Goal: Task Accomplishment & Management: Use online tool/utility

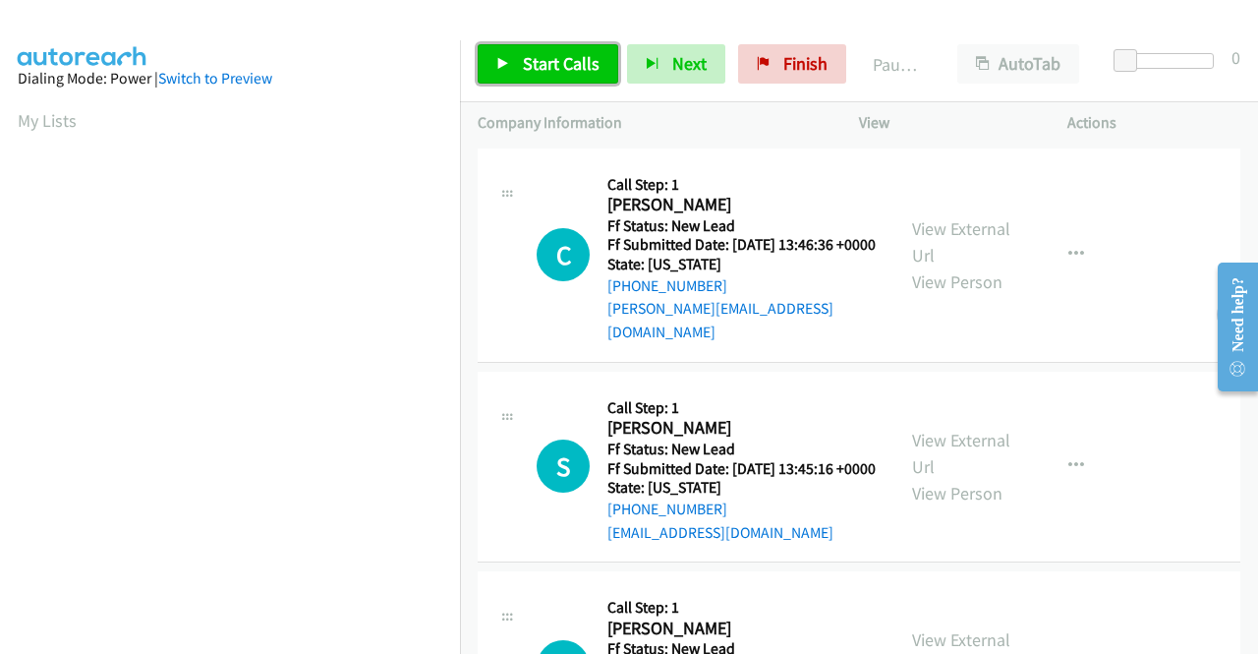
click at [550, 60] on span "Start Calls" at bounding box center [561, 63] width 77 height 23
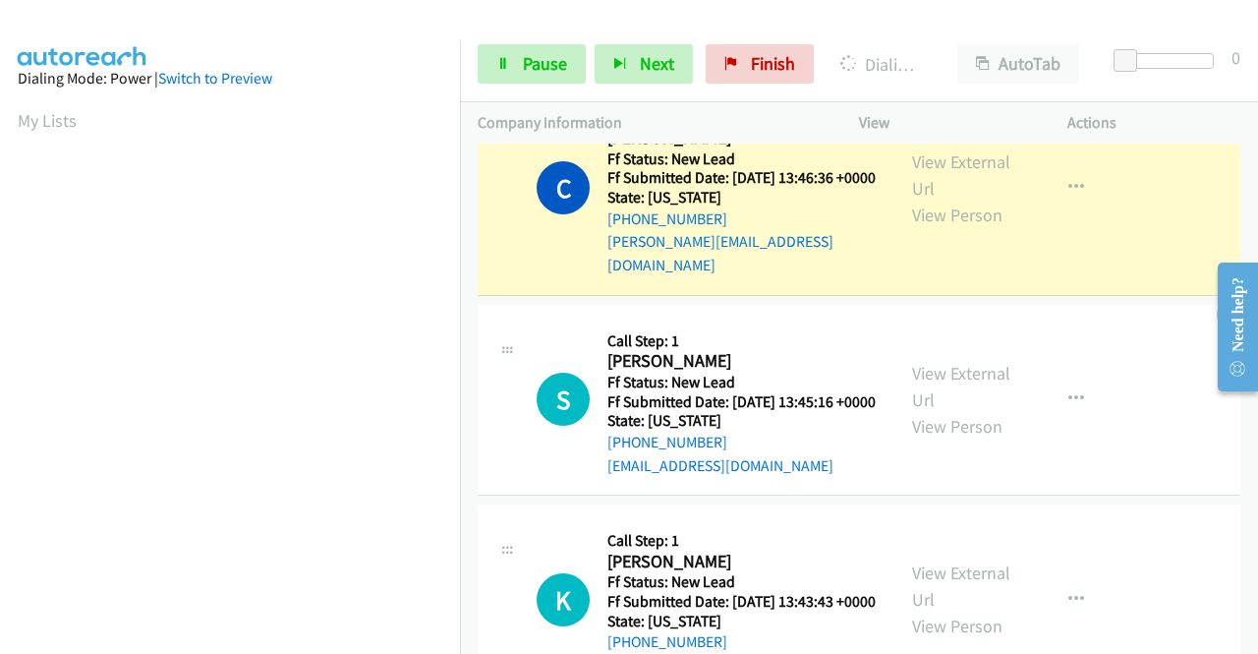
scroll to position [98, 0]
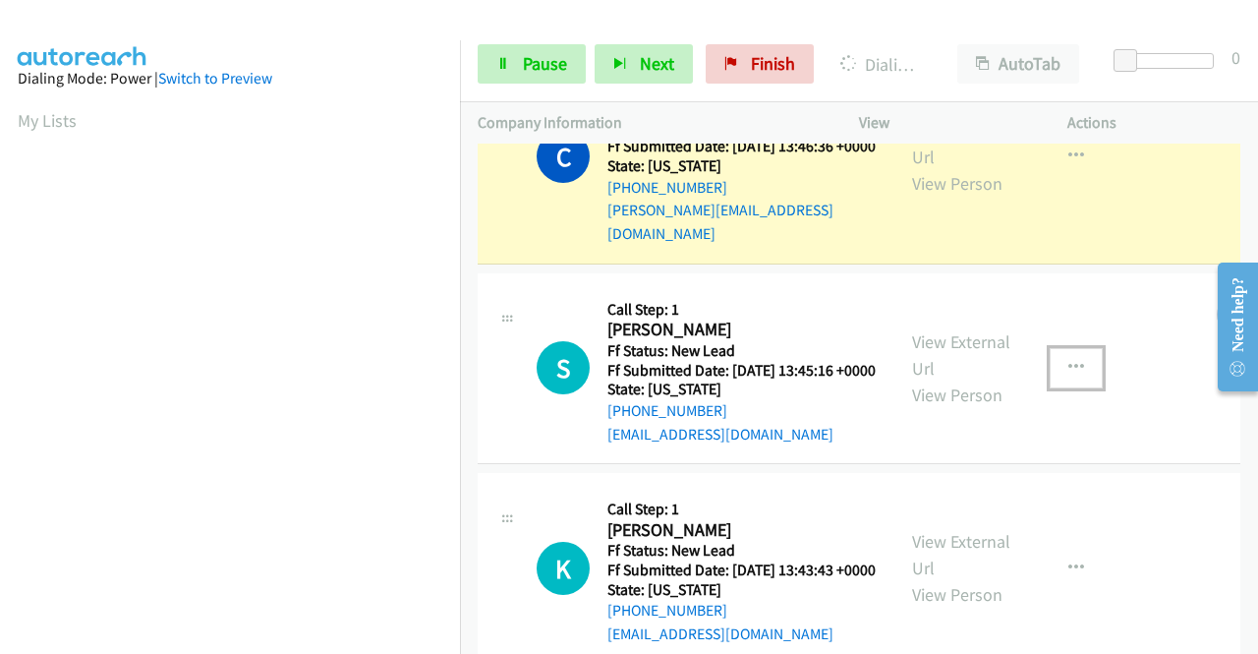
click at [1068, 371] on icon "button" at bounding box center [1076, 368] width 16 height 16
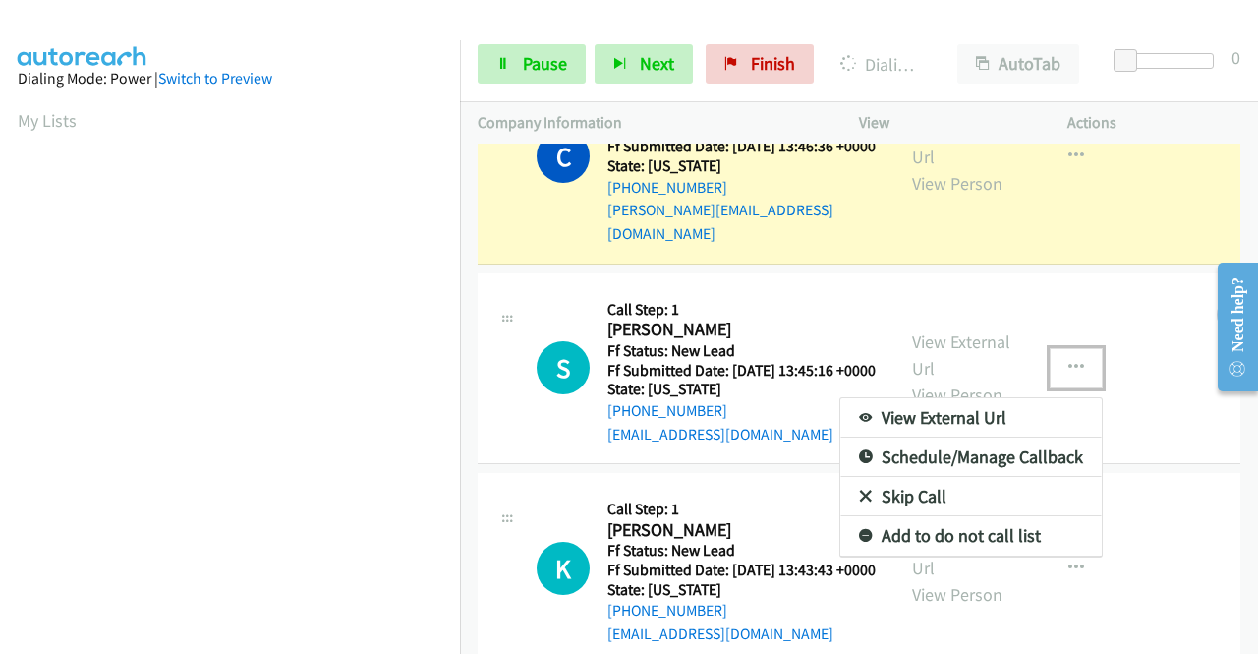
click at [890, 499] on link "Skip Call" at bounding box center [970, 496] width 261 height 39
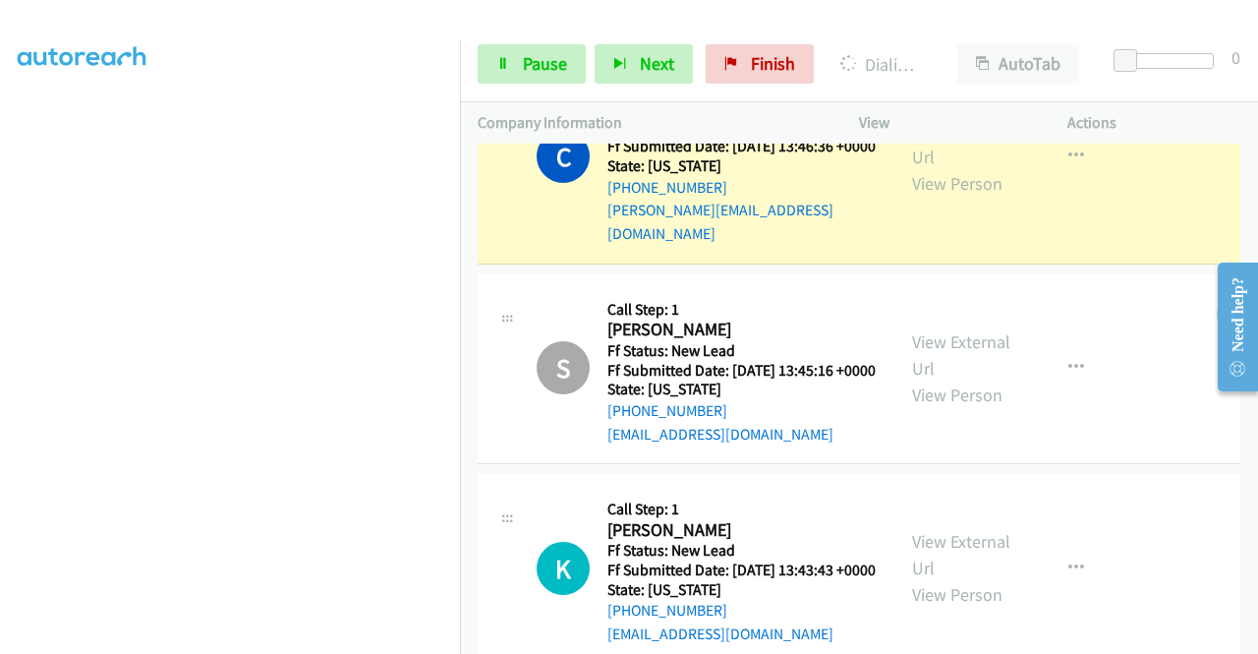
scroll to position [0, 0]
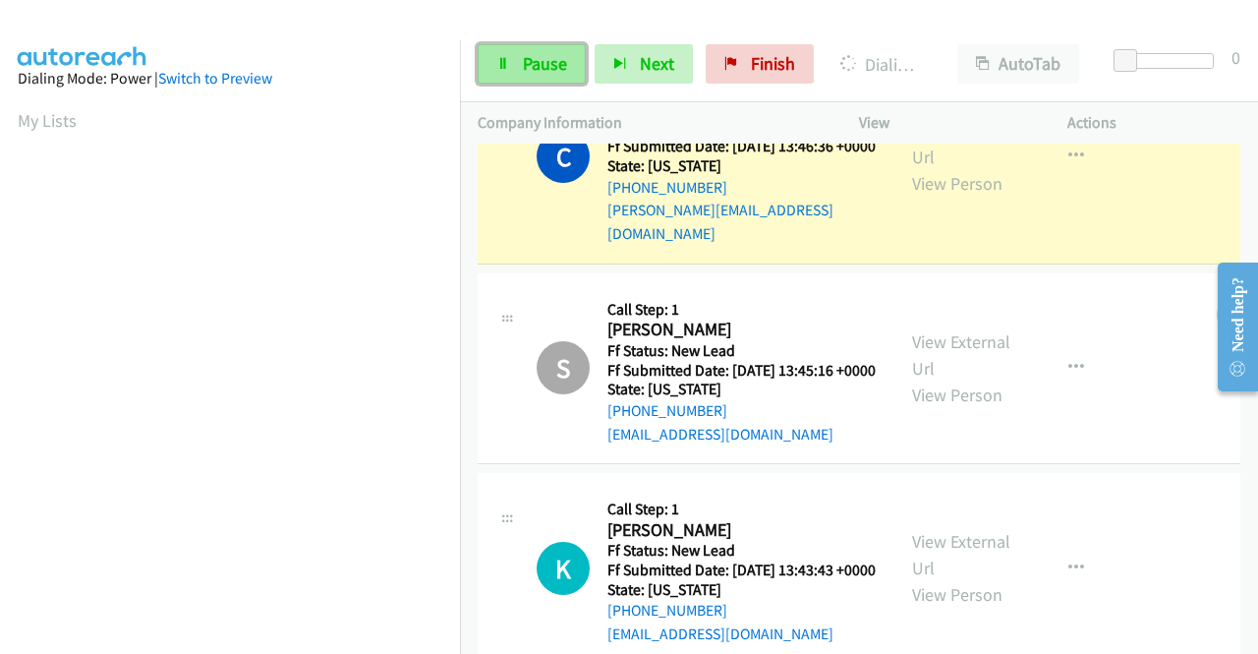
click at [541, 54] on span "Pause" at bounding box center [545, 63] width 44 height 23
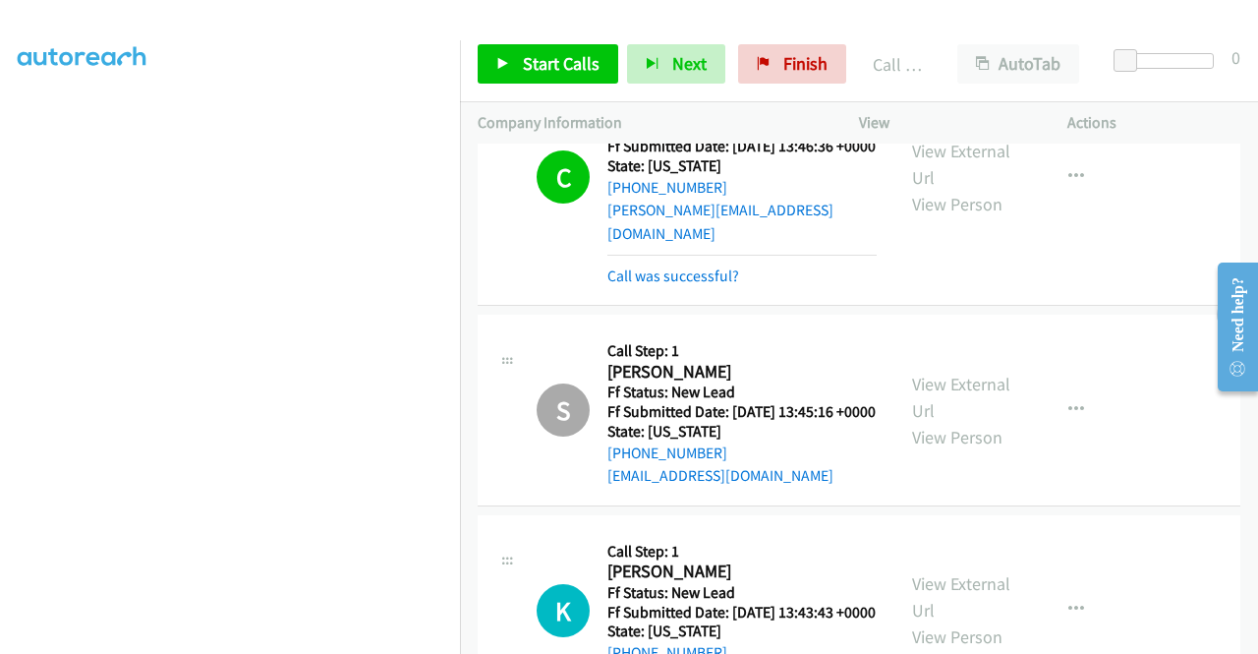
scroll to position [119, 0]
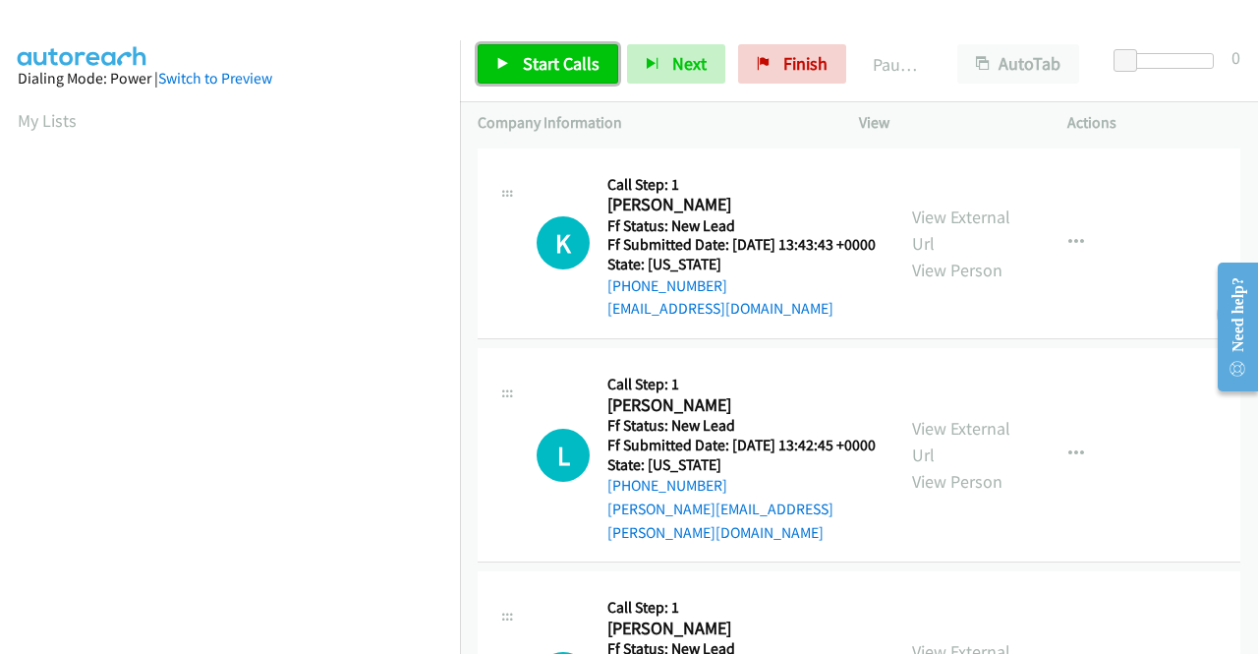
click at [538, 60] on span "Start Calls" at bounding box center [561, 63] width 77 height 23
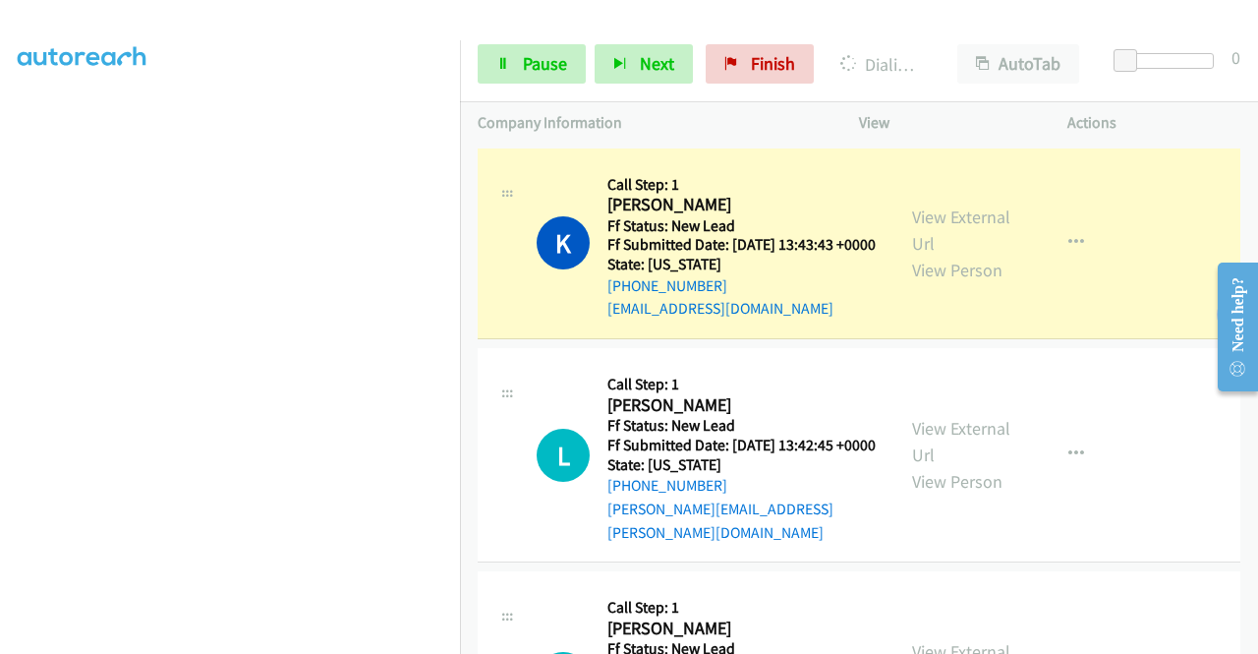
scroll to position [448, 0]
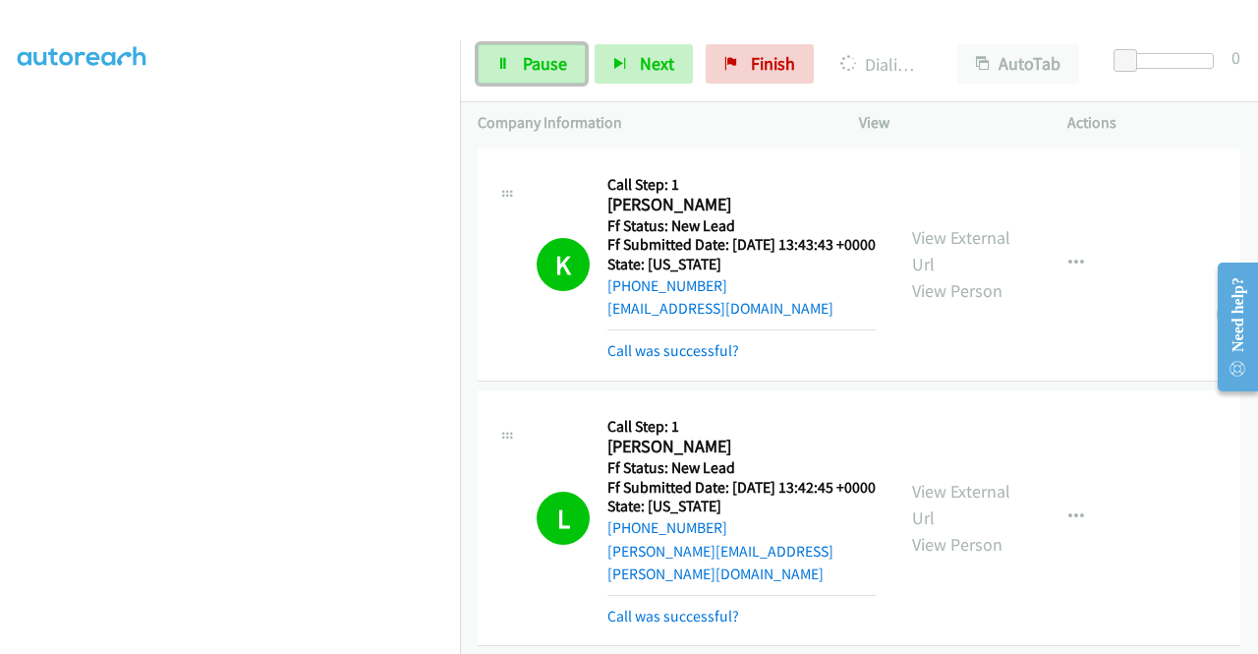
drag, startPoint x: 521, startPoint y: 56, endPoint x: 548, endPoint y: 111, distance: 61.5
click at [523, 58] on span "Pause" at bounding box center [545, 63] width 44 height 23
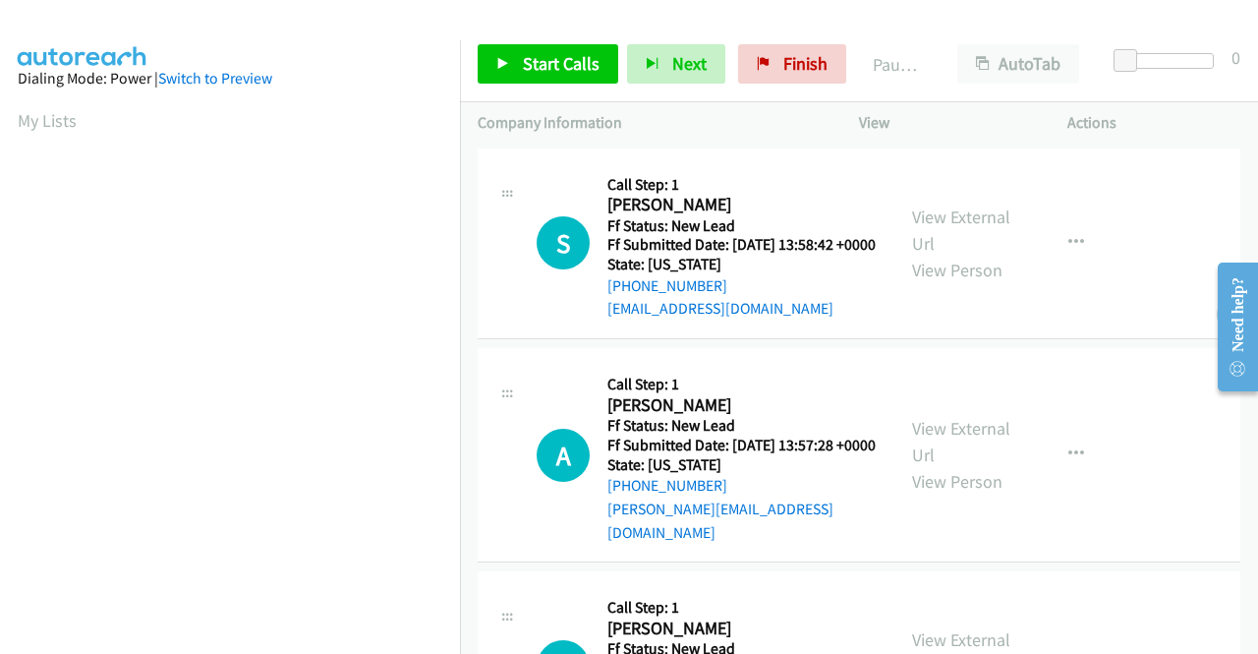
scroll to position [448, 0]
click at [973, 232] on link "View External Url" at bounding box center [961, 229] width 98 height 49
click at [950, 449] on link "View External Url" at bounding box center [961, 441] width 98 height 49
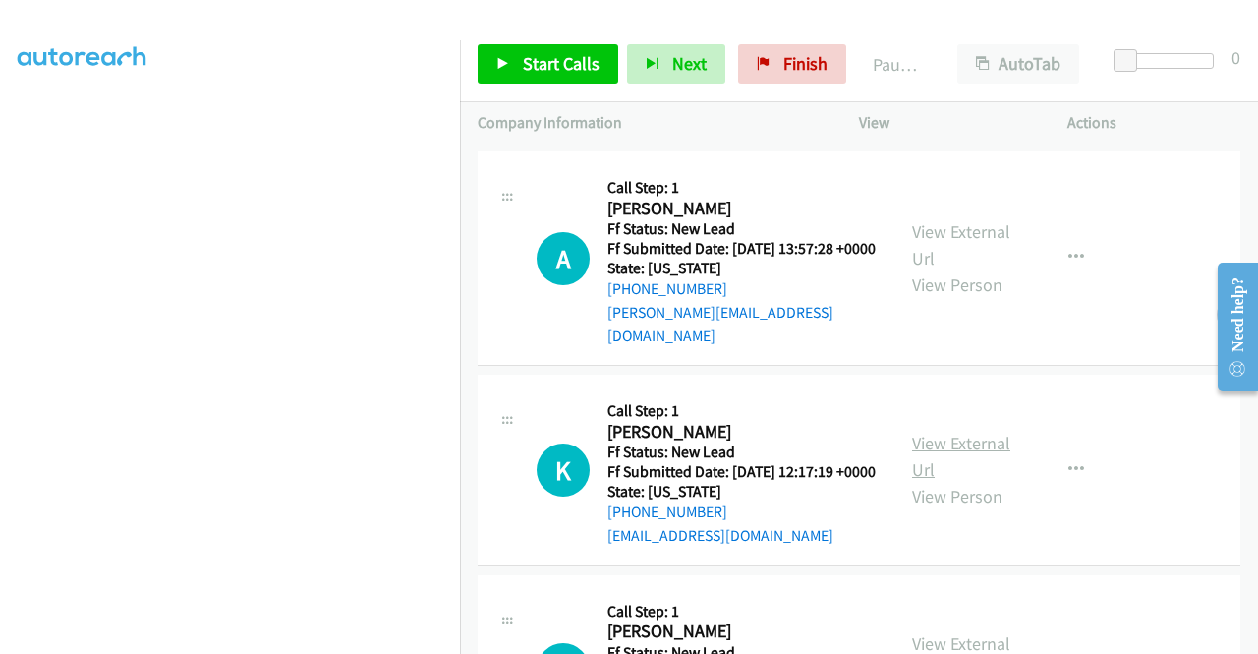
click at [951, 467] on link "View External Url" at bounding box center [961, 455] width 98 height 49
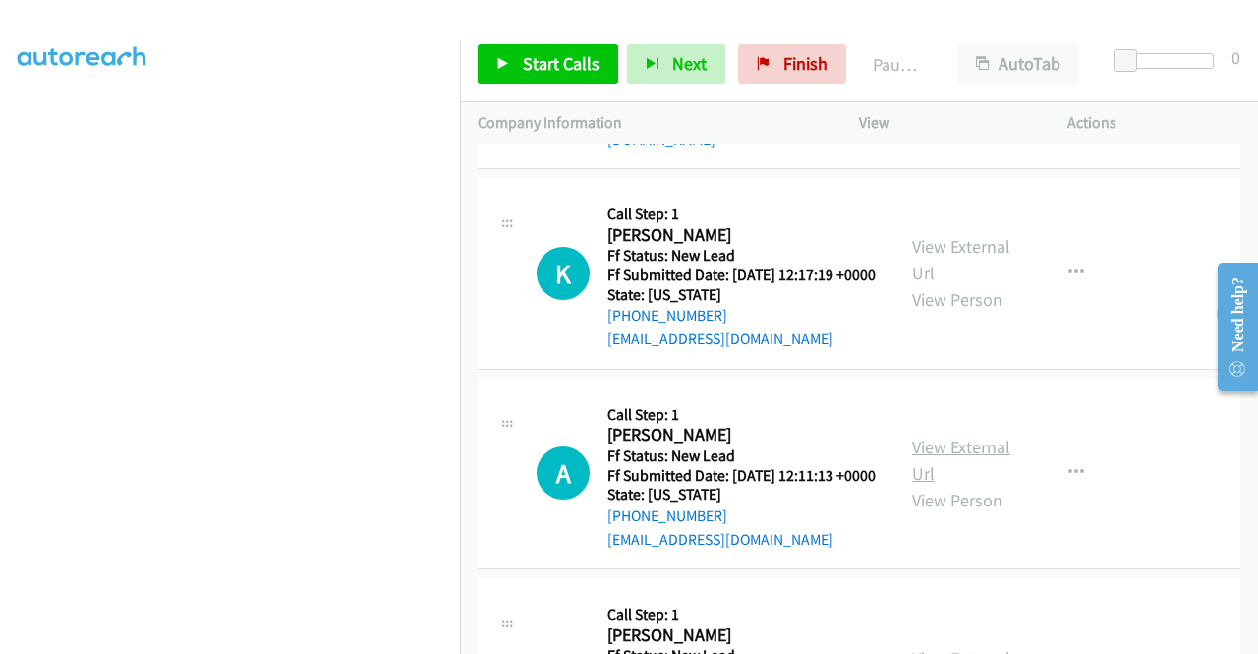
click at [940, 481] on link "View External Url" at bounding box center [961, 459] width 98 height 49
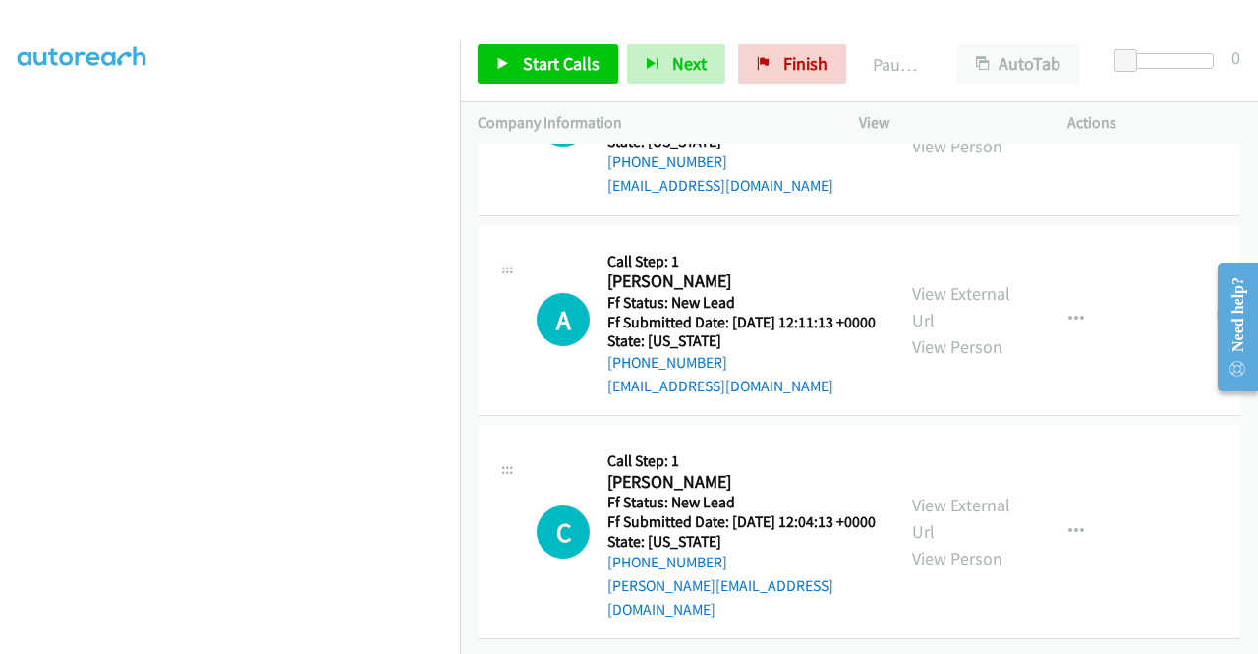
scroll to position [590, 0]
click at [935, 506] on link "View External Url" at bounding box center [961, 517] width 98 height 49
click at [528, 64] on span "Start Calls" at bounding box center [561, 63] width 77 height 23
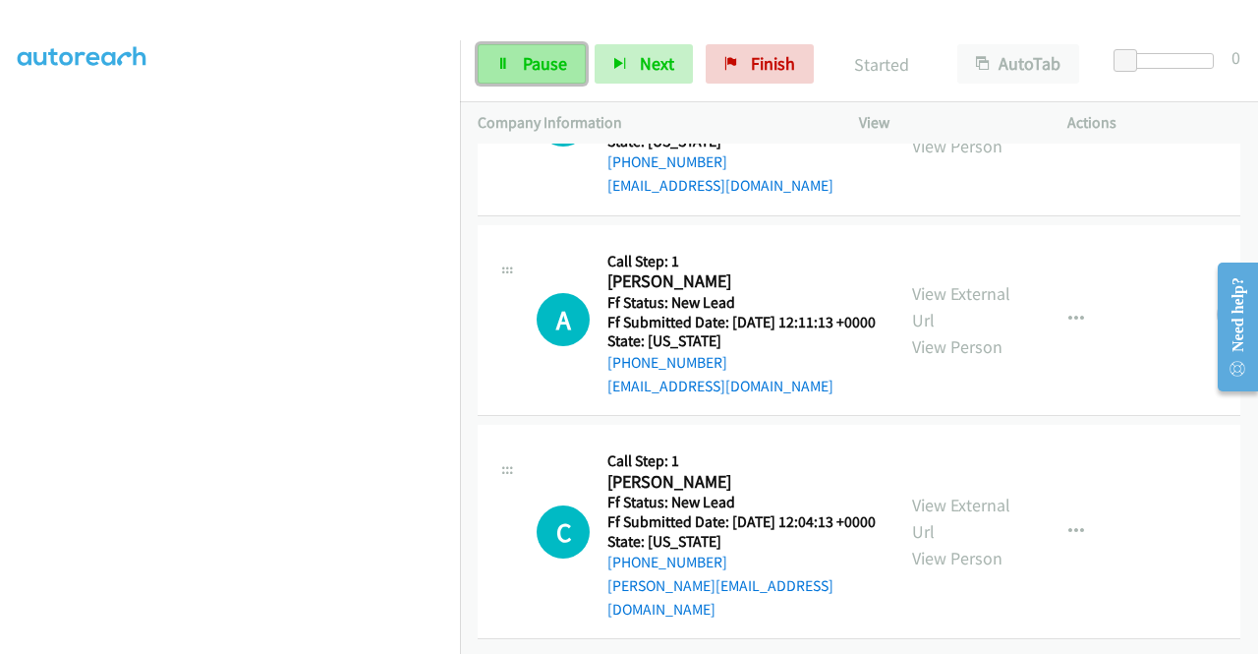
click at [515, 58] on link "Pause" at bounding box center [532, 63] width 108 height 39
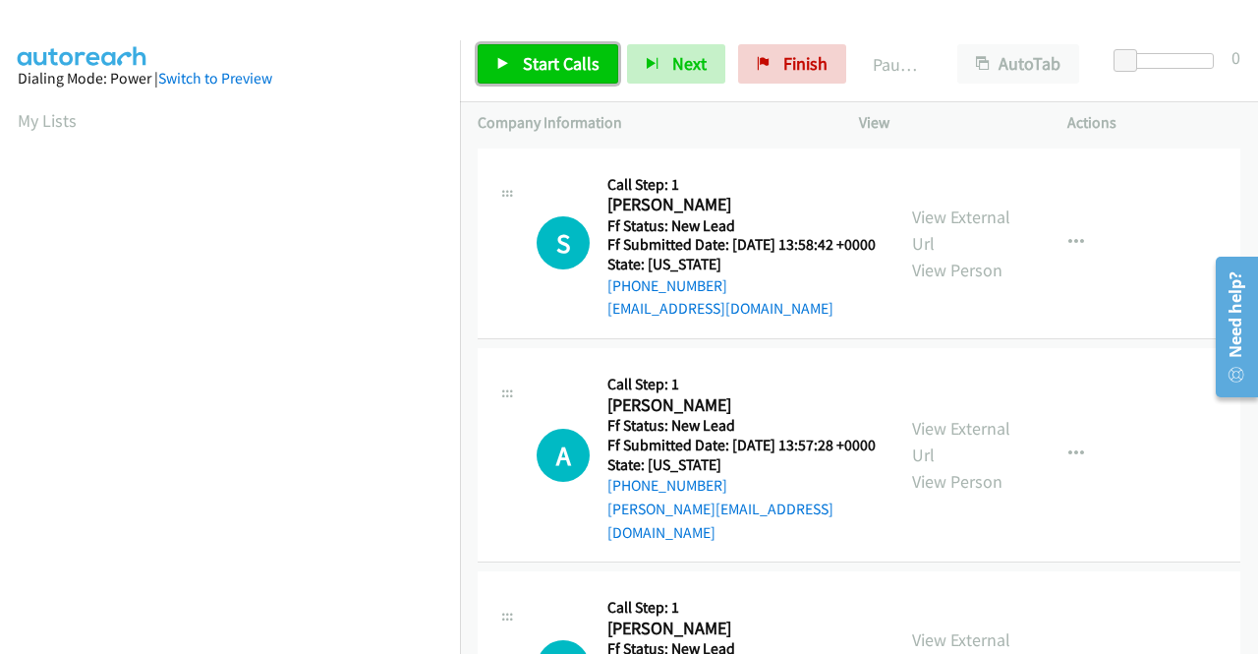
click at [558, 50] on link "Start Calls" at bounding box center [548, 63] width 141 height 39
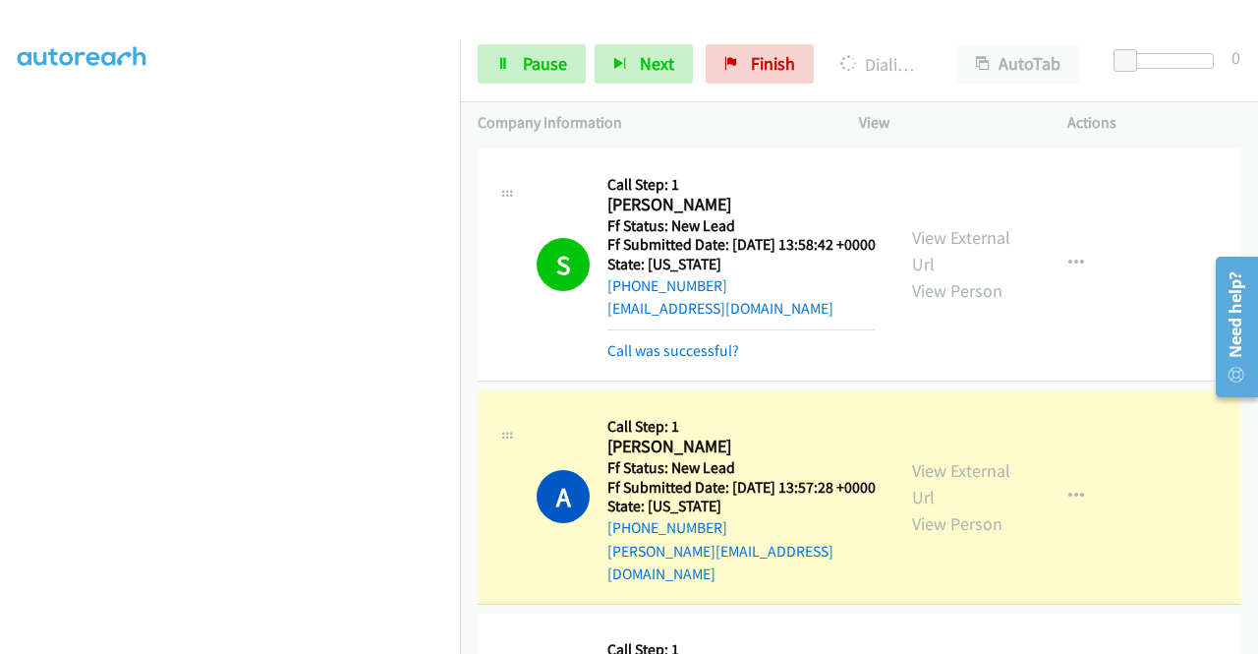
scroll to position [295, 0]
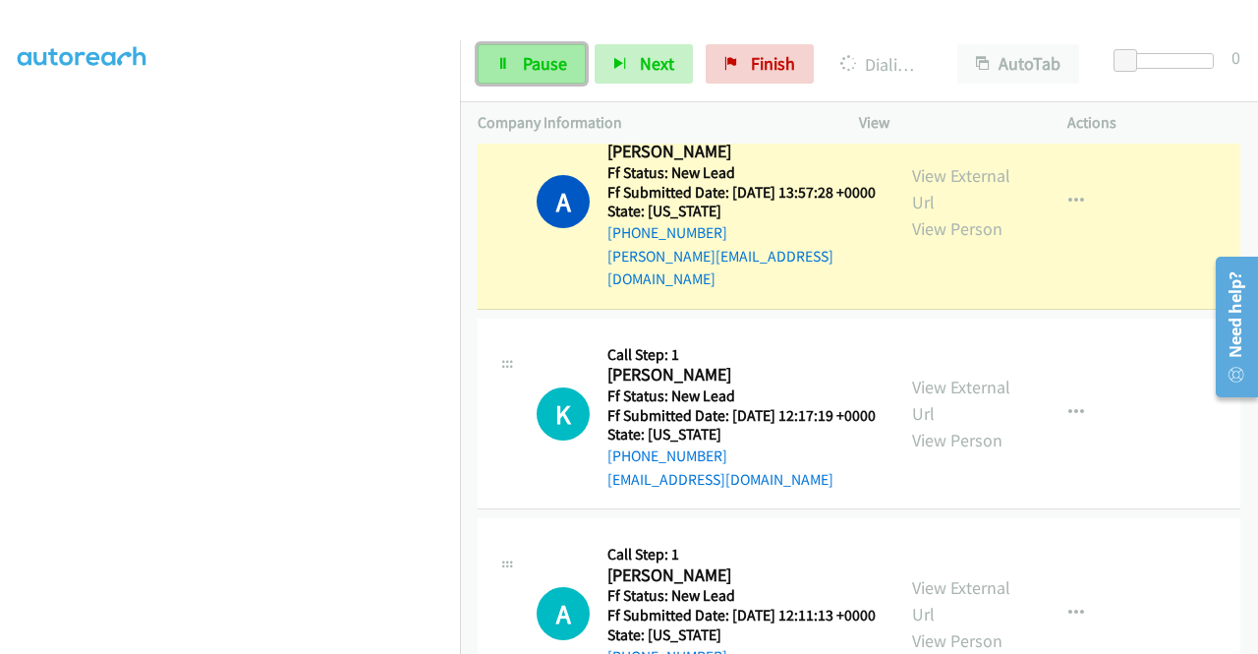
click at [540, 51] on link "Pause" at bounding box center [532, 63] width 108 height 39
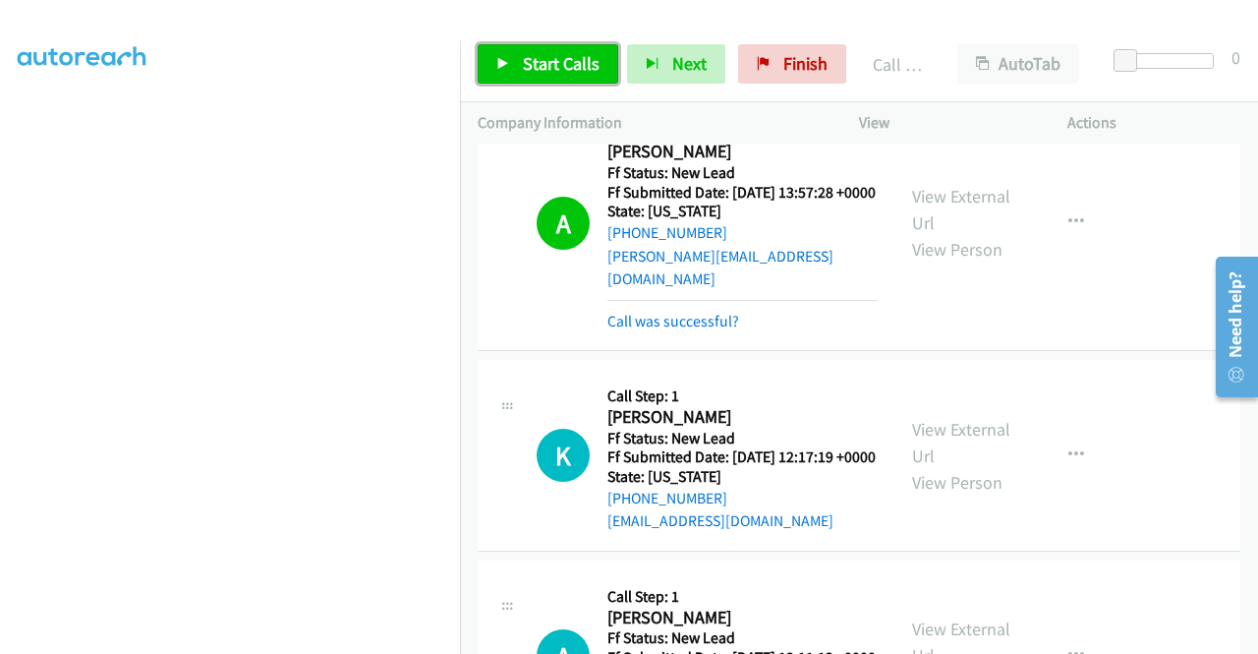
click at [517, 64] on link "Start Calls" at bounding box center [548, 63] width 141 height 39
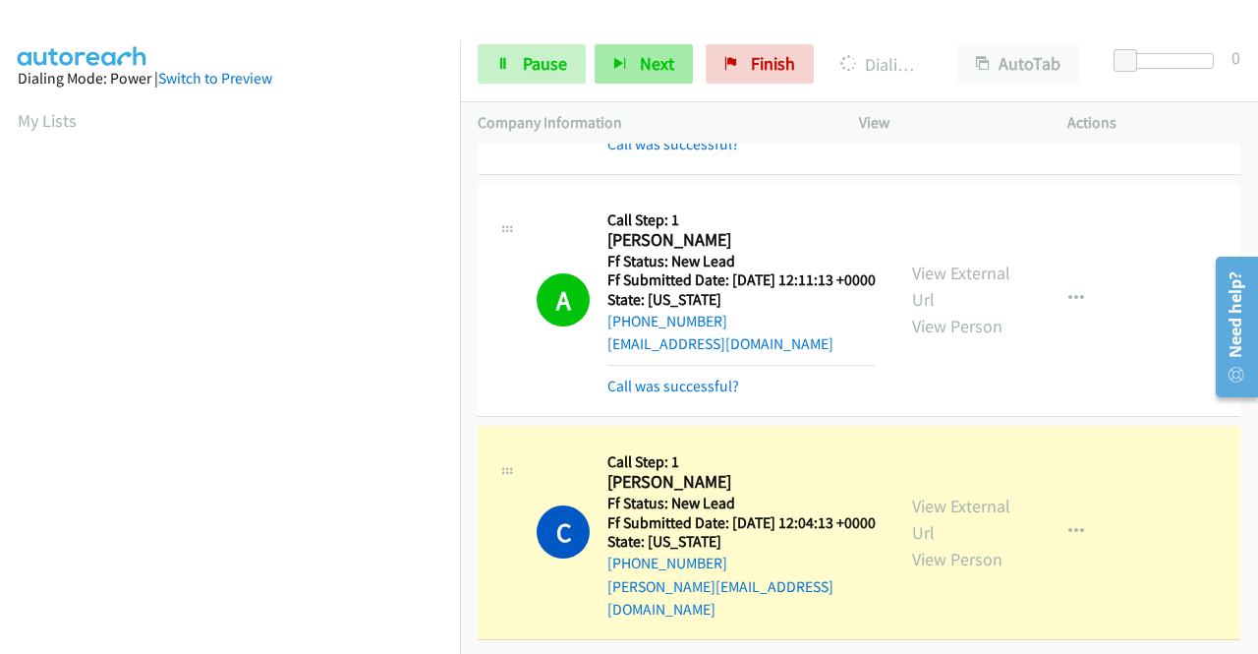
scroll to position [448, 0]
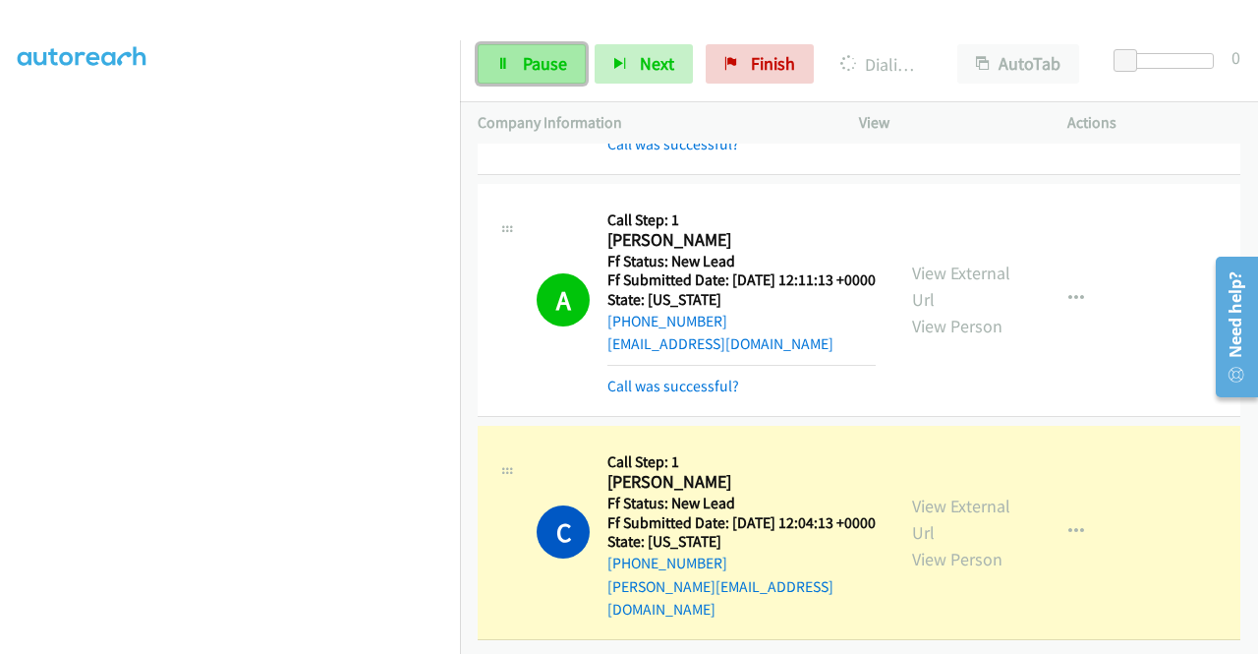
click at [519, 60] on link "Pause" at bounding box center [532, 63] width 108 height 39
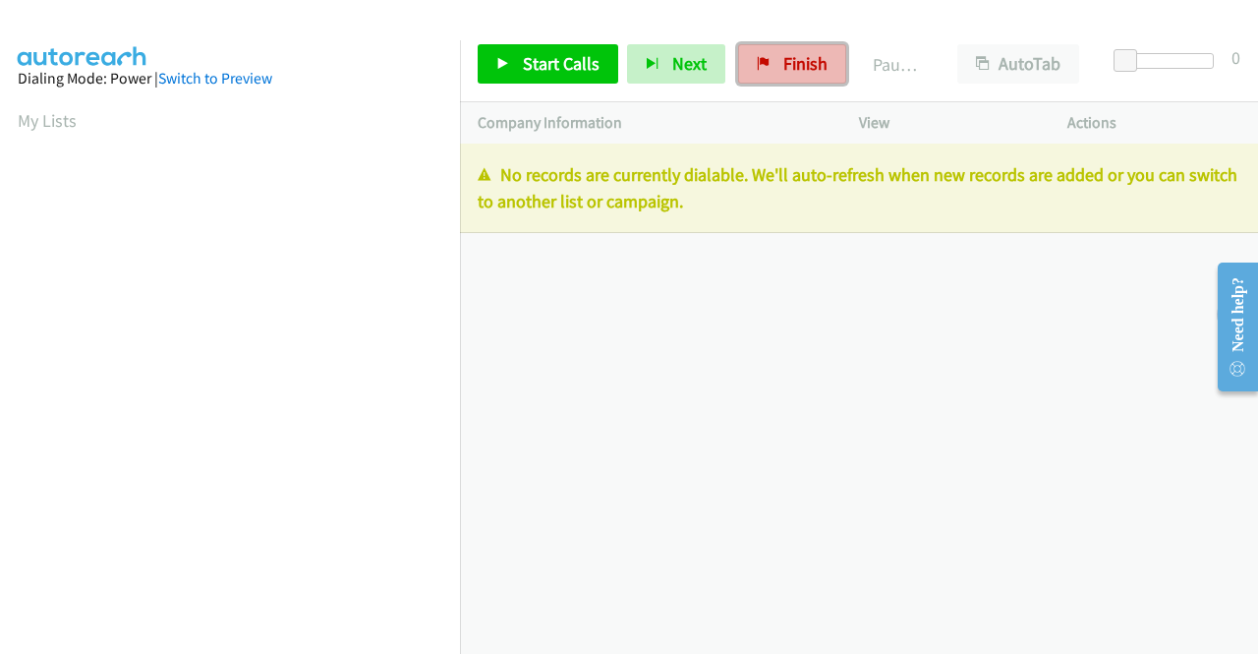
click at [794, 63] on span "Finish" at bounding box center [805, 63] width 44 height 23
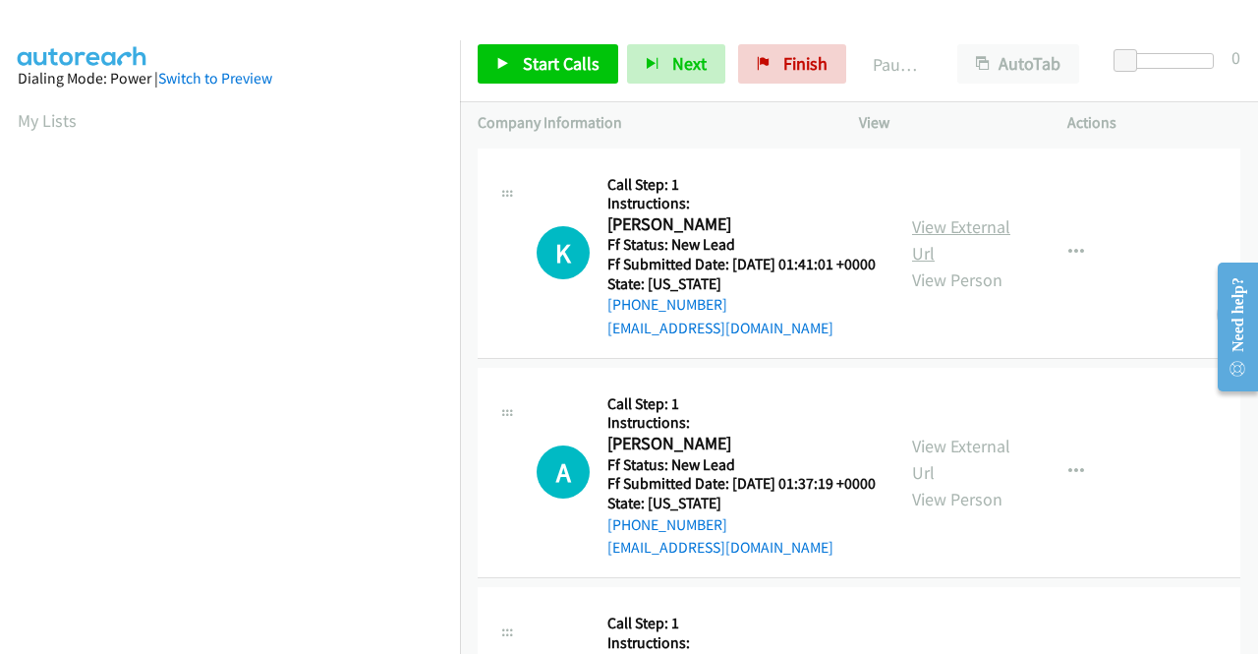
click at [964, 233] on link "View External Url" at bounding box center [961, 239] width 98 height 49
click at [977, 472] on link "View External Url" at bounding box center [961, 458] width 98 height 49
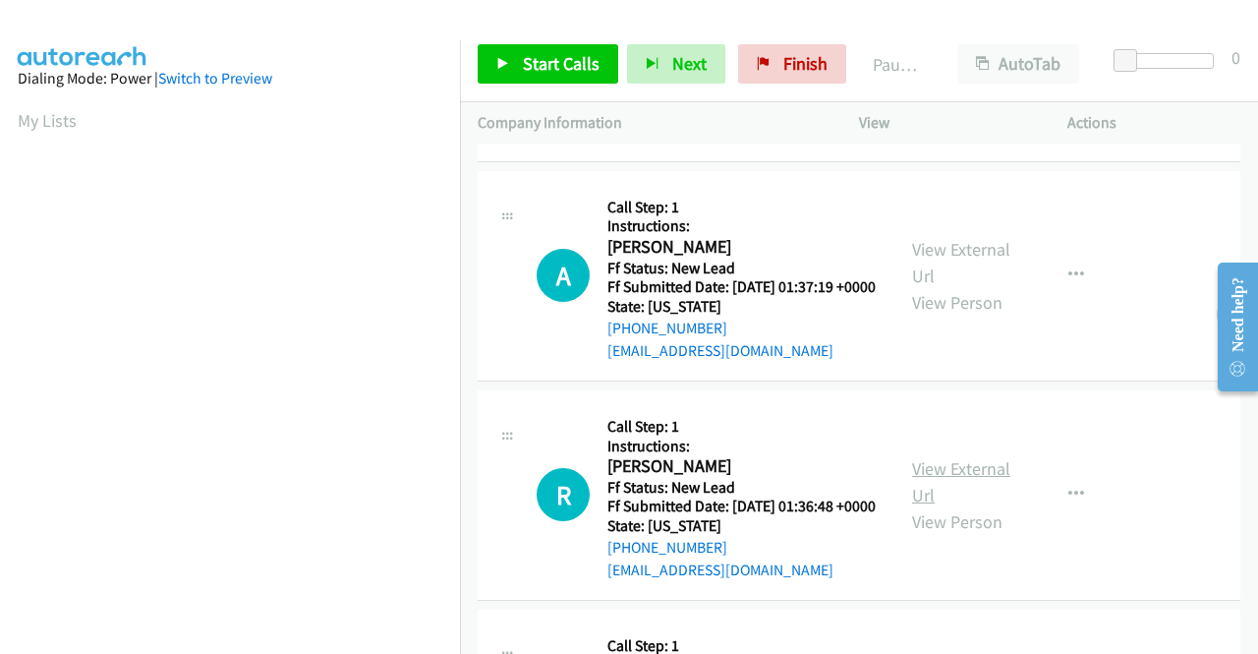
click at [955, 506] on link "View External Url" at bounding box center [961, 481] width 98 height 49
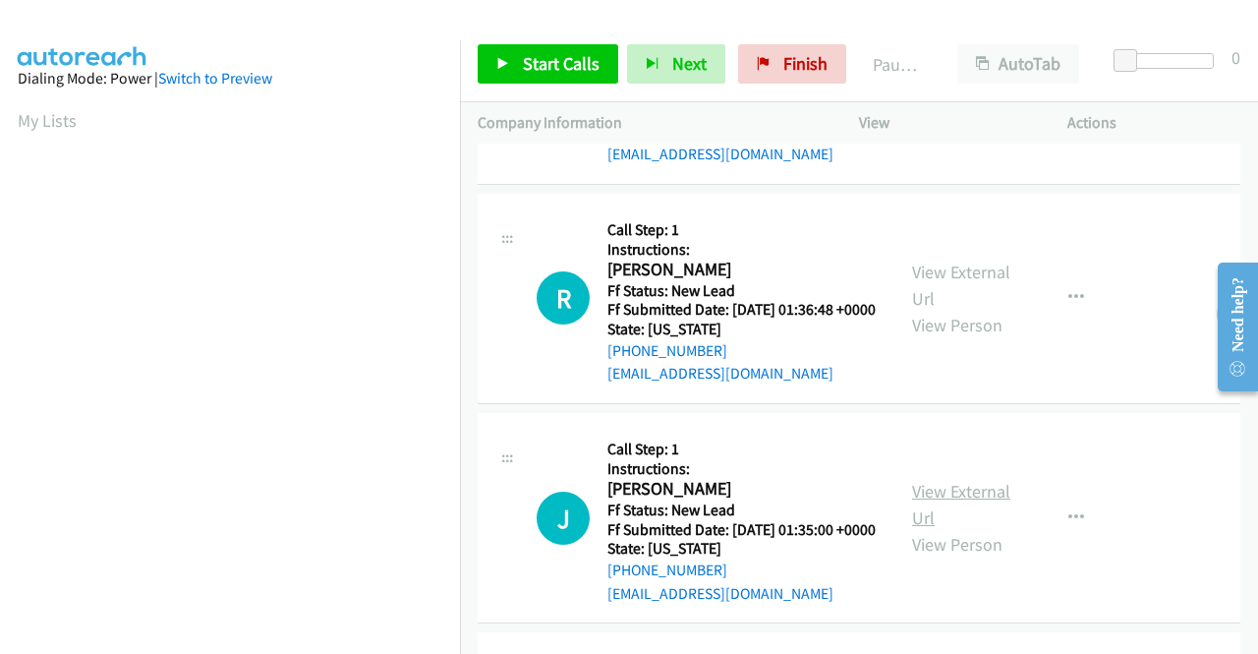
click at [945, 529] on link "View External Url" at bounding box center [961, 504] width 98 height 49
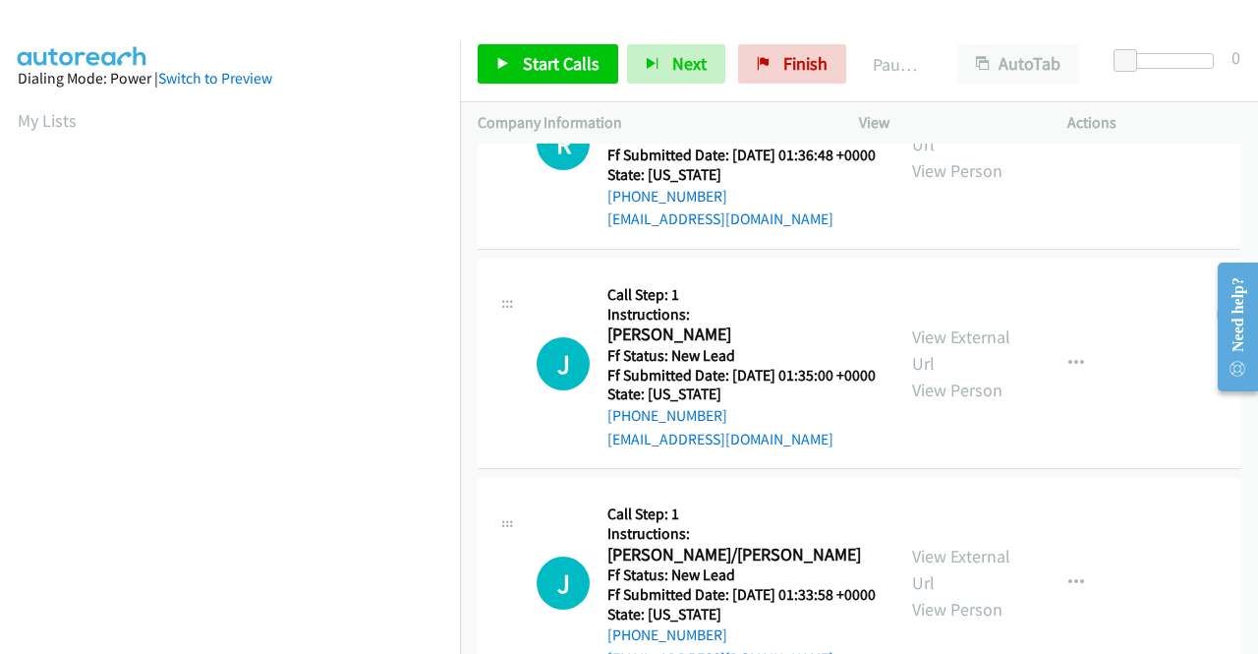
scroll to position [688, 0]
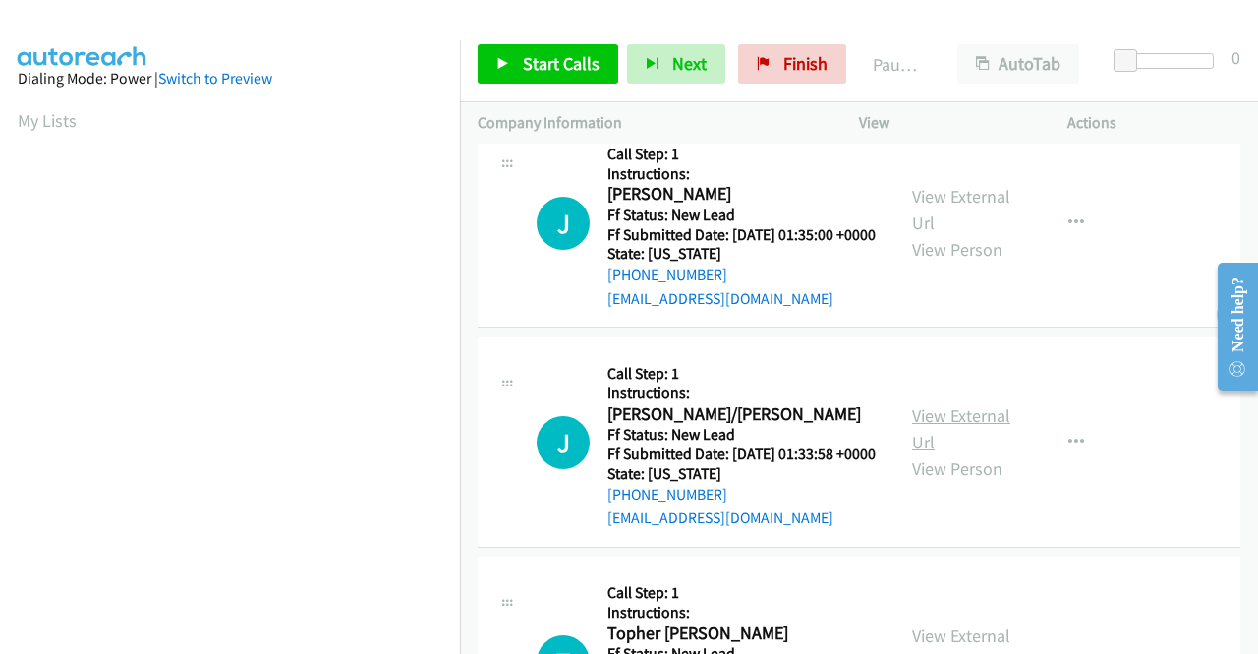
click at [937, 453] on link "View External Url" at bounding box center [961, 428] width 98 height 49
click at [514, 70] on link "Start Calls" at bounding box center [548, 63] width 141 height 39
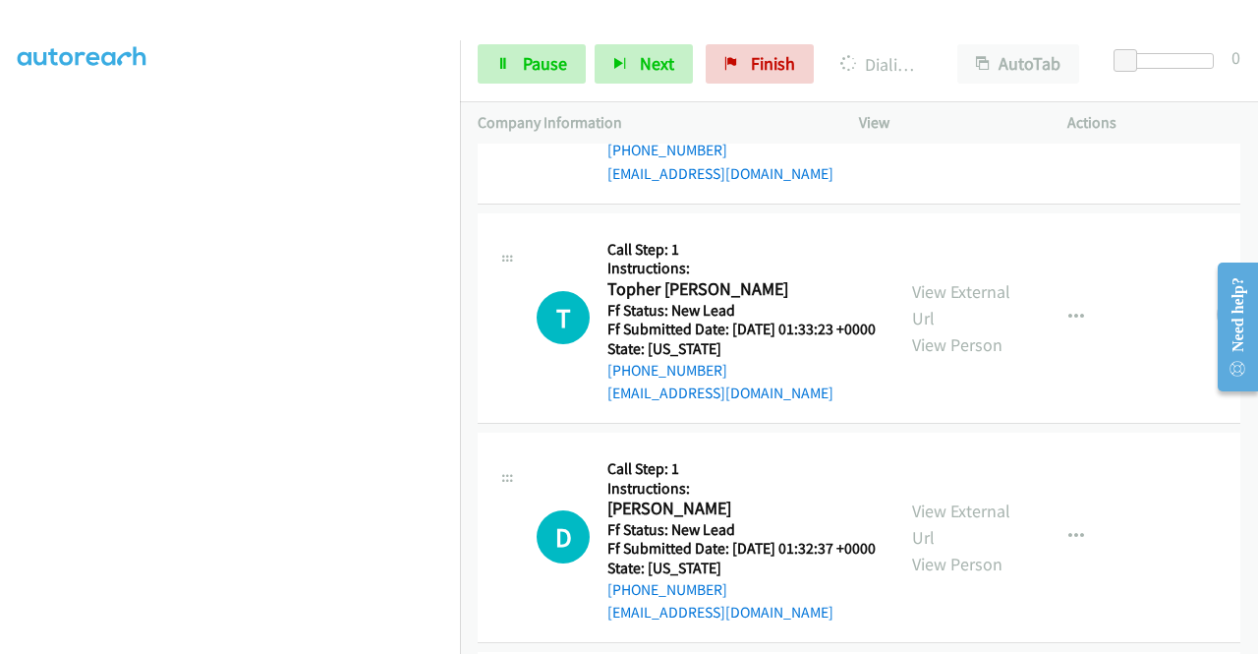
scroll to position [1122, 0]
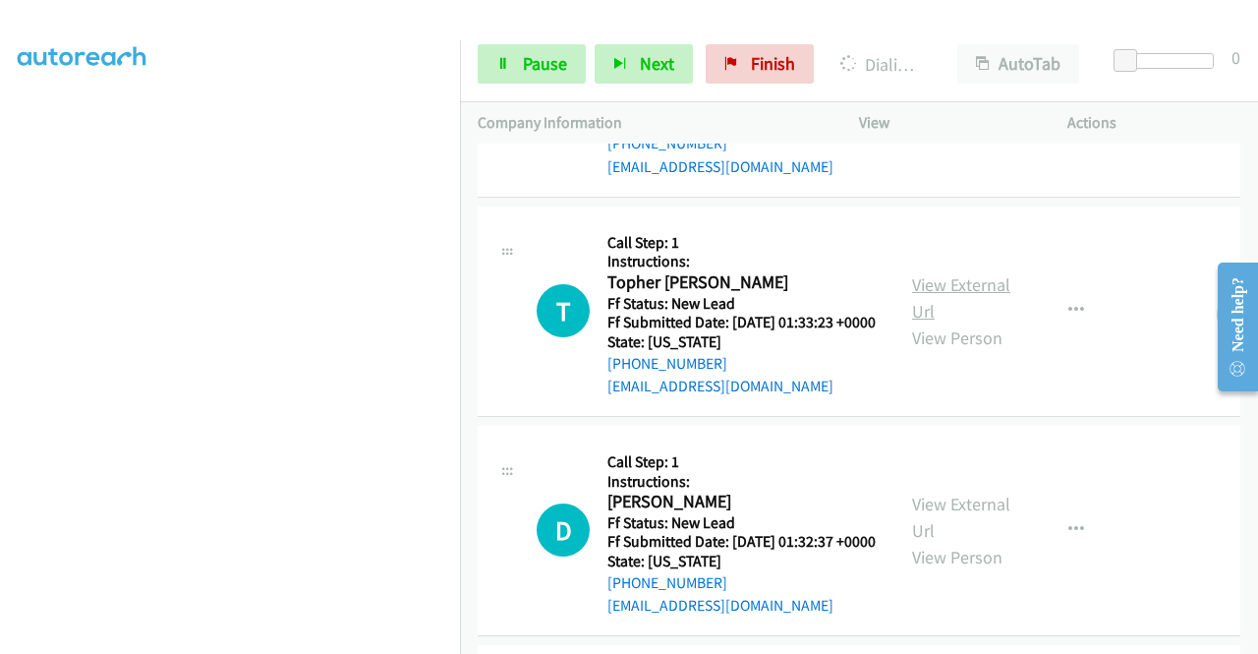
click at [924, 322] on link "View External Url" at bounding box center [961, 297] width 98 height 49
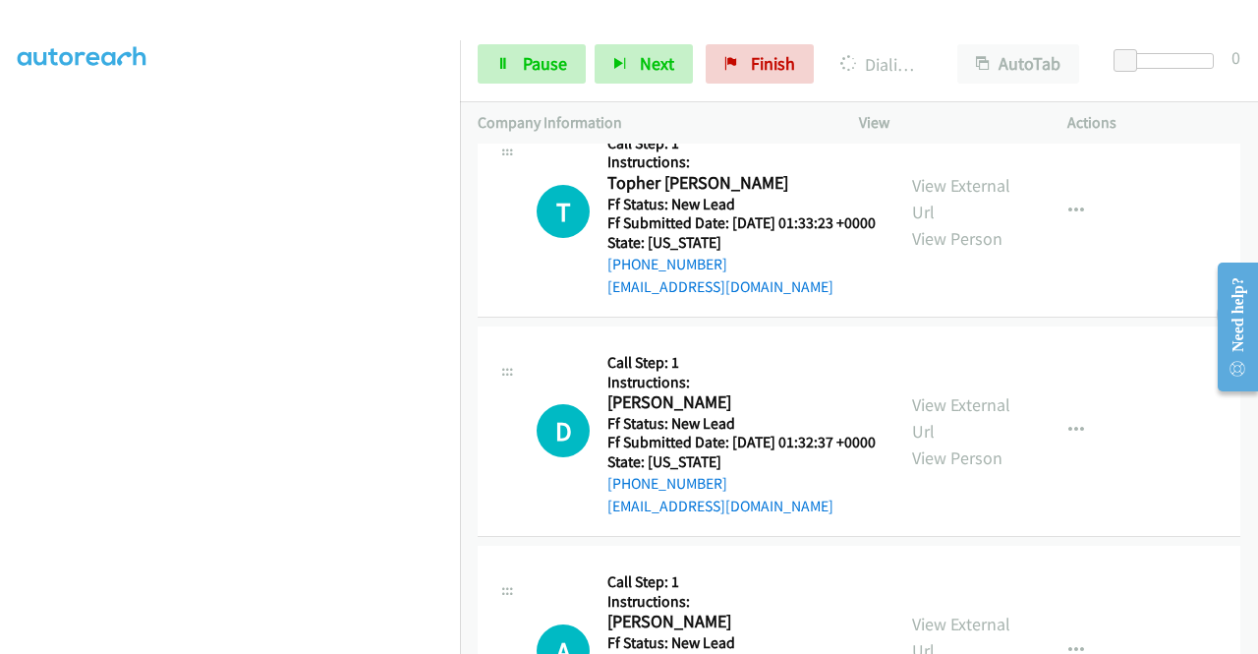
scroll to position [1319, 0]
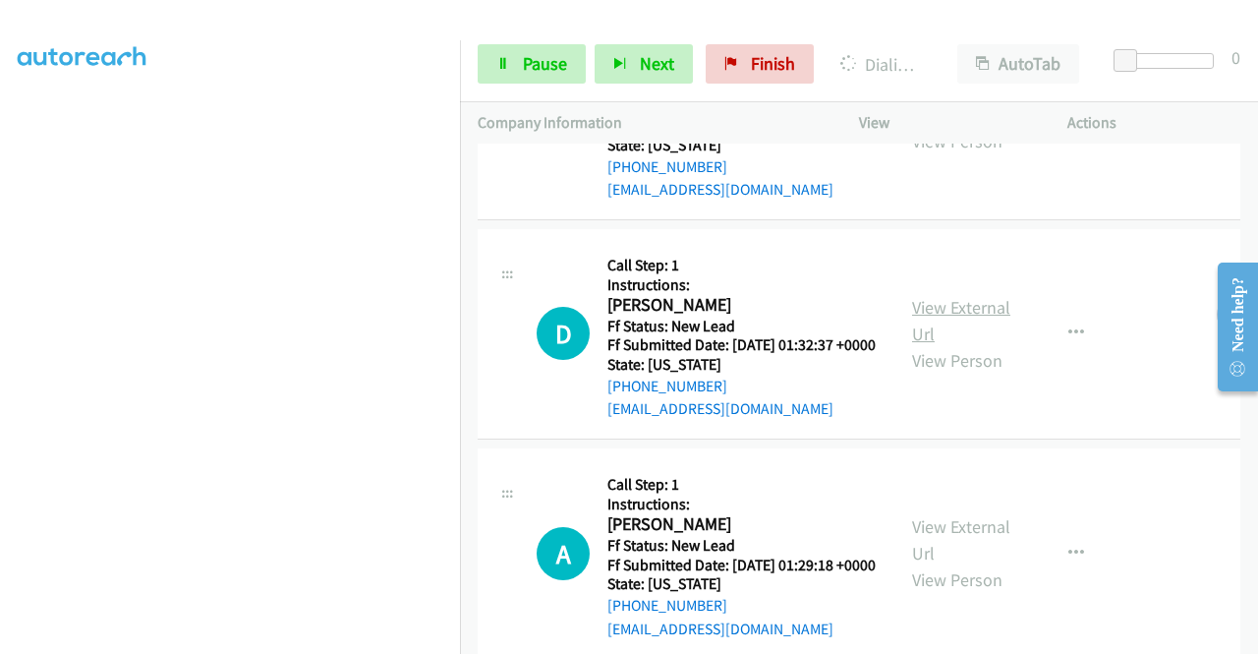
click at [945, 345] on link "View External Url" at bounding box center [961, 320] width 98 height 49
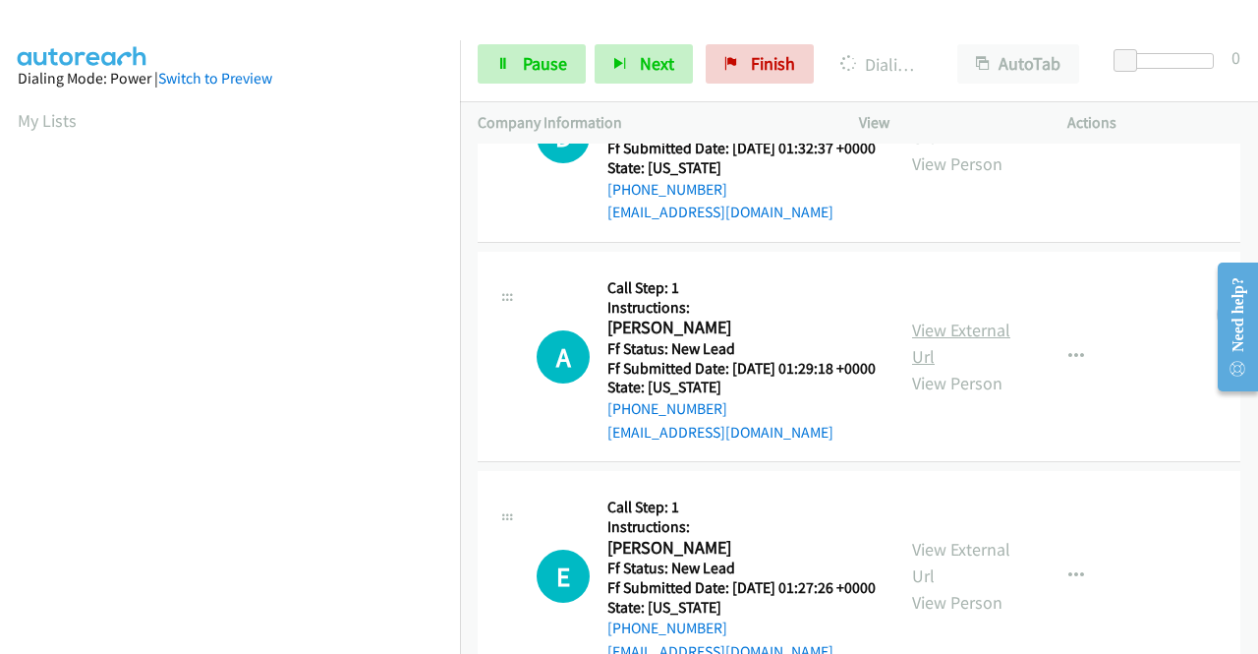
click at [955, 368] on link "View External Url" at bounding box center [961, 342] width 98 height 49
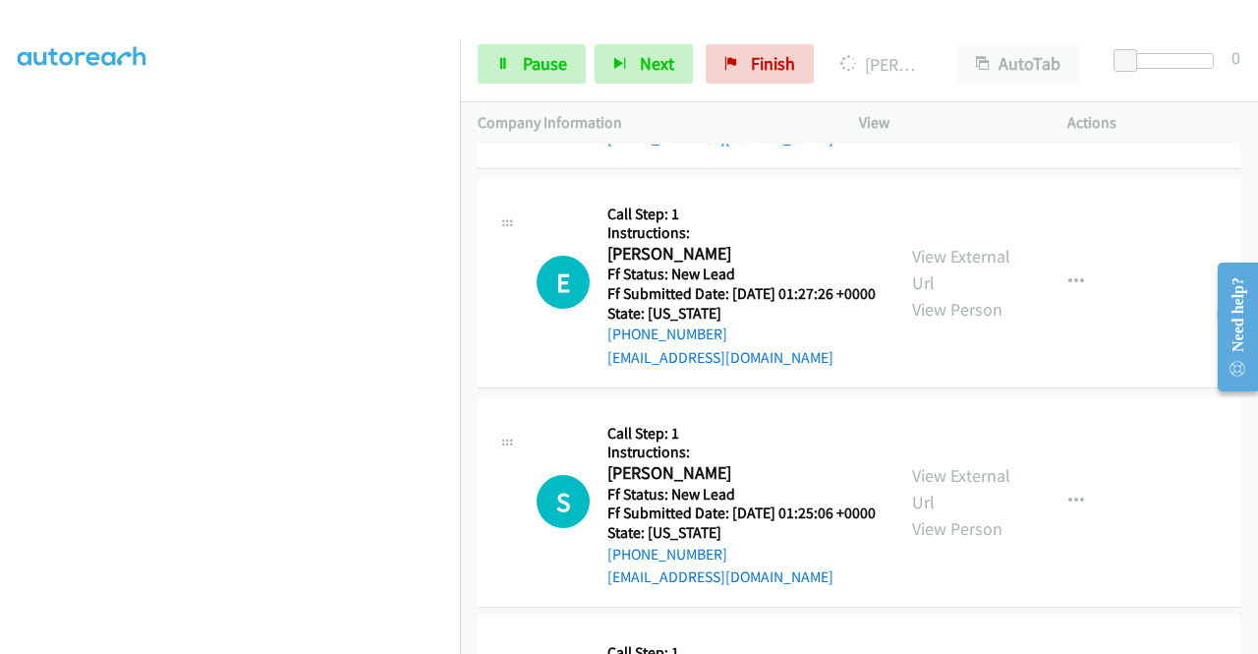
scroll to position [1991, 0]
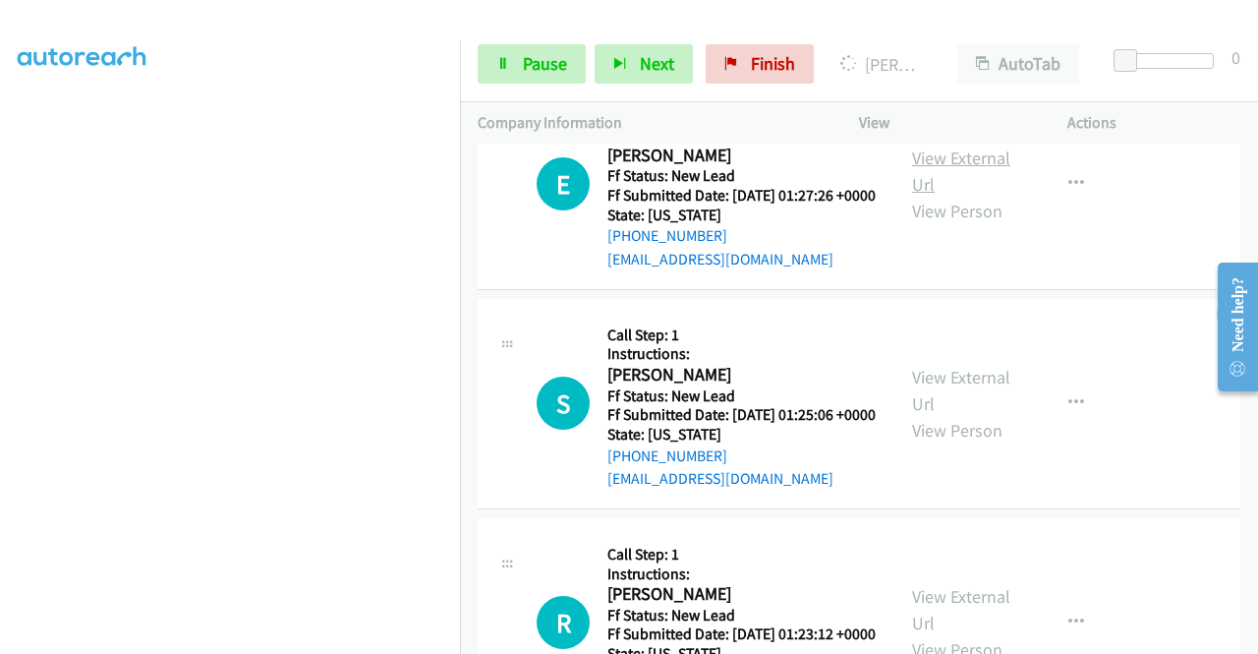
click at [940, 196] on link "View External Url" at bounding box center [961, 170] width 98 height 49
click at [965, 415] on link "View External Url" at bounding box center [961, 390] width 98 height 49
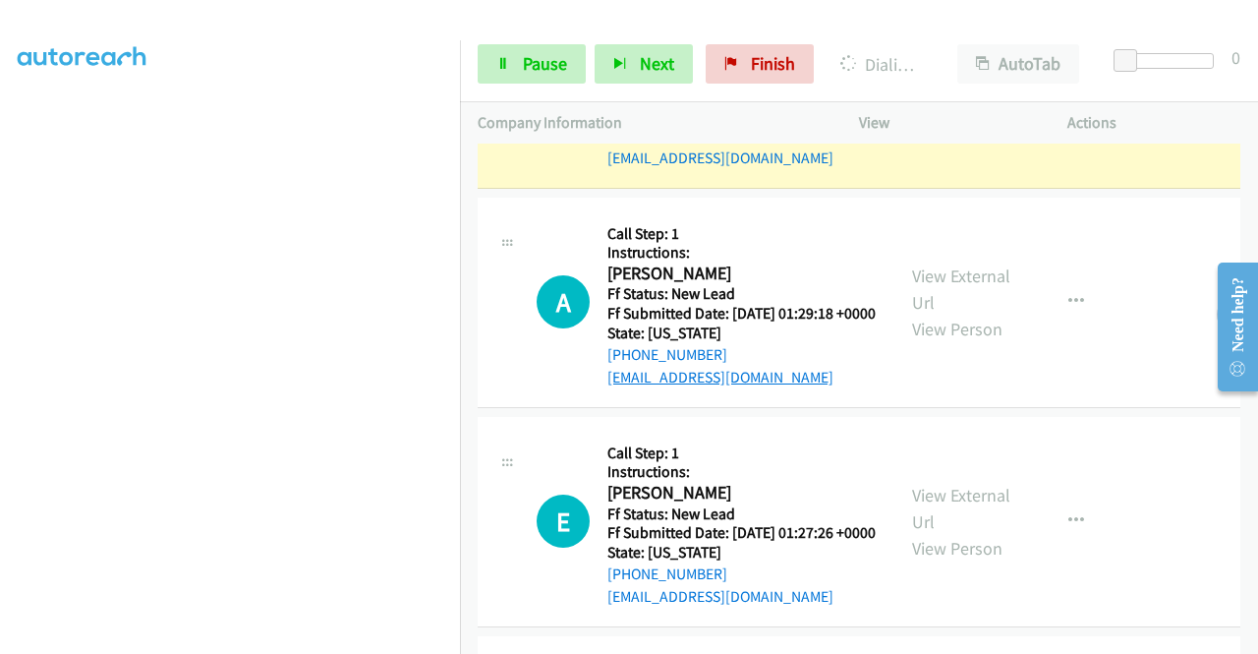
scroll to position [1640, 0]
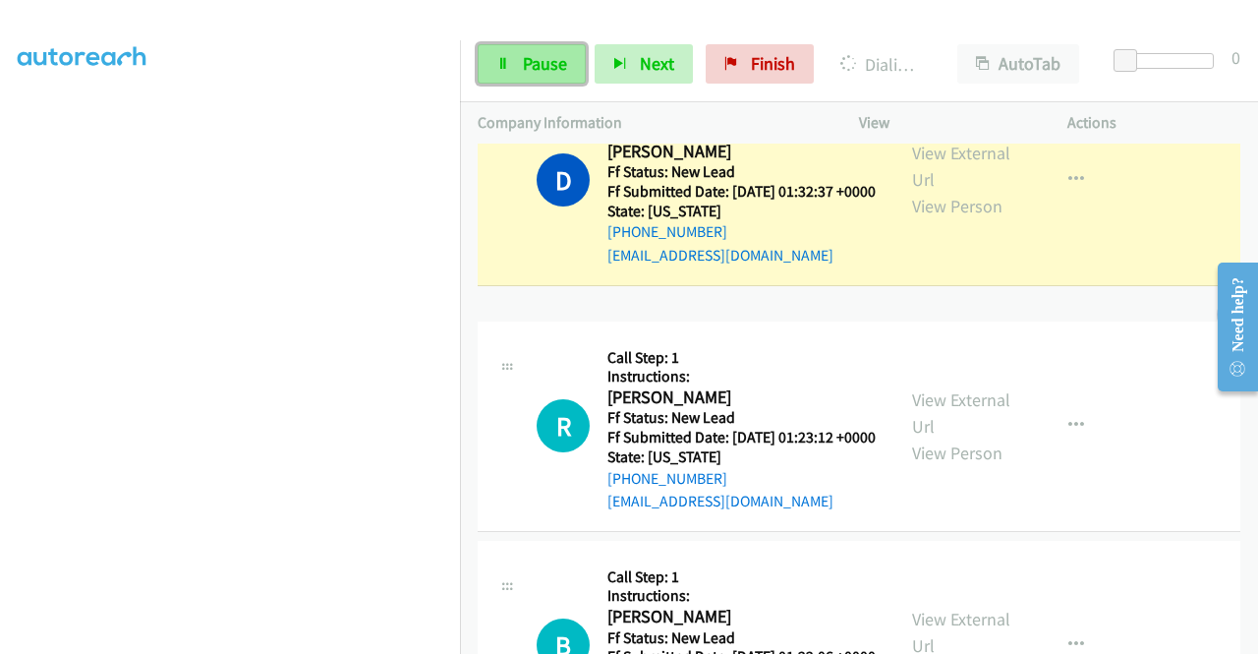
click at [505, 62] on icon at bounding box center [503, 65] width 14 height 14
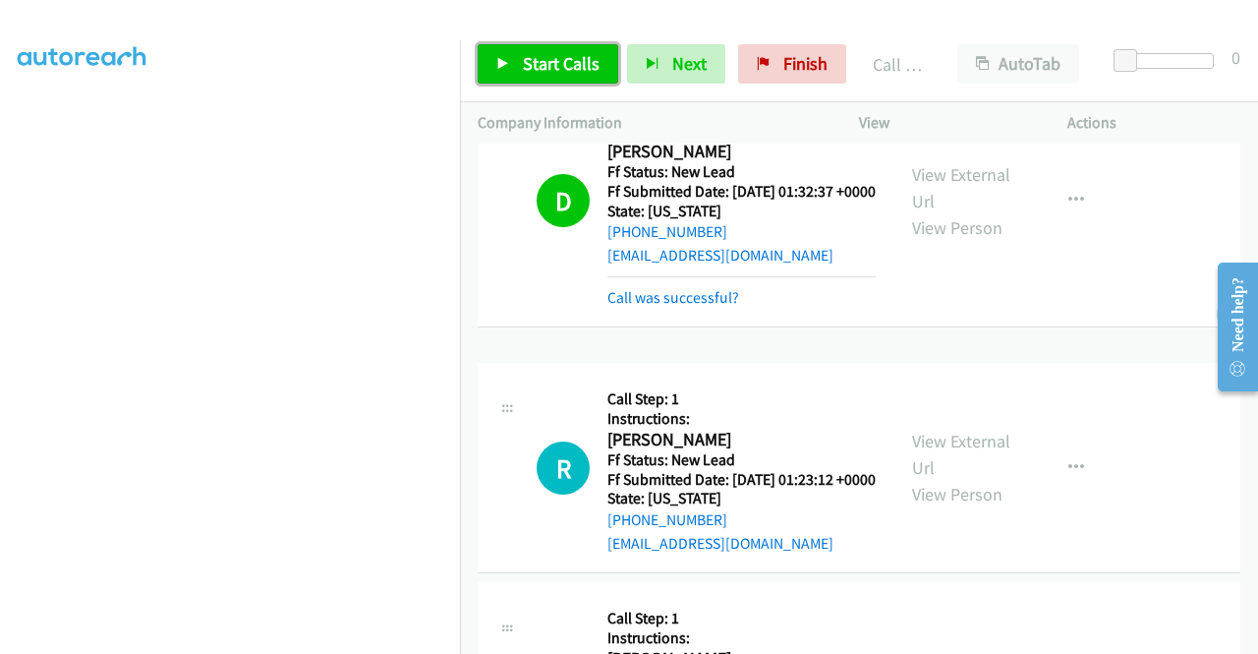
click at [546, 58] on span "Start Calls" at bounding box center [561, 63] width 77 height 23
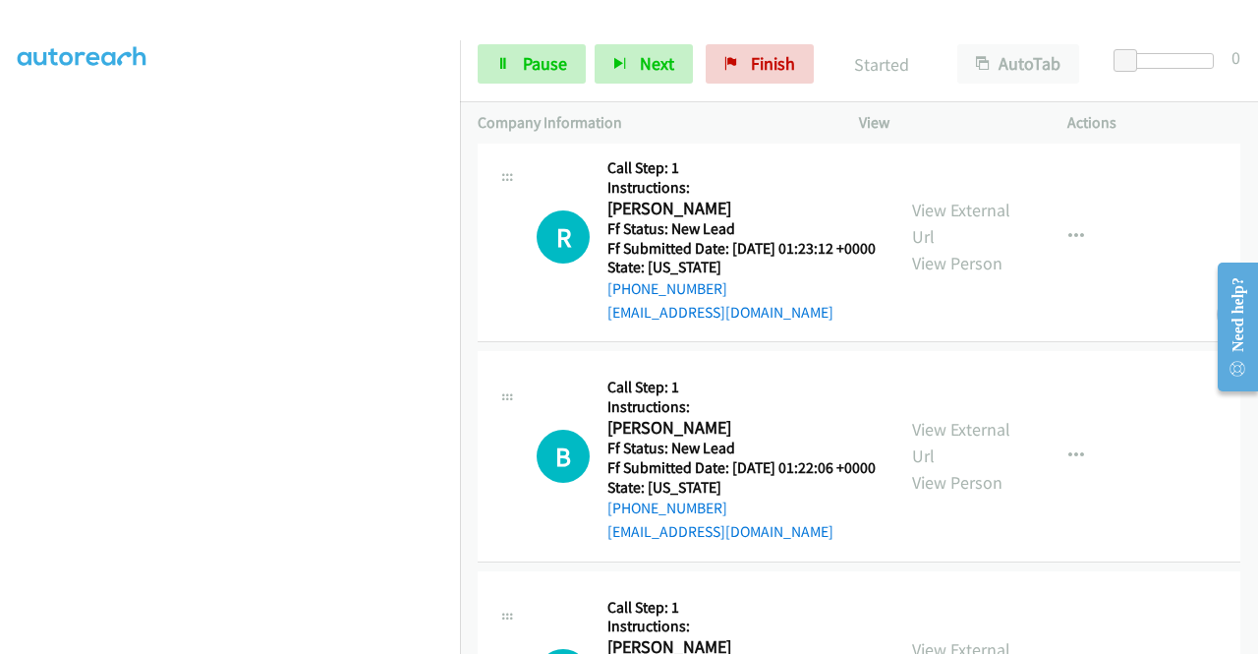
scroll to position [1935, 0]
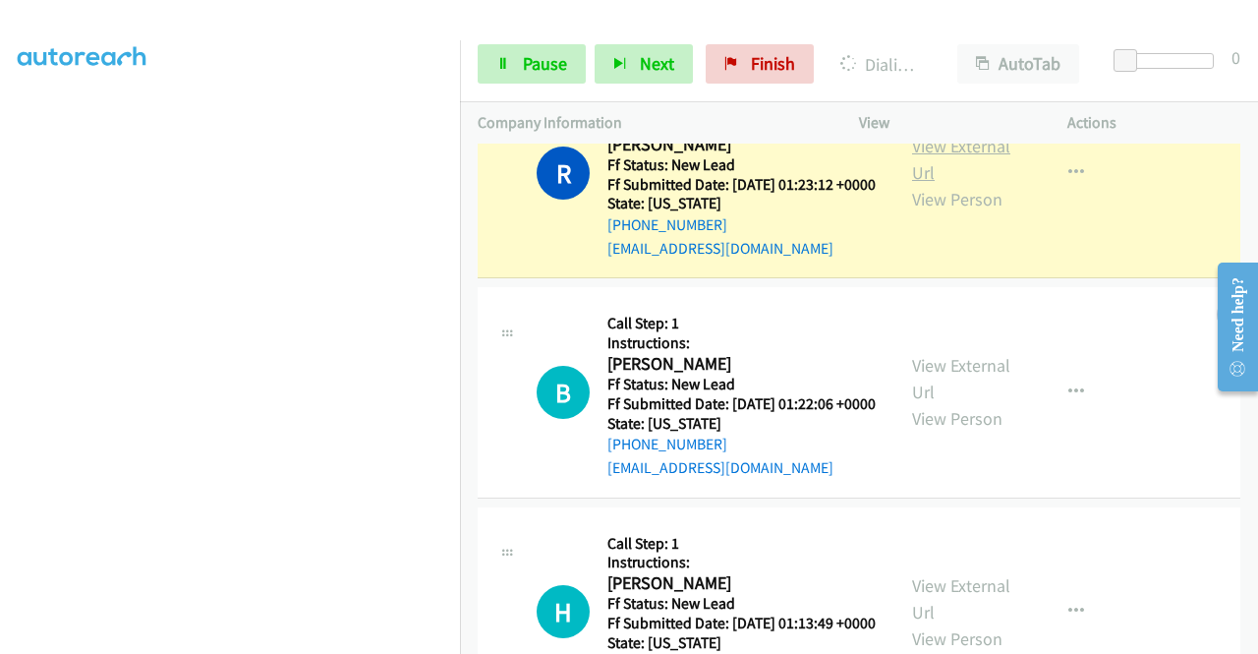
click at [971, 184] on link "View External Url" at bounding box center [961, 159] width 98 height 49
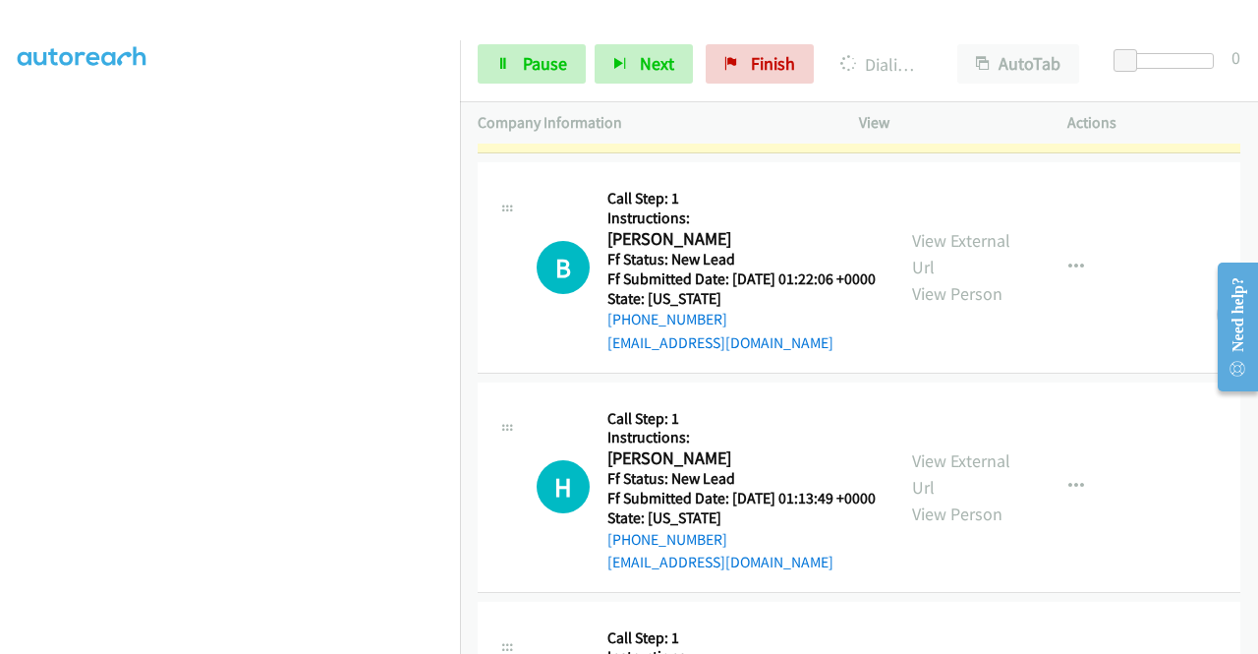
scroll to position [2132, 0]
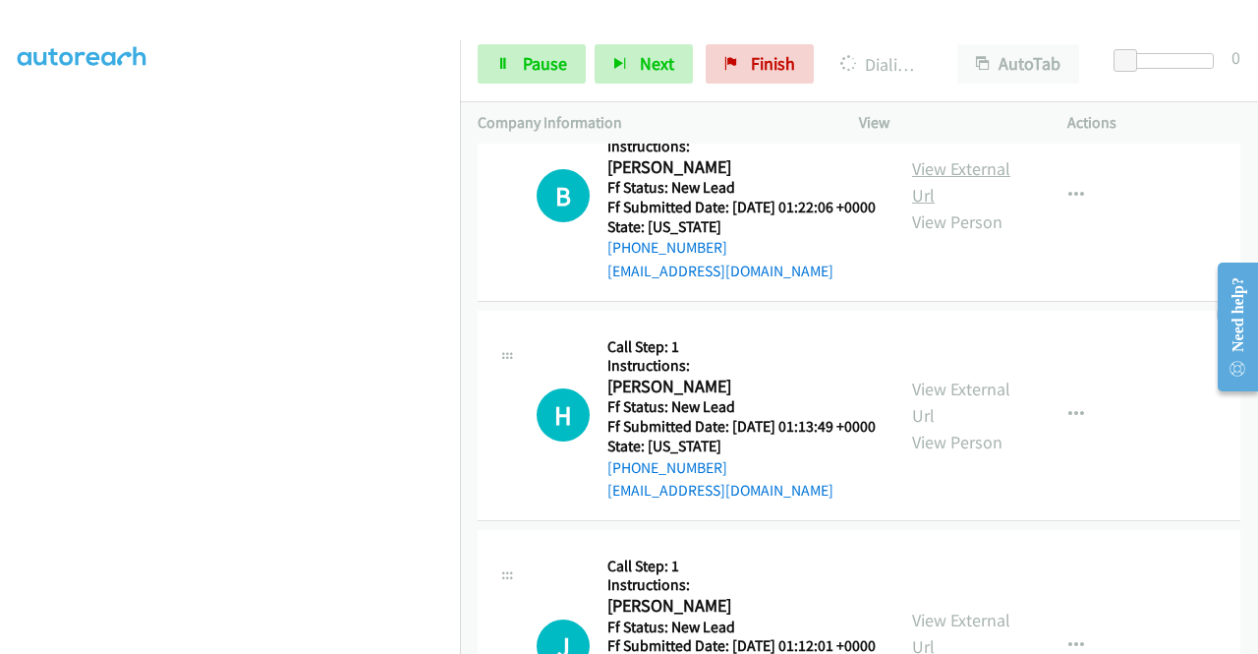
click at [947, 206] on link "View External Url" at bounding box center [961, 181] width 98 height 49
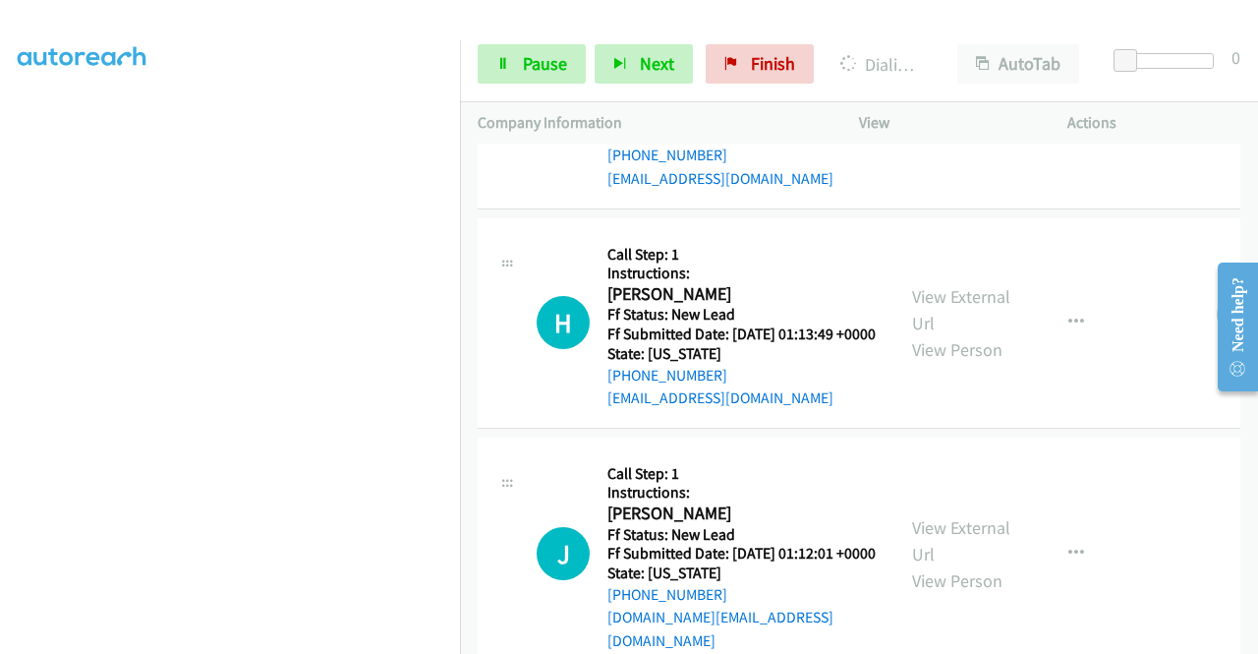
scroll to position [2328, 0]
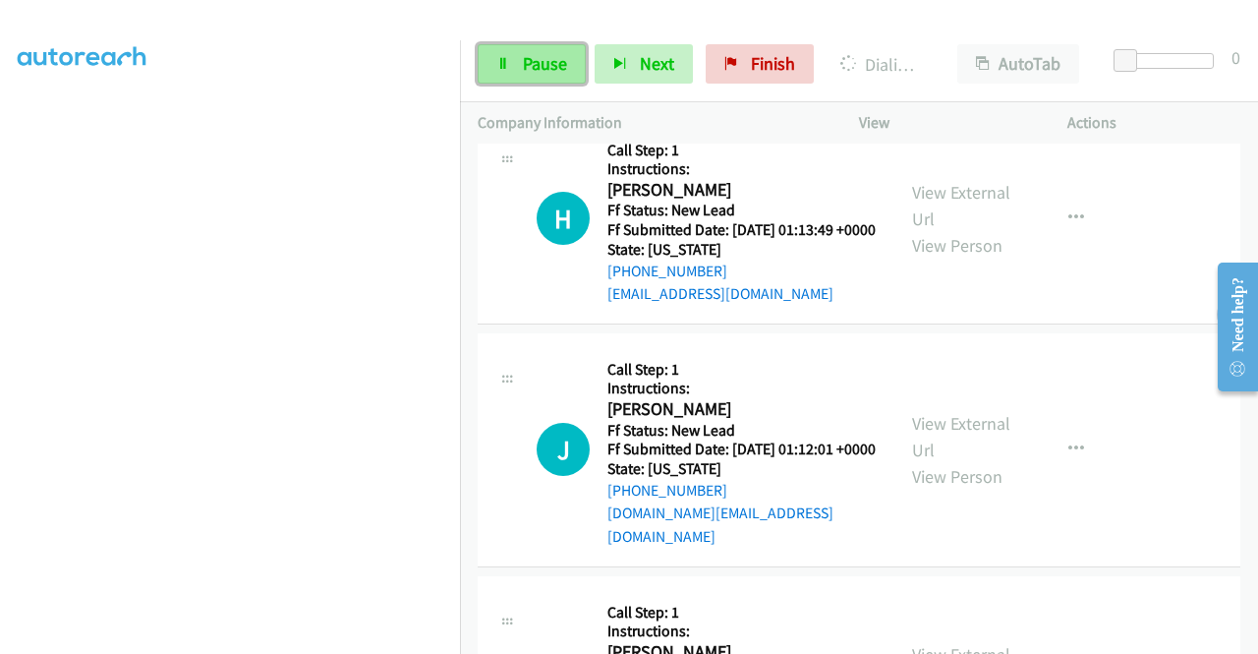
click at [529, 68] on span "Pause" at bounding box center [545, 63] width 44 height 23
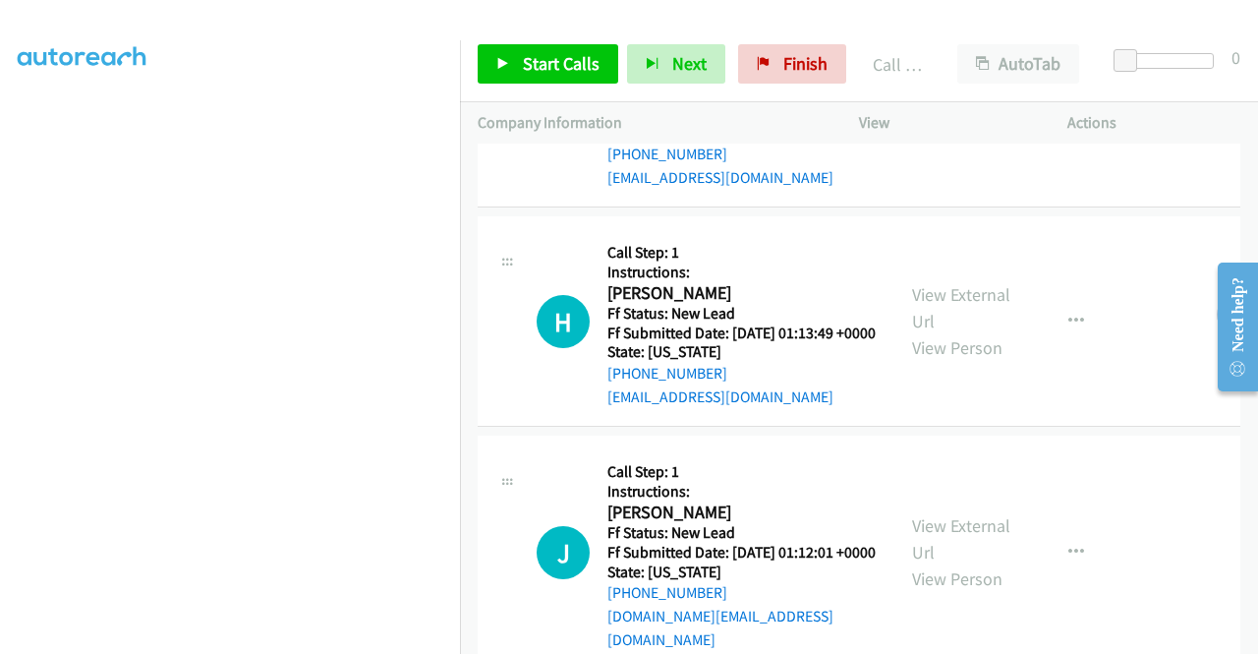
scroll to position [448, 0]
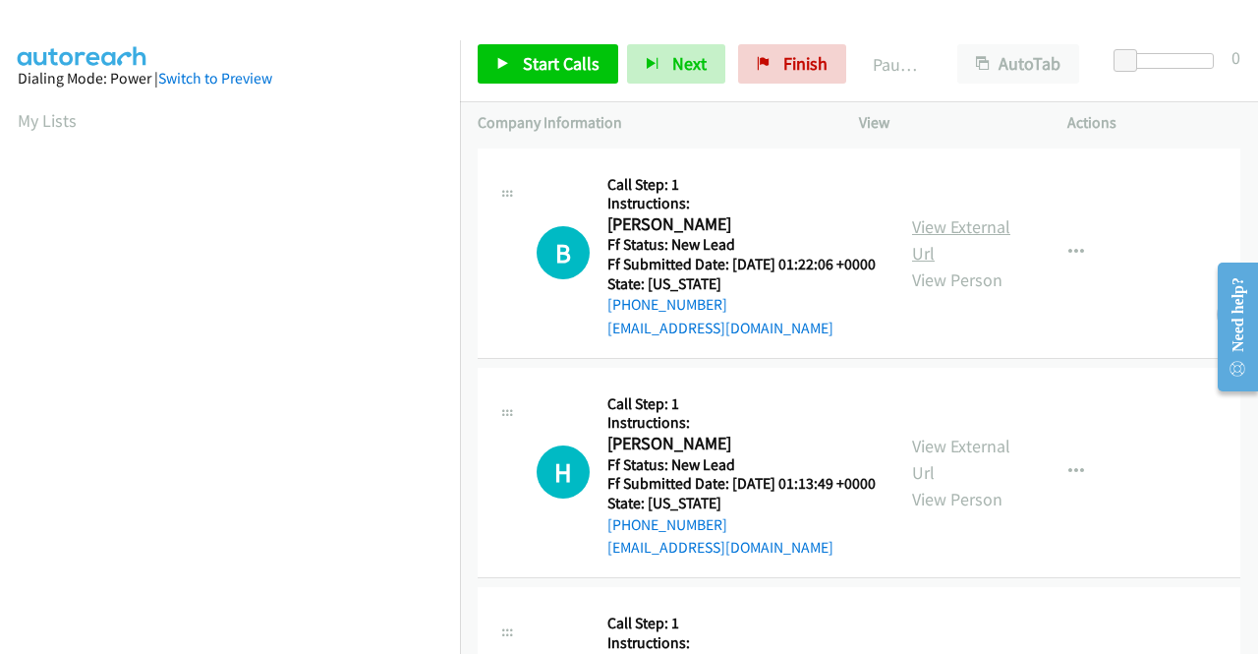
click at [943, 238] on link "View External Url" at bounding box center [961, 239] width 98 height 49
click at [983, 482] on link "View External Url" at bounding box center [961, 458] width 98 height 49
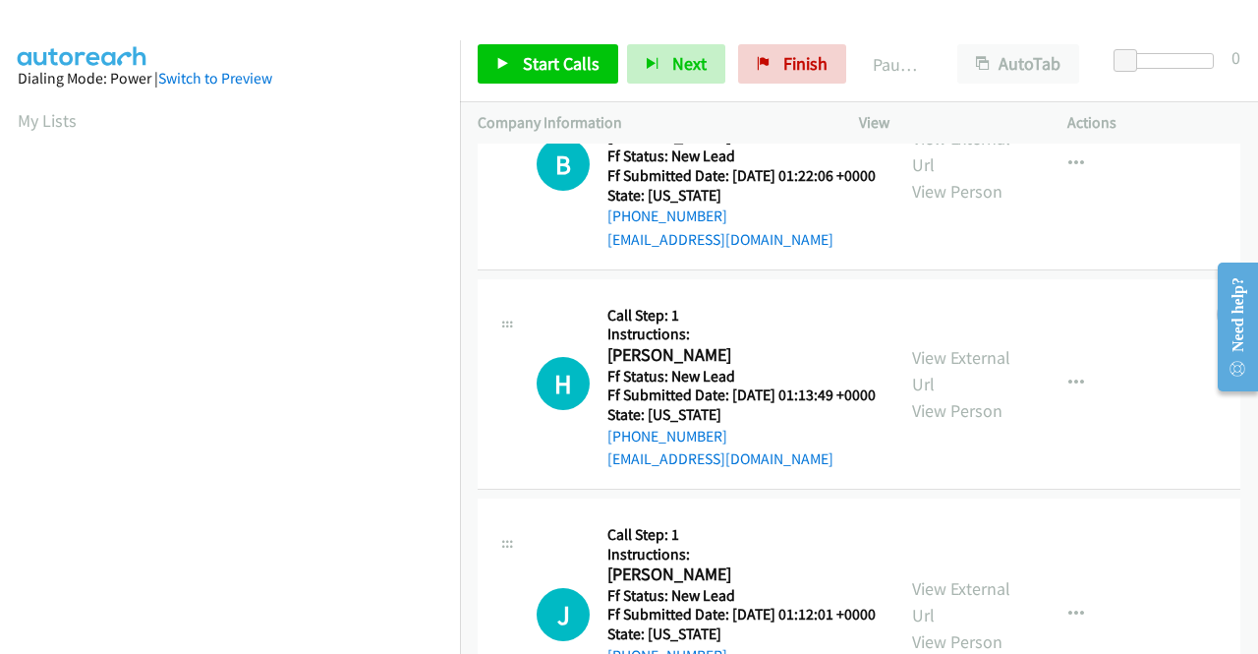
scroll to position [197, 0]
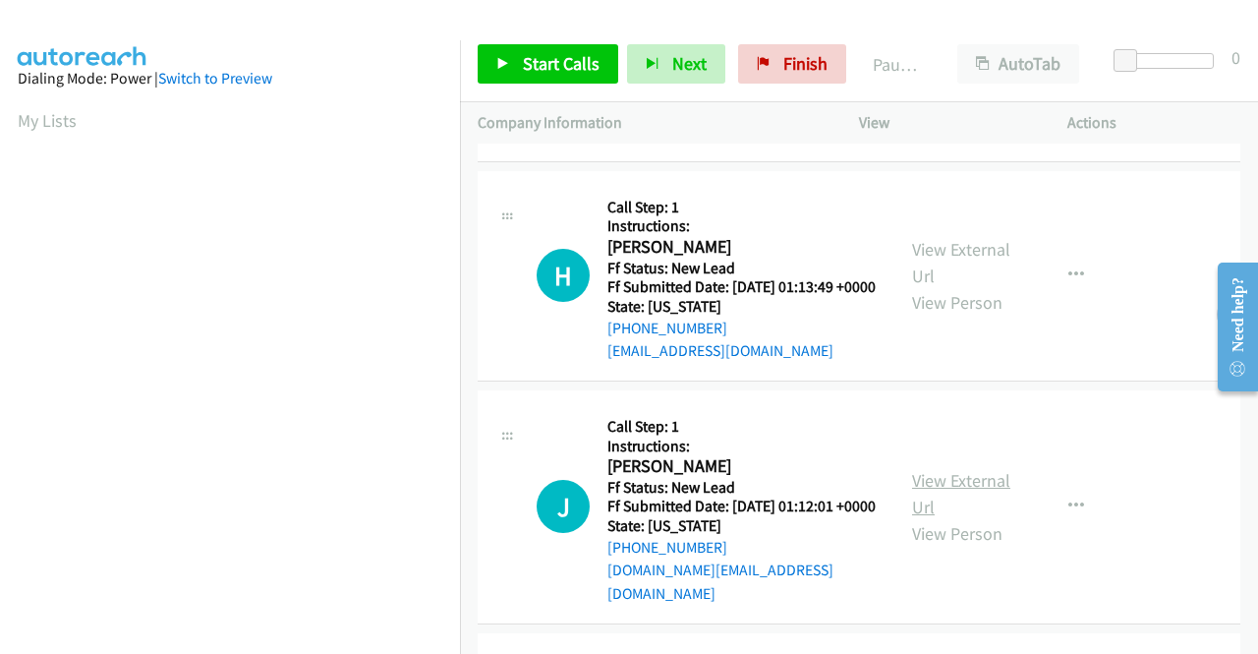
click at [947, 512] on link "View External Url" at bounding box center [961, 493] width 98 height 49
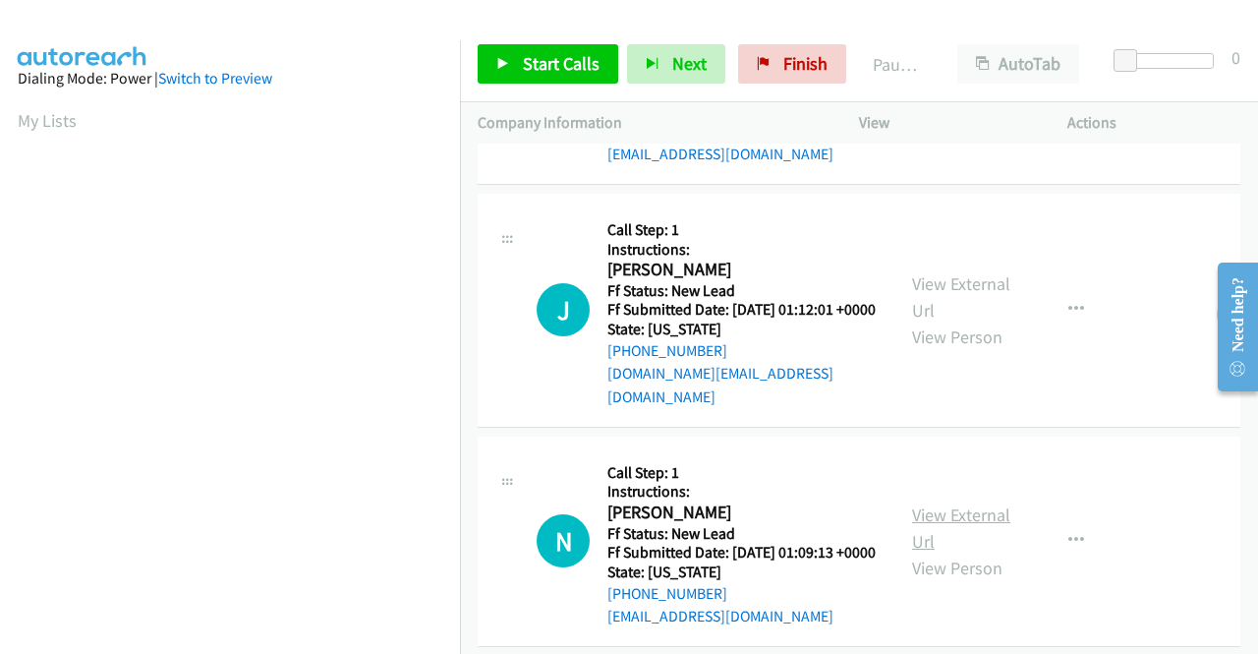
click at [951, 552] on link "View External Url" at bounding box center [961, 527] width 98 height 49
click at [531, 70] on span "Start Calls" at bounding box center [561, 63] width 77 height 23
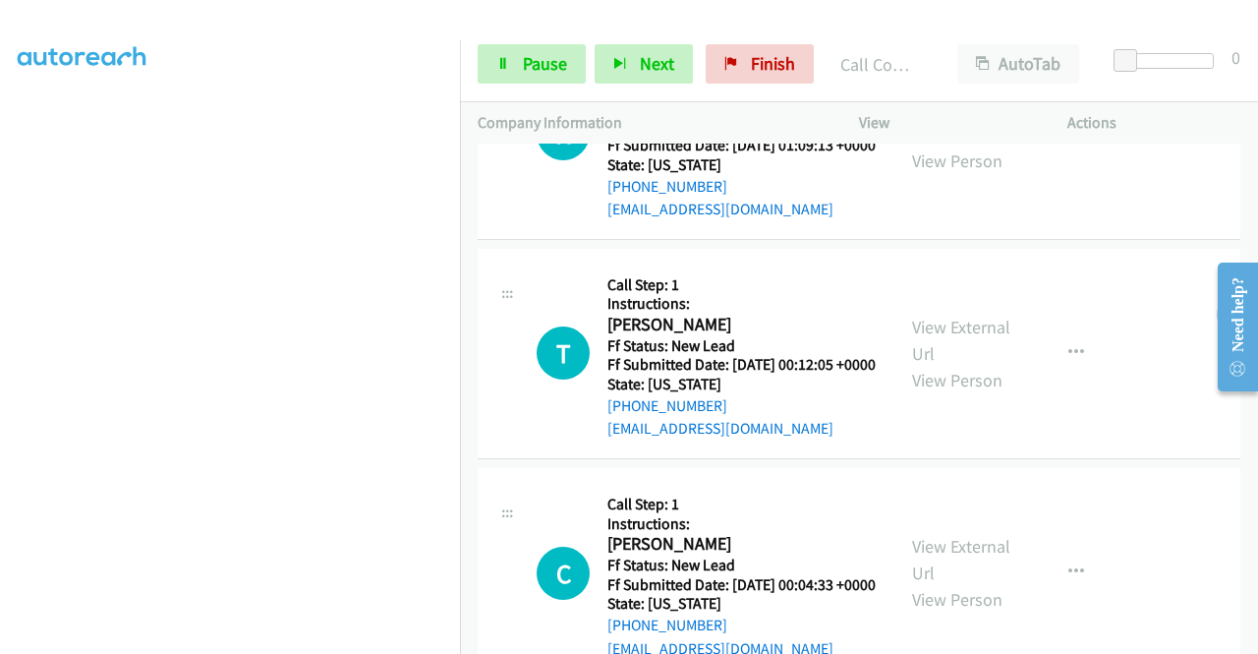
scroll to position [1122, 0]
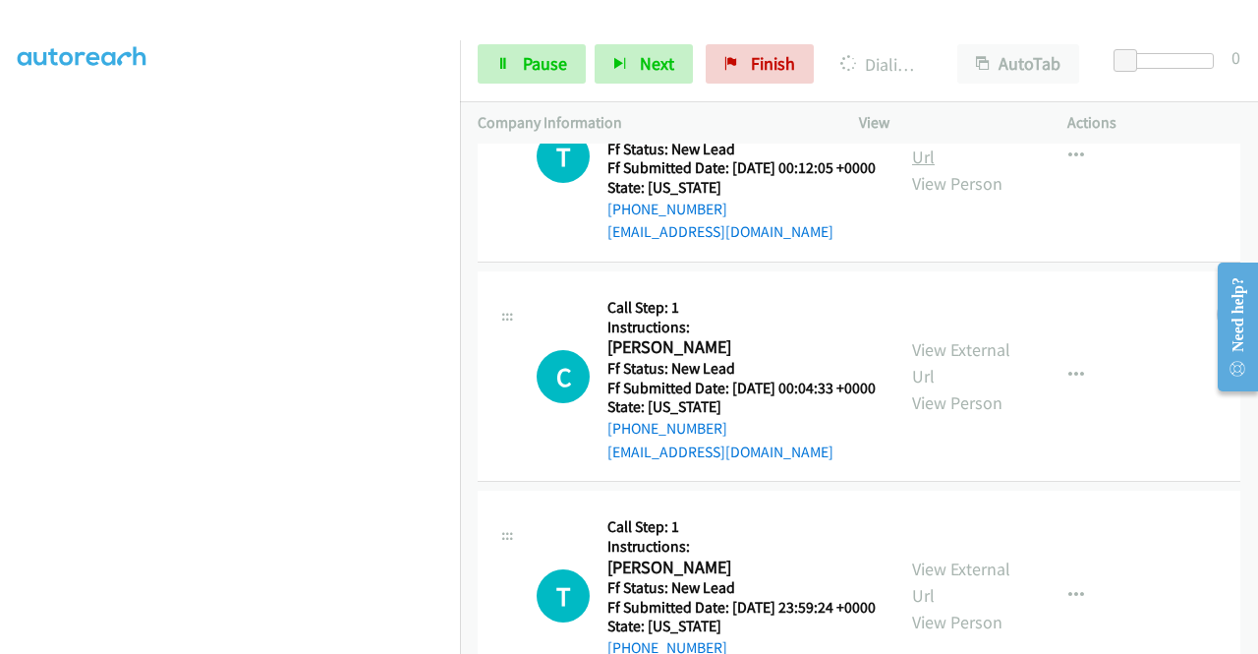
click at [949, 168] on link "View External Url" at bounding box center [961, 143] width 98 height 49
click at [959, 387] on link "View External Url" at bounding box center [961, 362] width 98 height 49
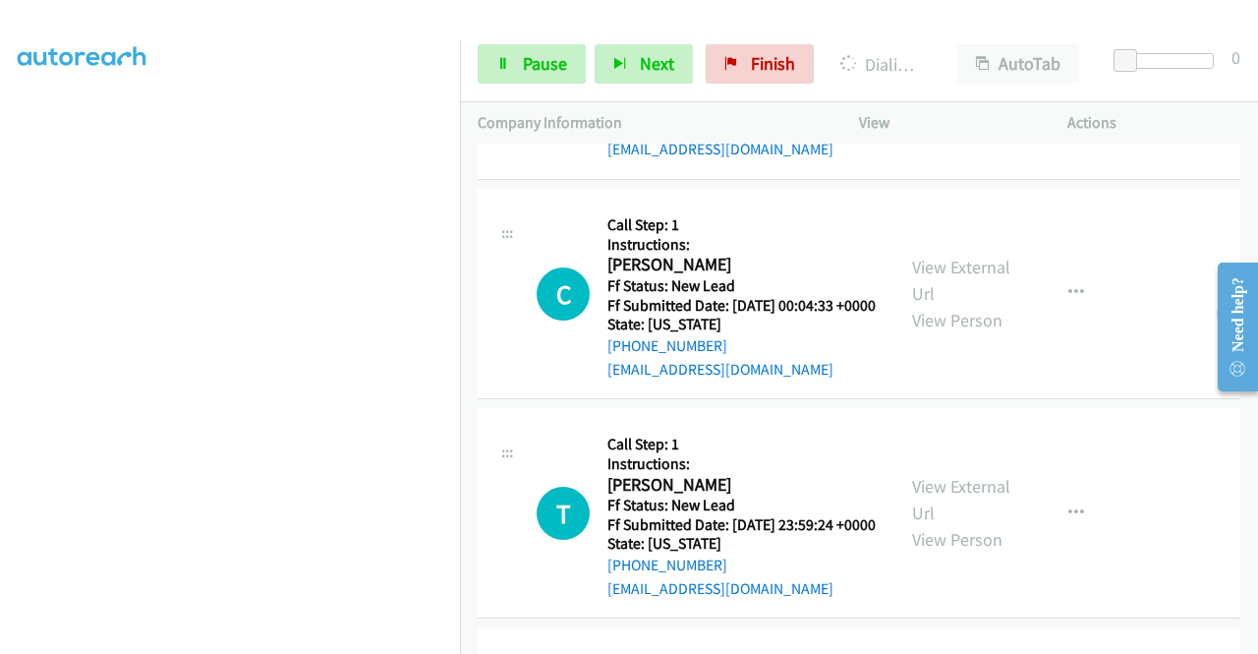
scroll to position [1319, 0]
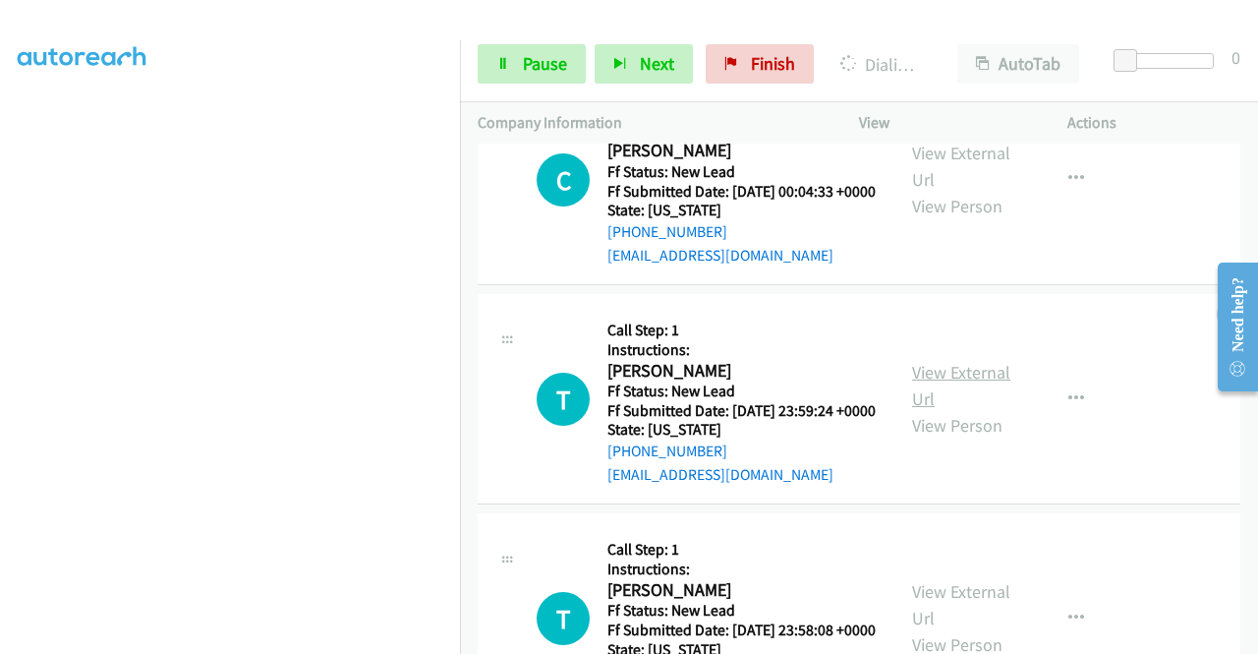
click at [982, 410] on link "View External Url" at bounding box center [961, 385] width 98 height 49
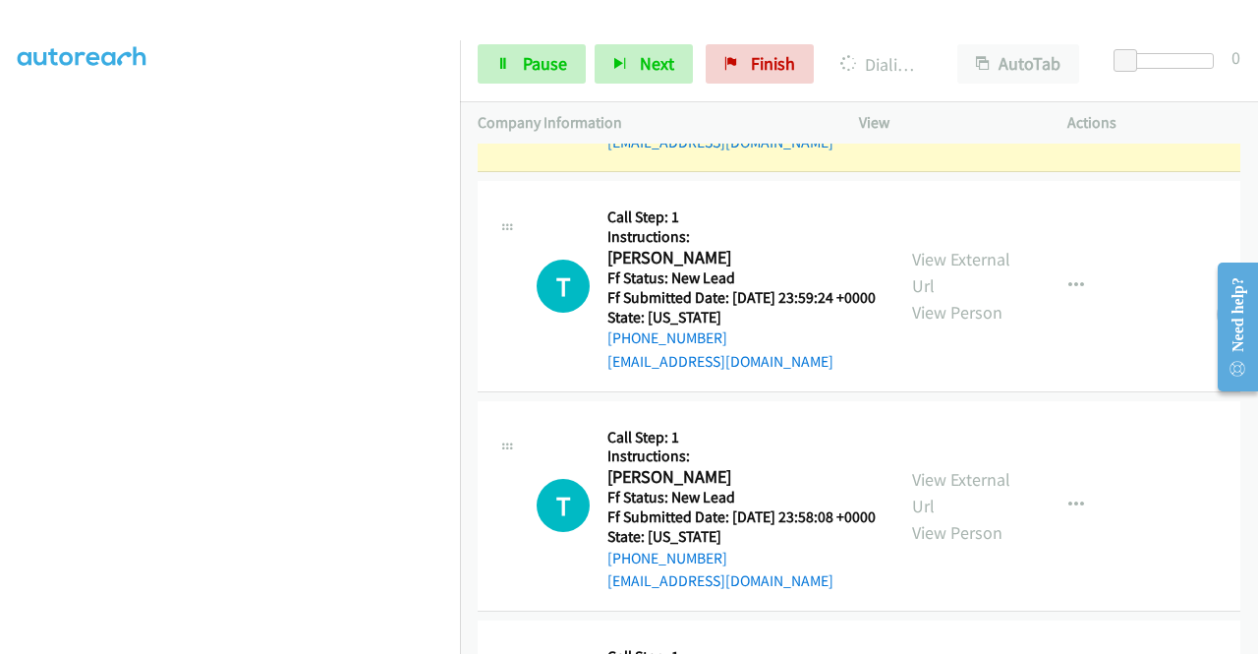
scroll to position [1537, 0]
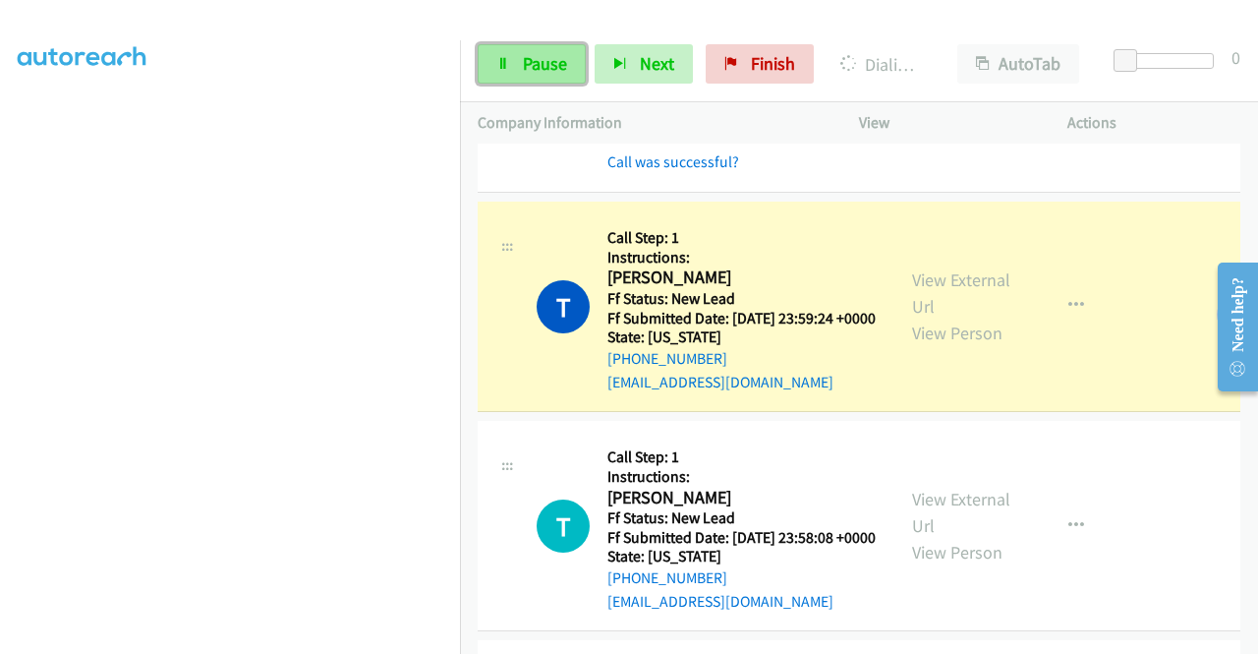
click at [548, 50] on link "Pause" at bounding box center [532, 63] width 108 height 39
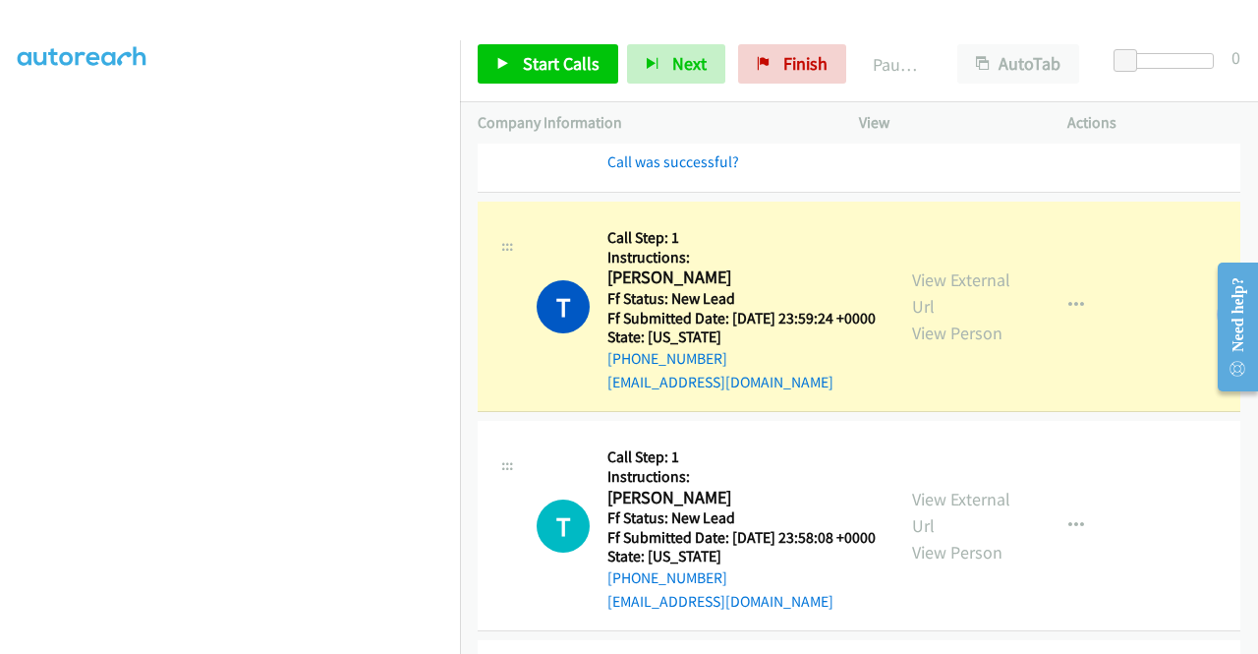
scroll to position [448, 0]
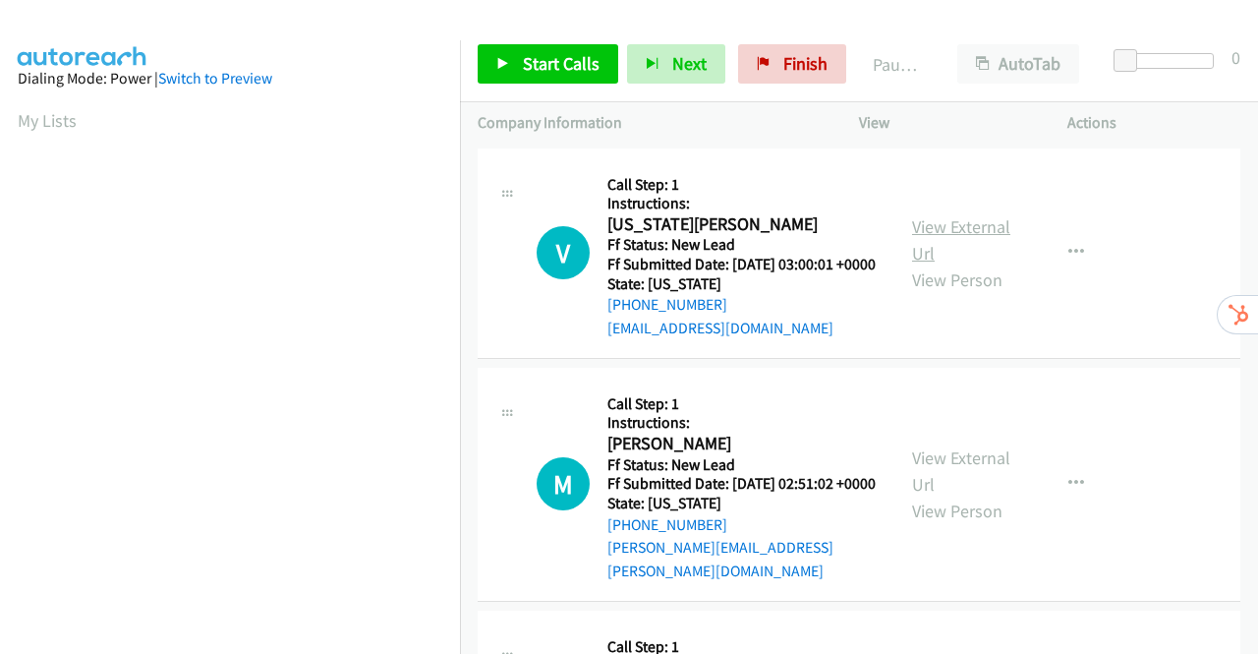
click at [961, 236] on link "View External Url" at bounding box center [961, 239] width 98 height 49
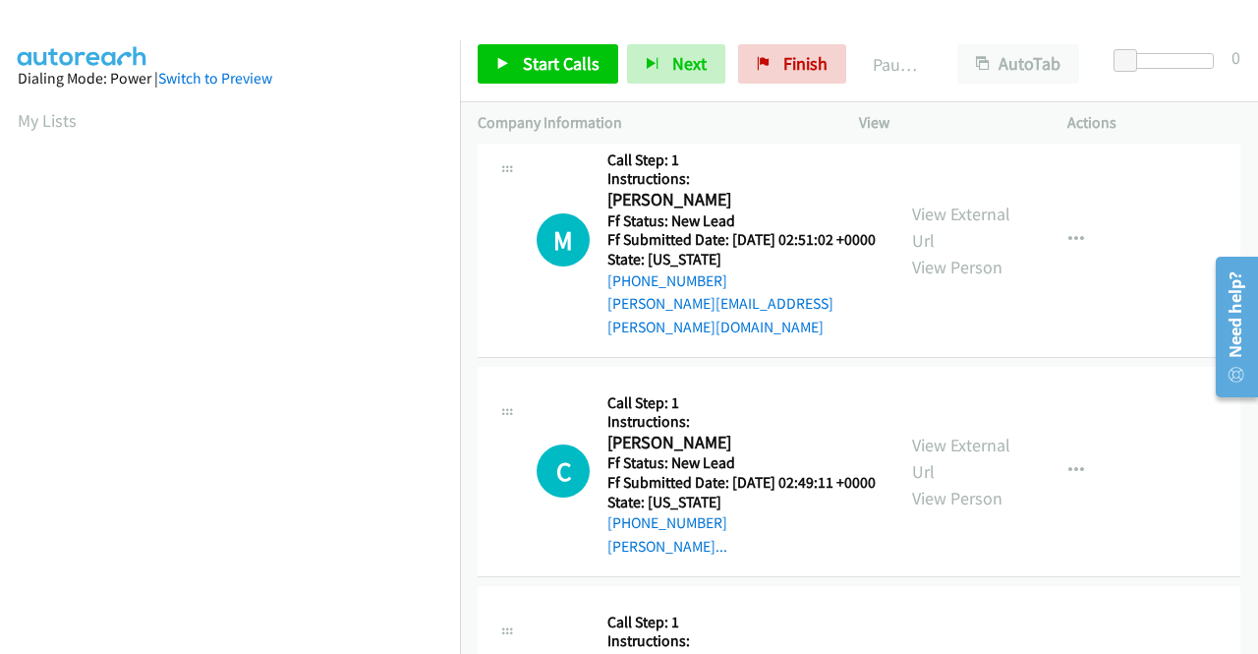
scroll to position [295, 0]
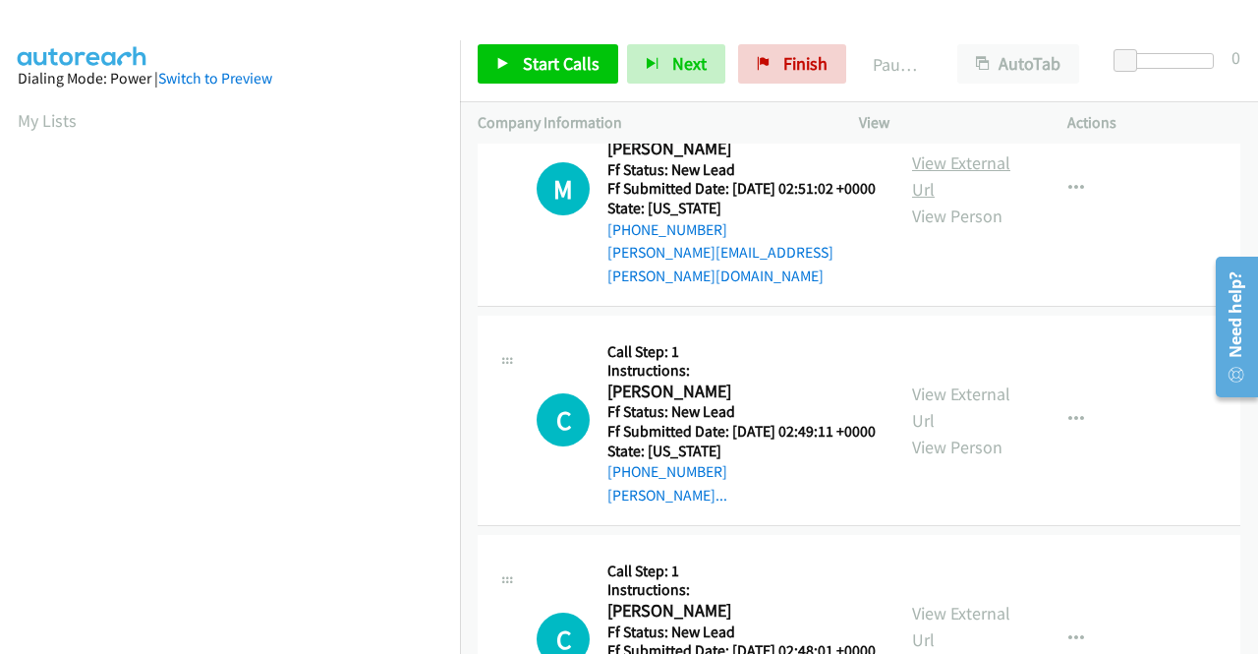
click at [998, 180] on link "View External Url" at bounding box center [961, 175] width 98 height 49
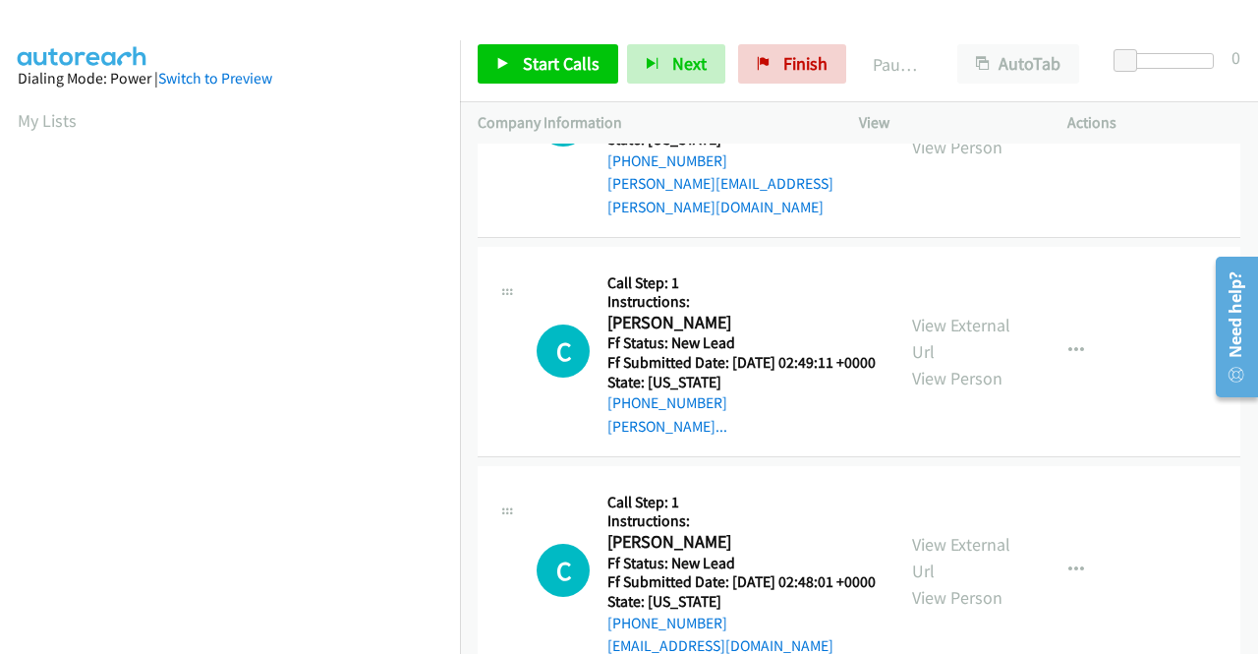
scroll to position [393, 0]
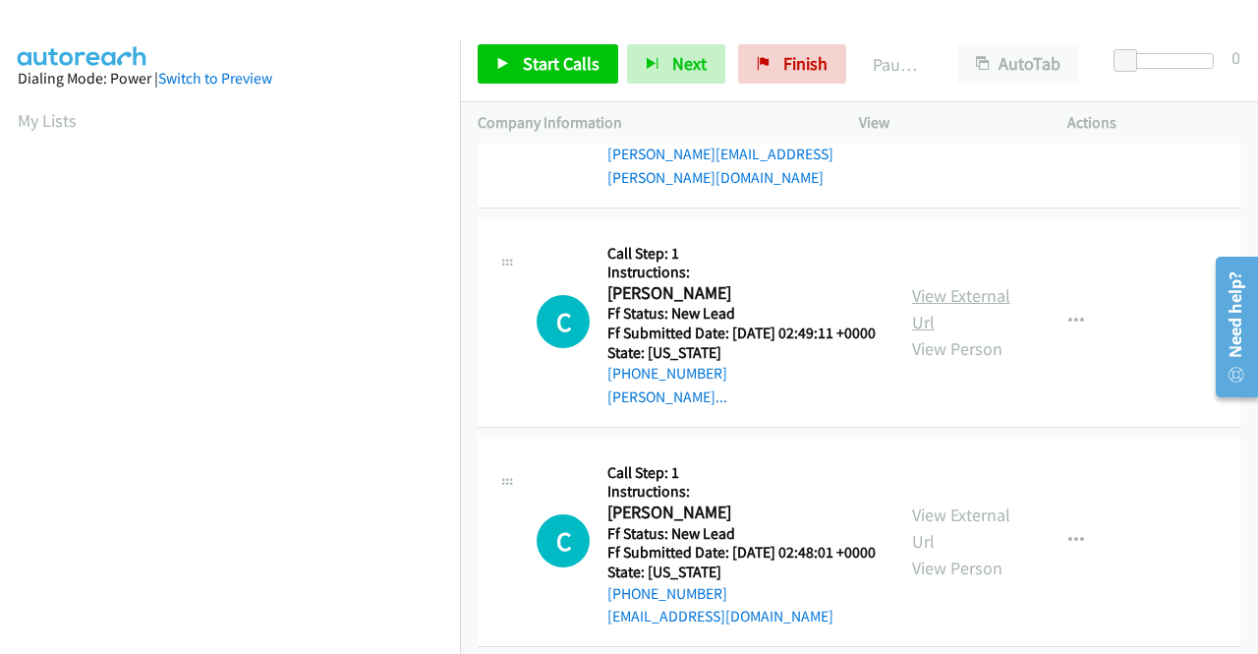
click at [965, 321] on link "View External Url" at bounding box center [961, 308] width 98 height 49
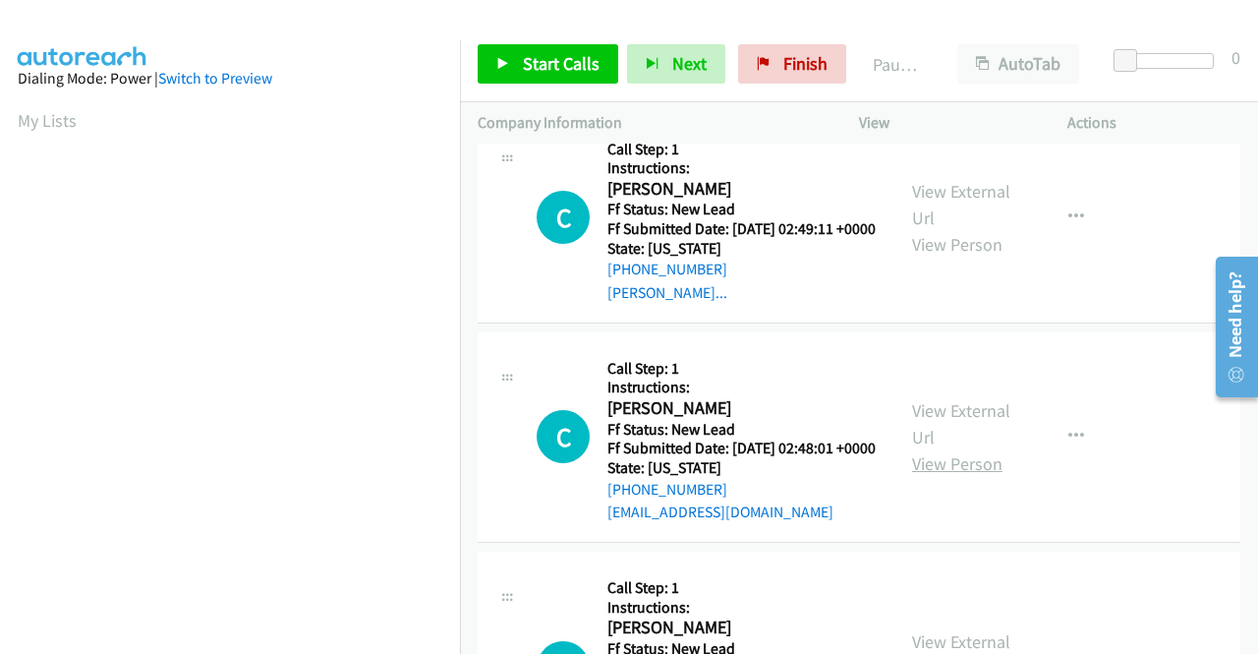
scroll to position [688, 0]
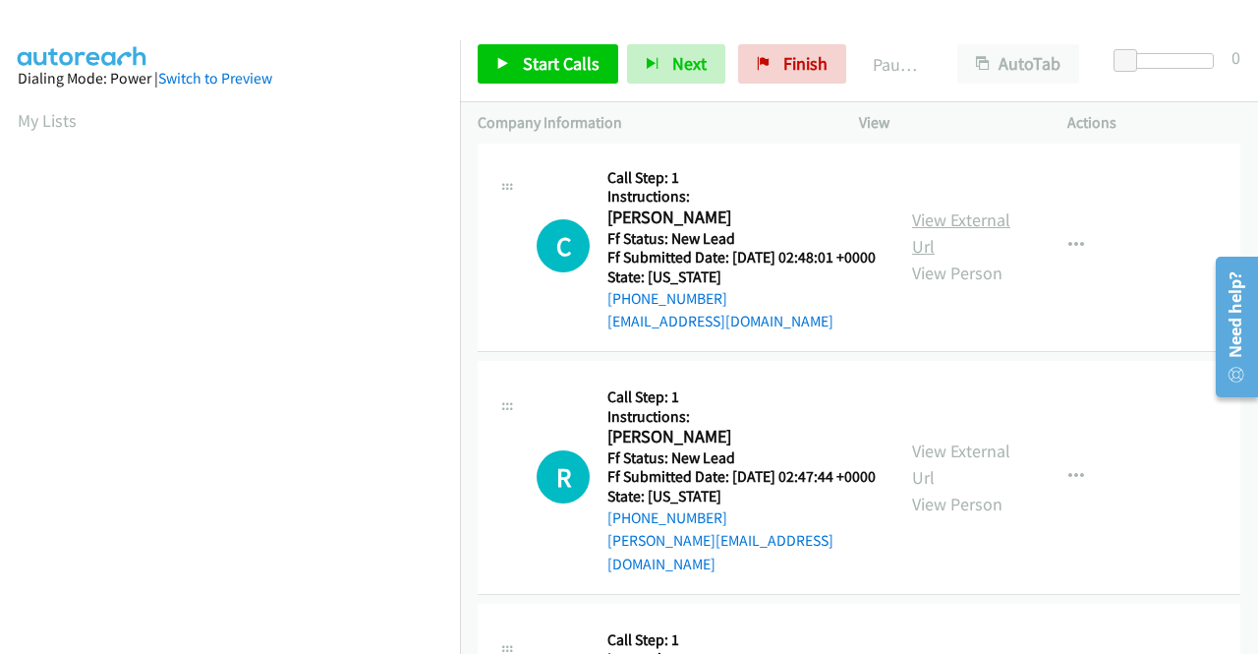
click at [957, 257] on link "View External Url" at bounding box center [961, 232] width 98 height 49
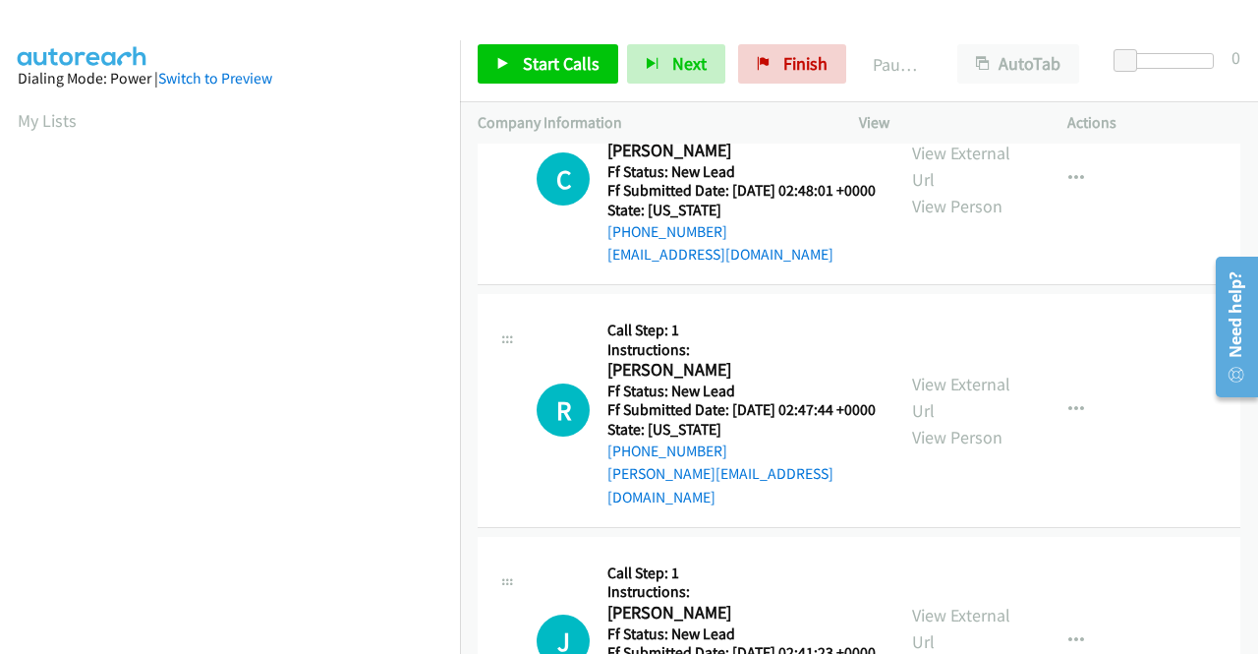
scroll to position [786, 0]
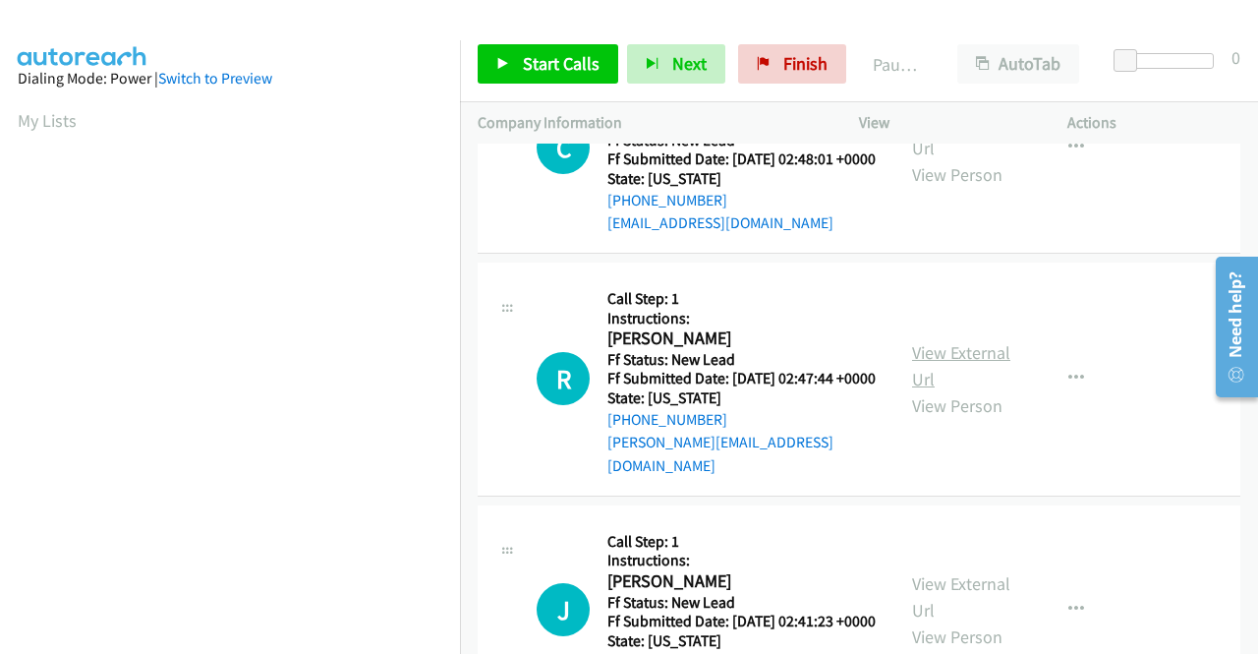
click at [962, 390] on link "View External Url" at bounding box center [961, 365] width 98 height 49
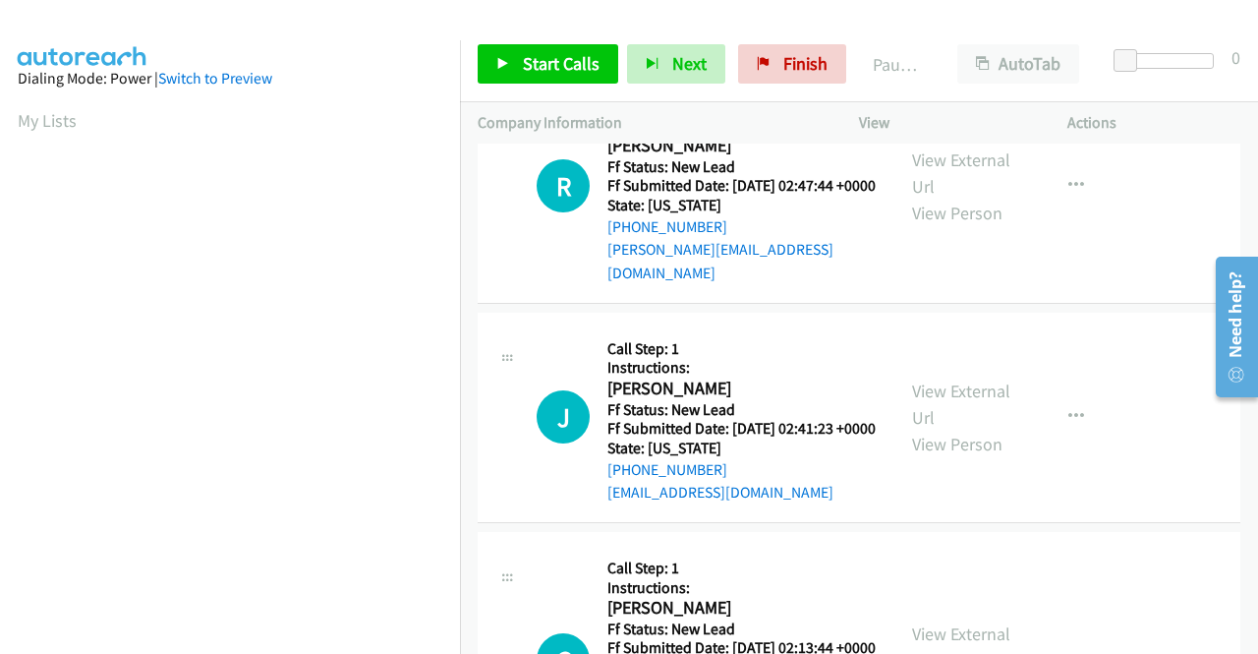
scroll to position [983, 0]
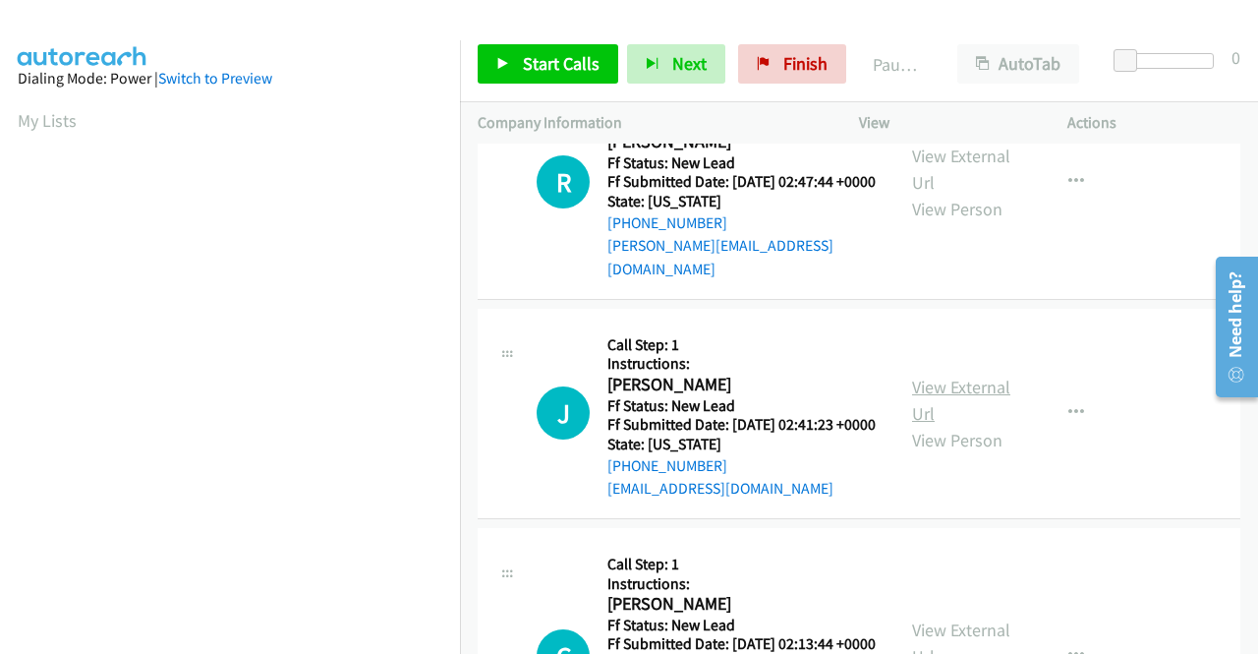
click at [967, 425] on link "View External Url" at bounding box center [961, 399] width 98 height 49
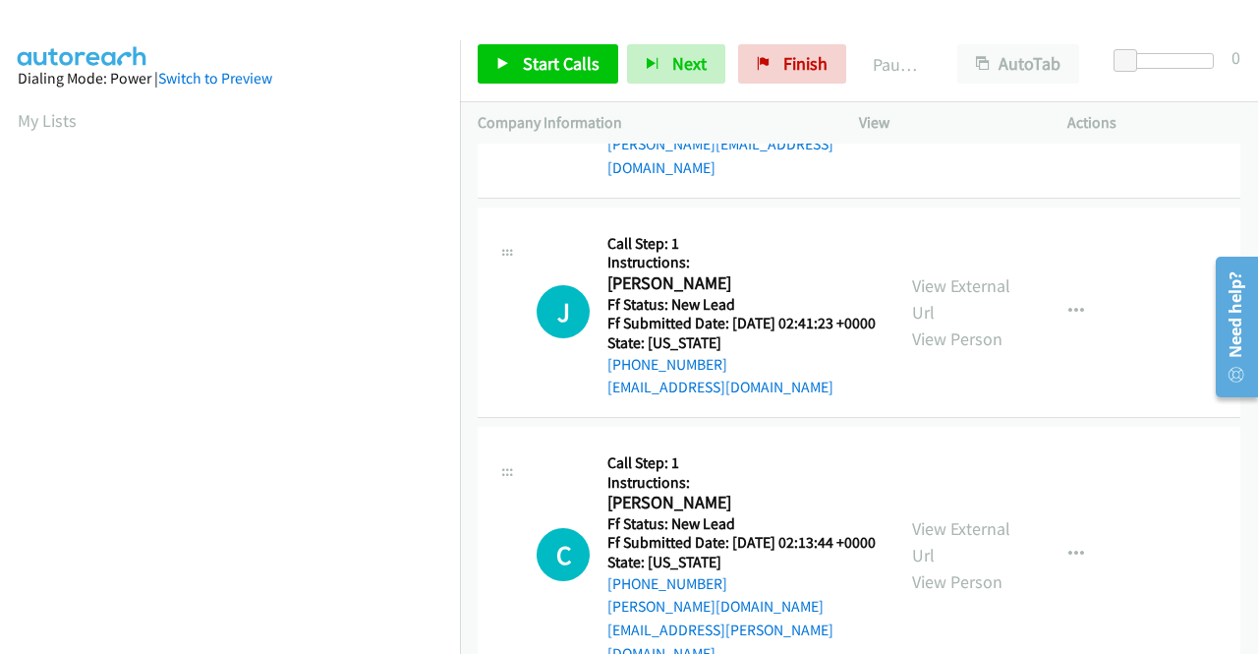
scroll to position [1179, 0]
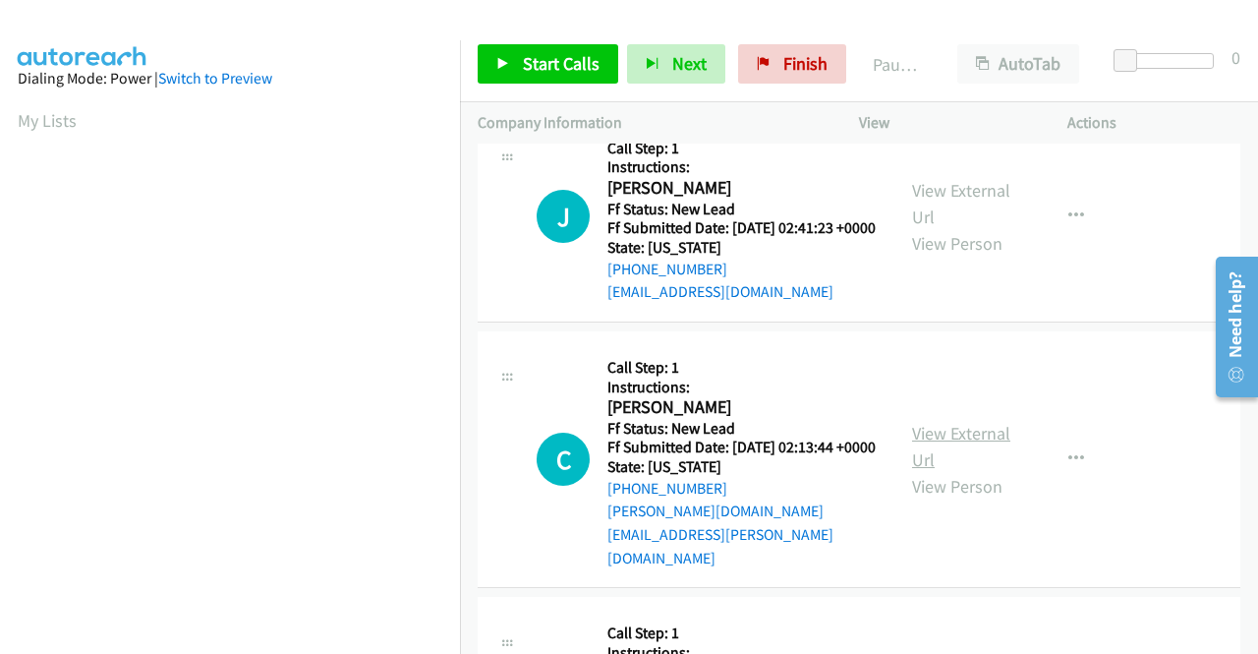
click at [985, 471] on link "View External Url" at bounding box center [961, 446] width 98 height 49
click at [516, 54] on link "Start Calls" at bounding box center [548, 63] width 141 height 39
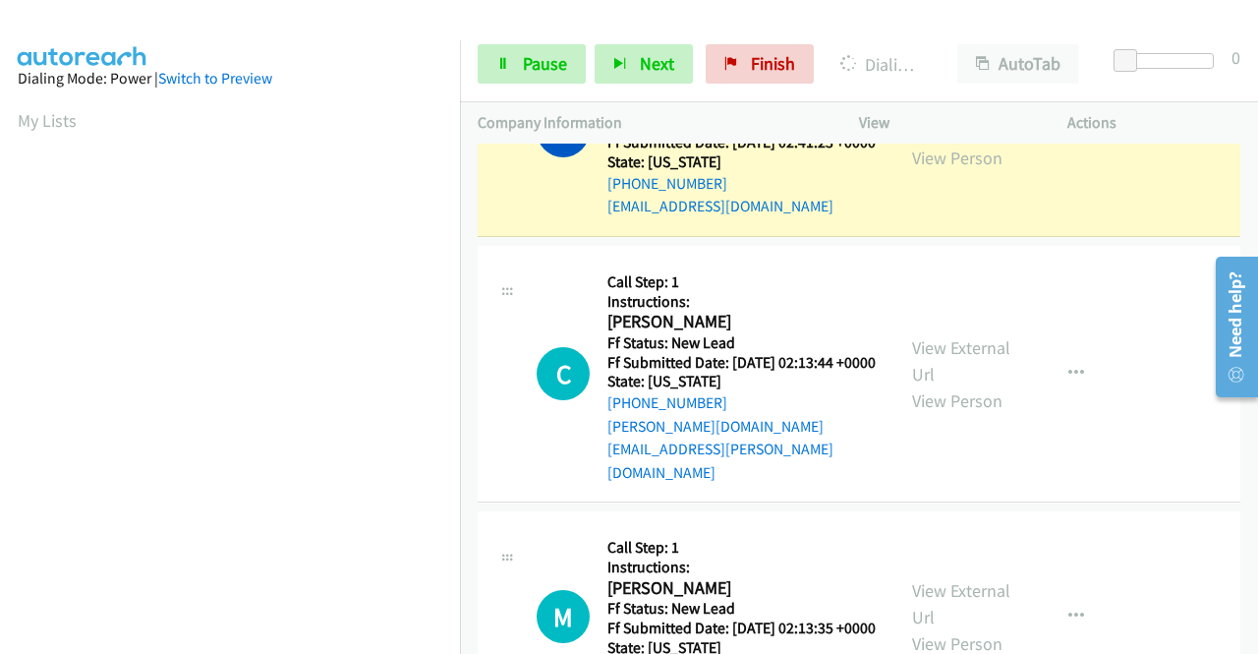
scroll to position [448, 0]
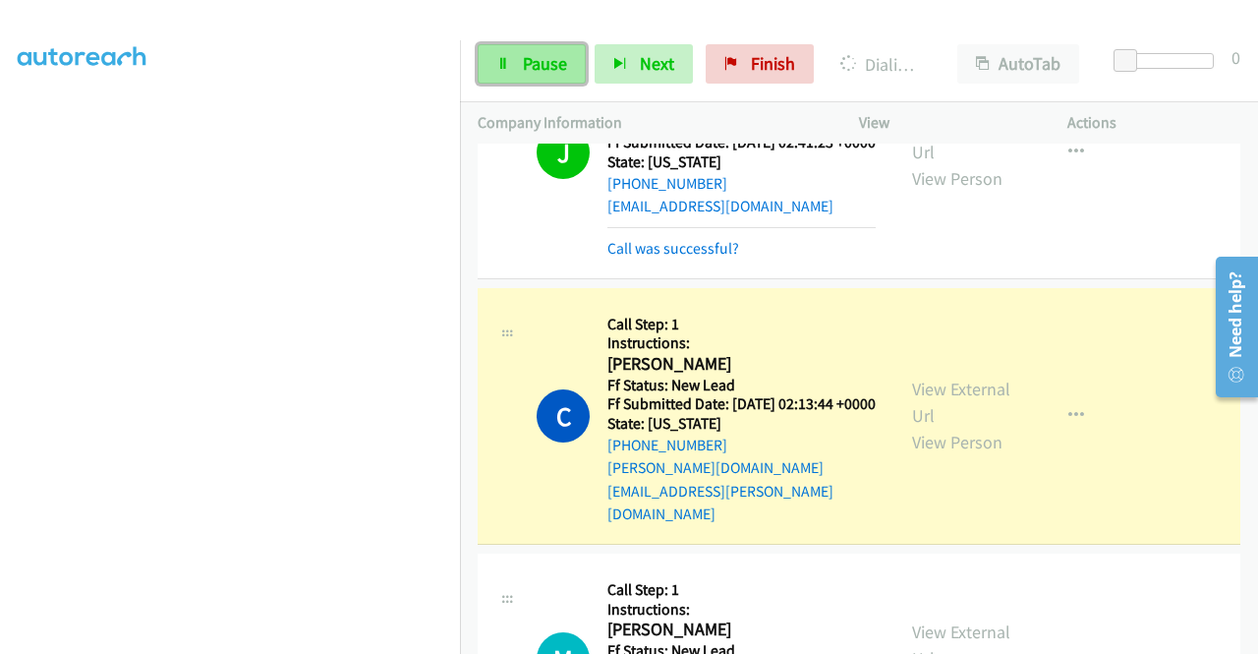
click at [505, 63] on icon at bounding box center [503, 65] width 14 height 14
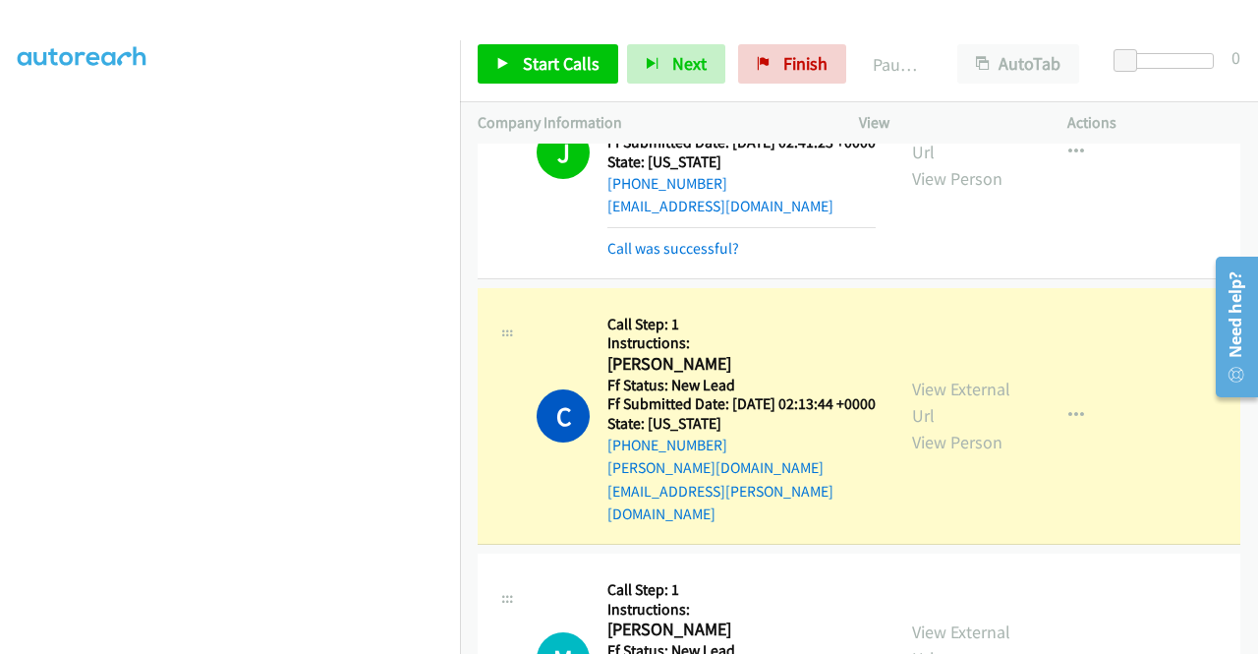
scroll to position [0, 0]
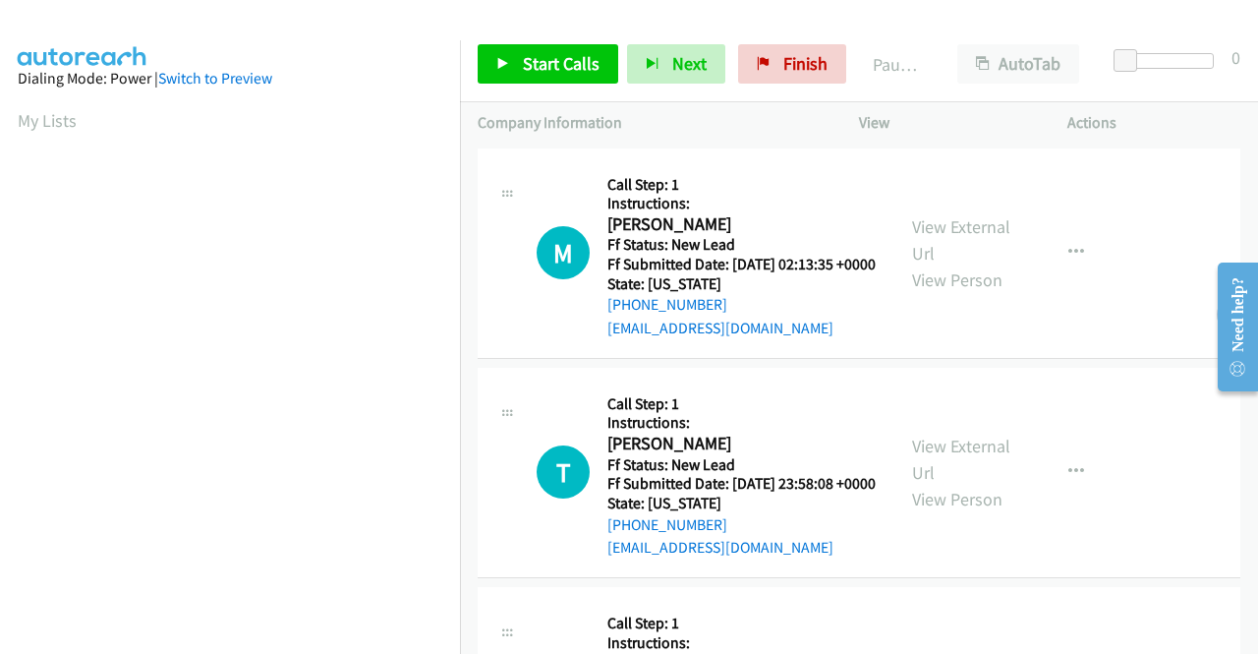
scroll to position [448, 0]
click at [944, 238] on link "View External Url" at bounding box center [961, 239] width 98 height 49
click at [955, 473] on link "View External Url" at bounding box center [961, 458] width 98 height 49
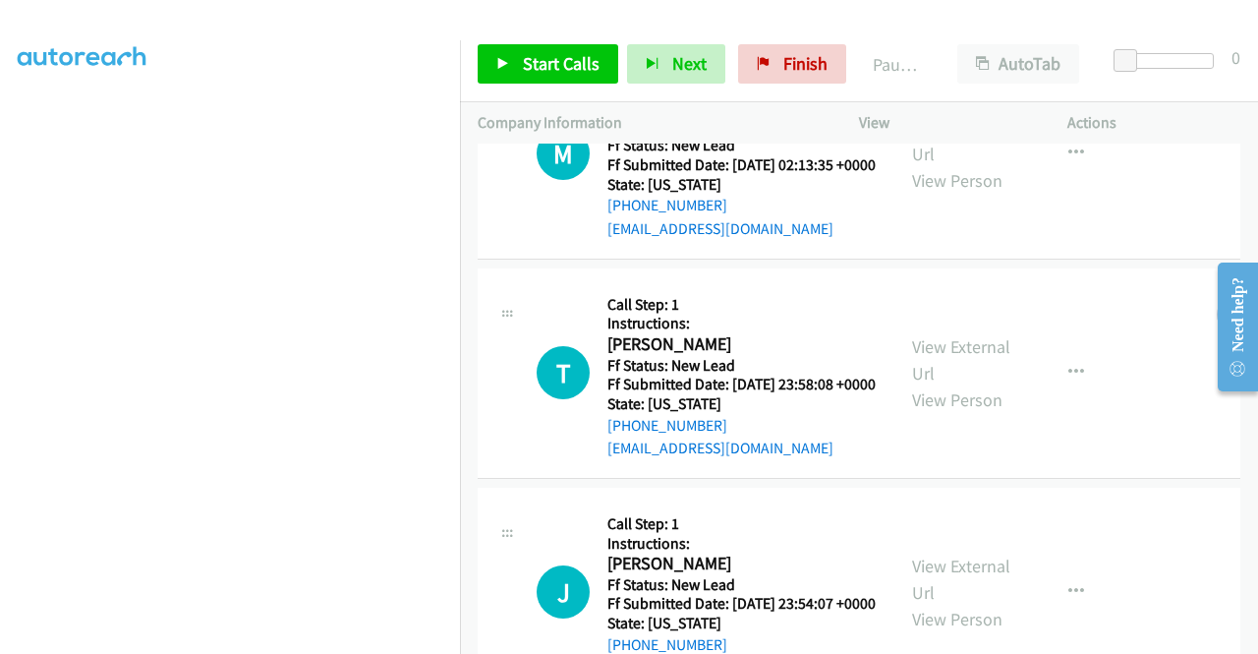
scroll to position [197, 0]
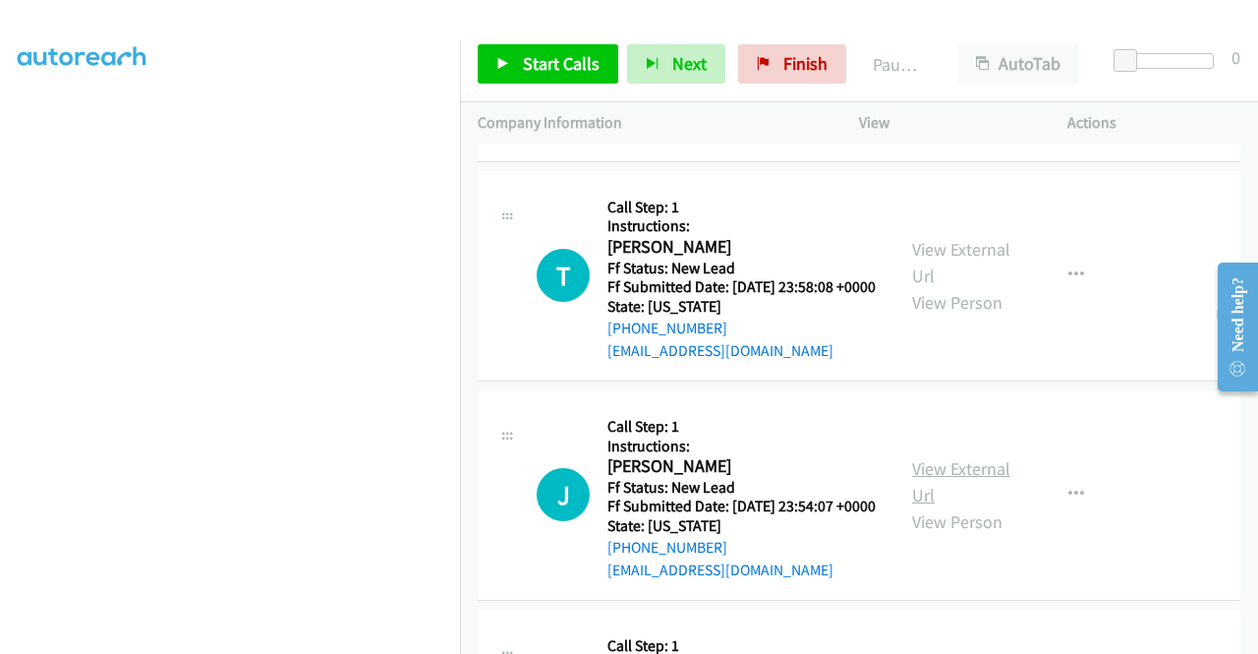
click at [969, 506] on link "View External Url" at bounding box center [961, 481] width 98 height 49
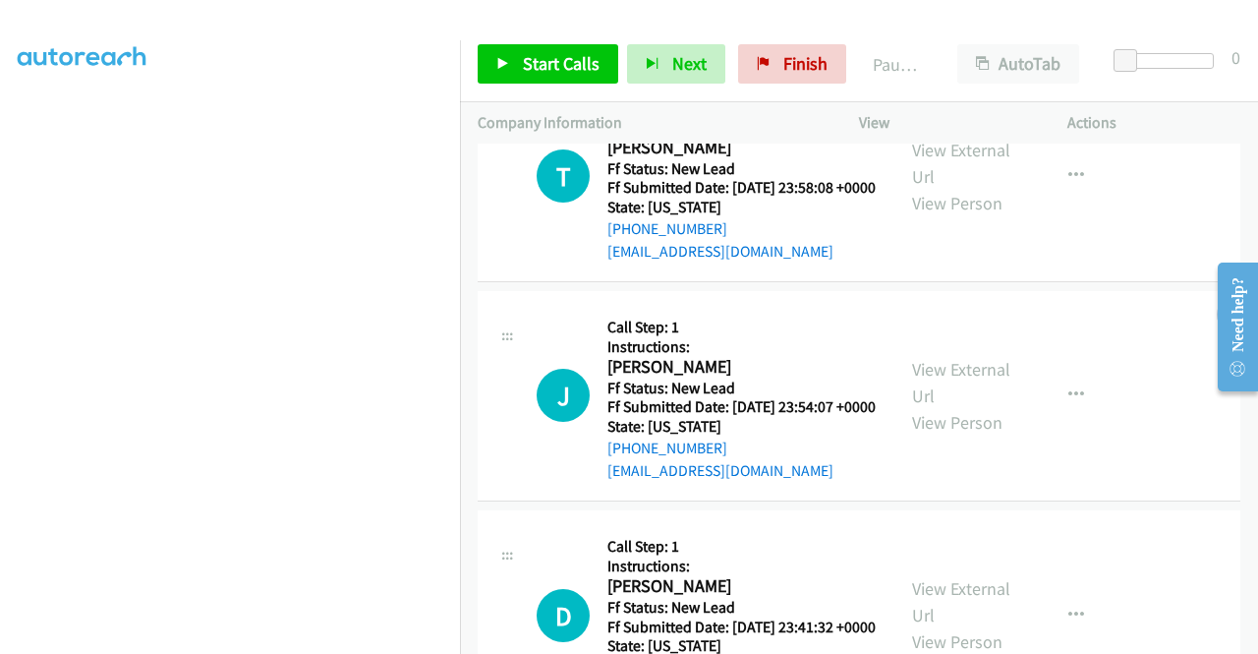
scroll to position [491, 0]
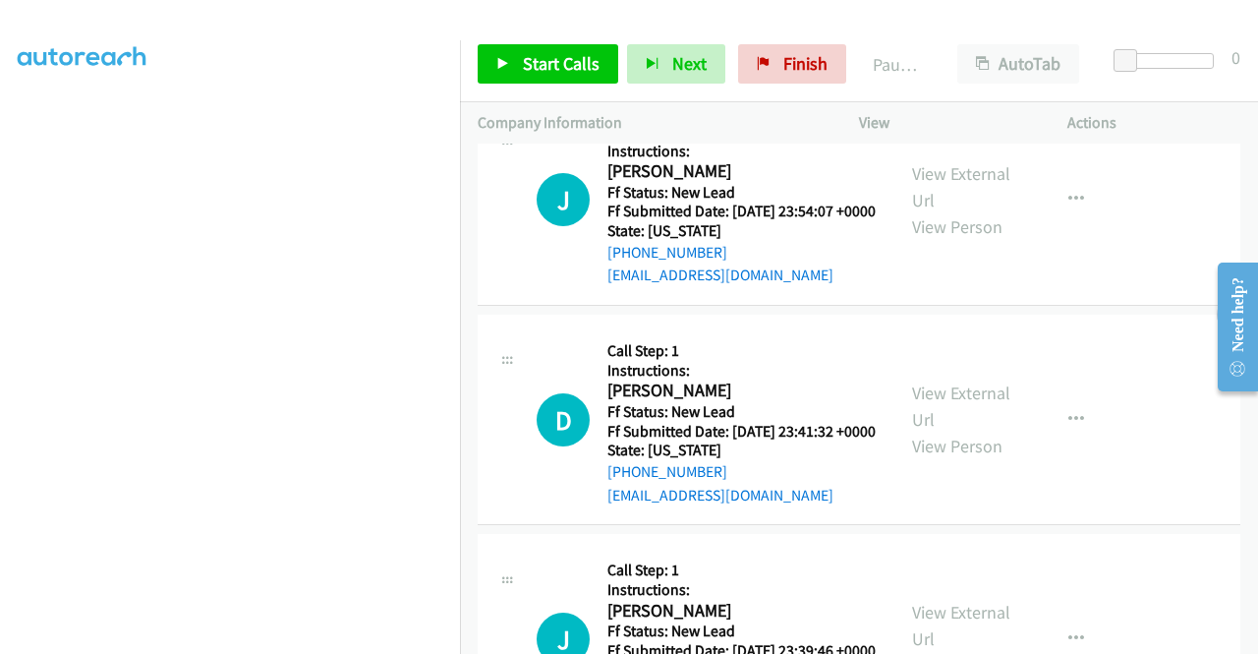
click at [962, 459] on div "View External Url View Person" at bounding box center [963, 419] width 102 height 80
click at [967, 430] on link "View External Url" at bounding box center [961, 405] width 98 height 49
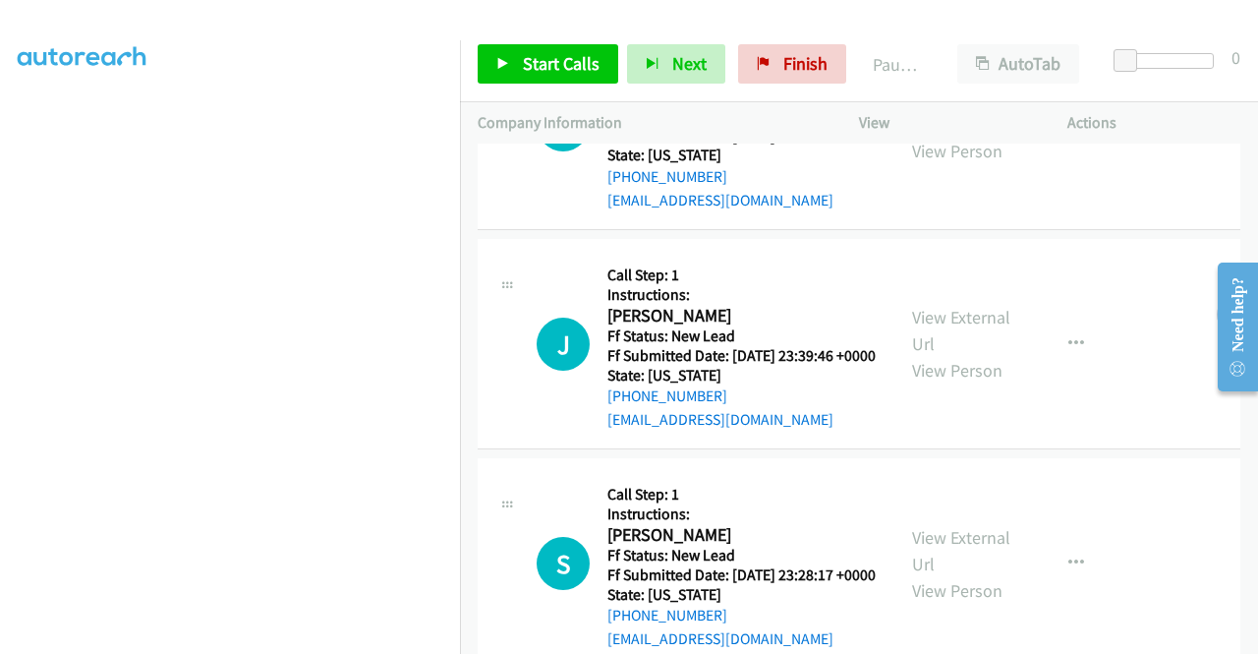
click at [984, 383] on div "View External Url View Person" at bounding box center [963, 344] width 102 height 80
click at [980, 355] on link "View External Url" at bounding box center [961, 330] width 98 height 49
click at [532, 51] on link "Start Calls" at bounding box center [548, 63] width 141 height 39
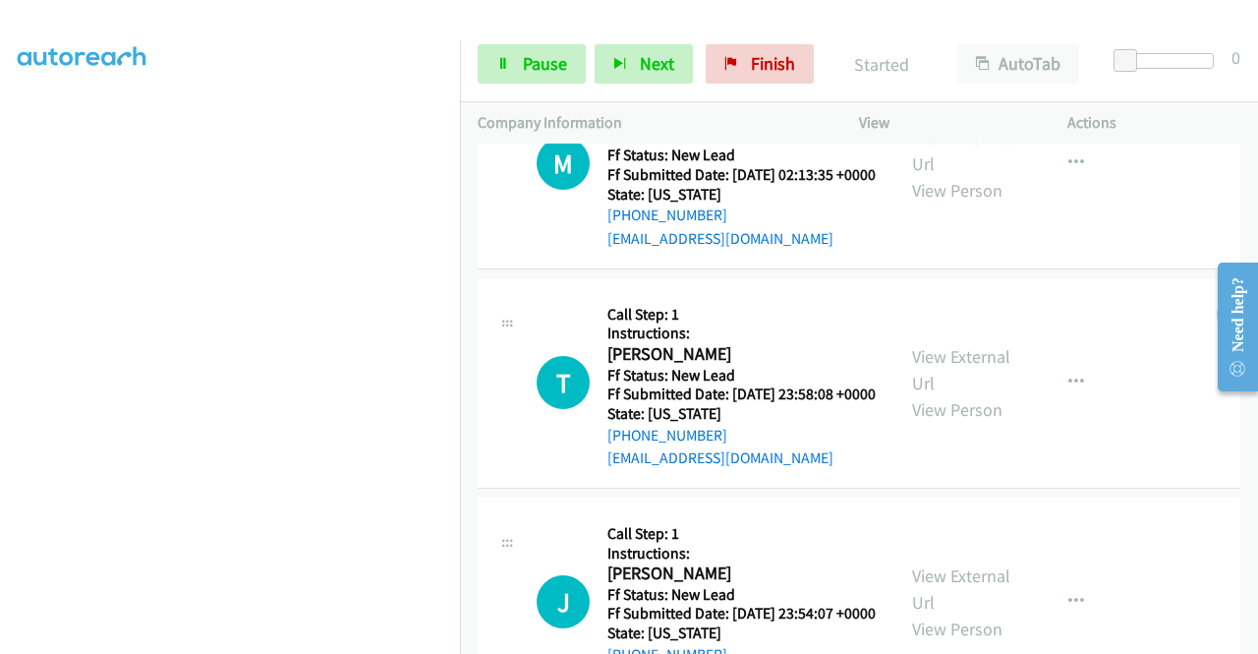
scroll to position [0, 0]
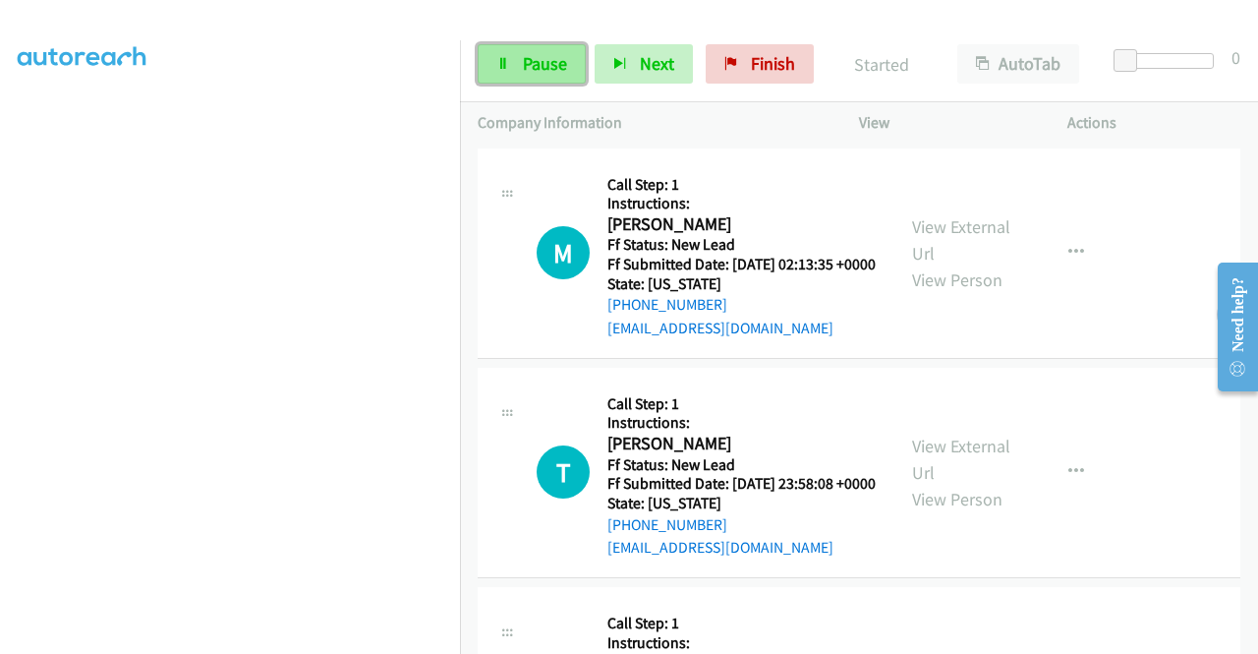
click at [548, 58] on span "Pause" at bounding box center [545, 63] width 44 height 23
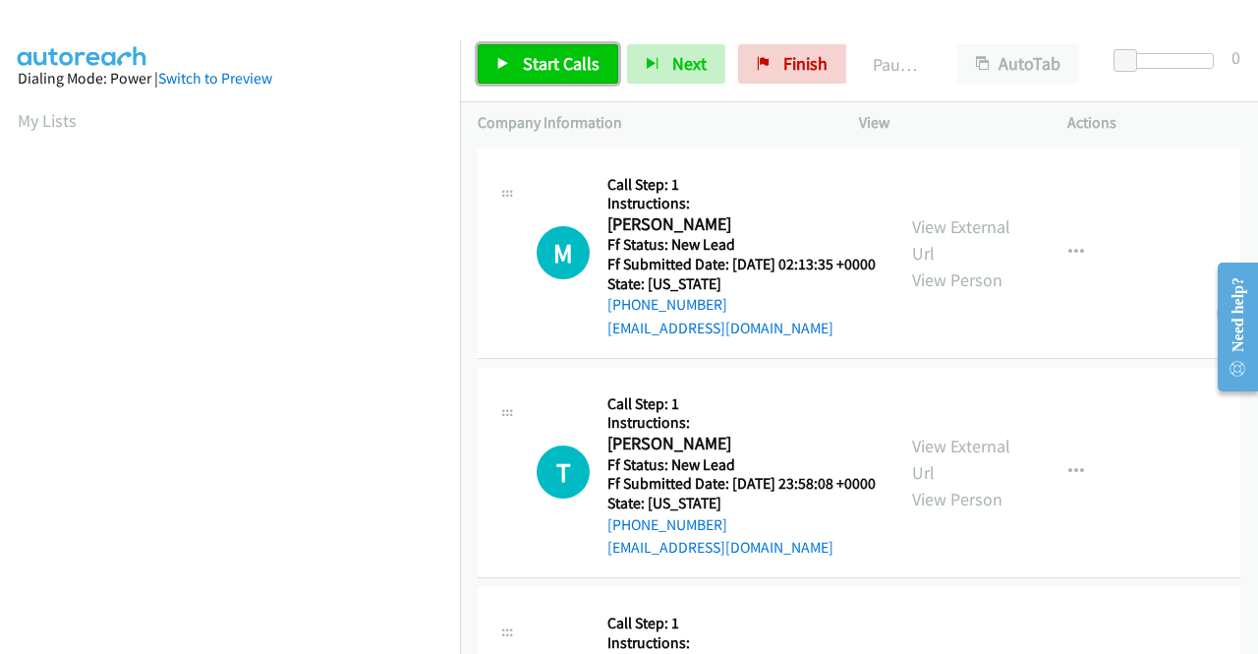
click at [523, 66] on span "Start Calls" at bounding box center [561, 63] width 77 height 23
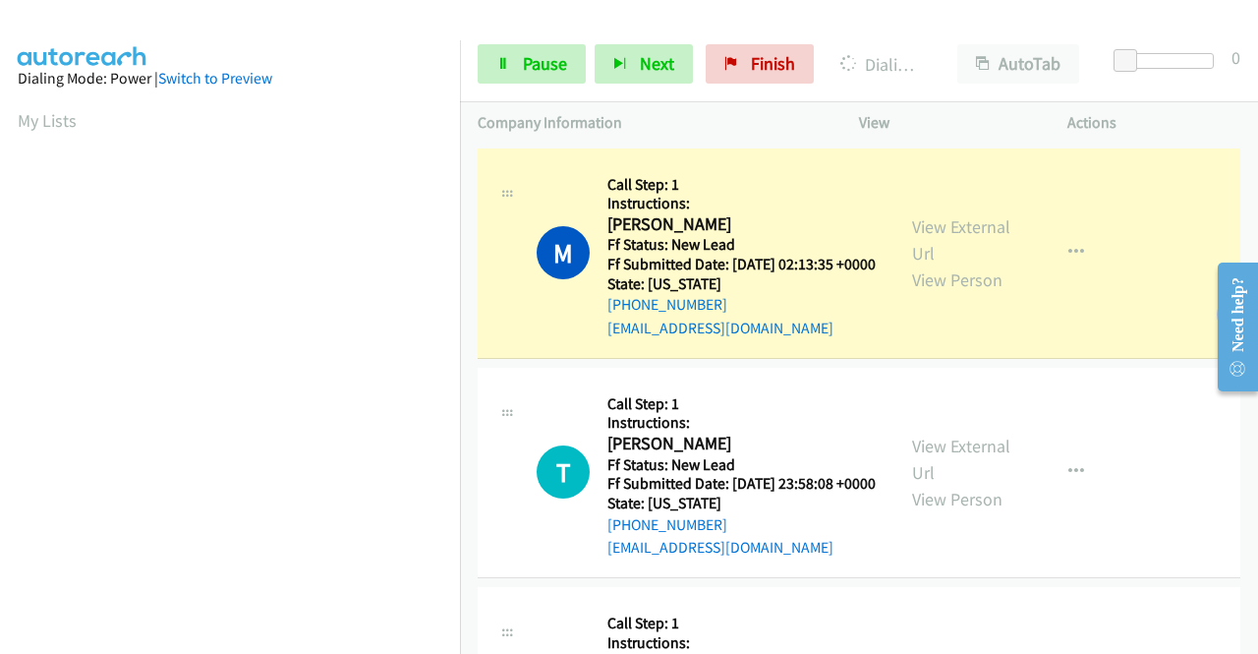
scroll to position [448, 0]
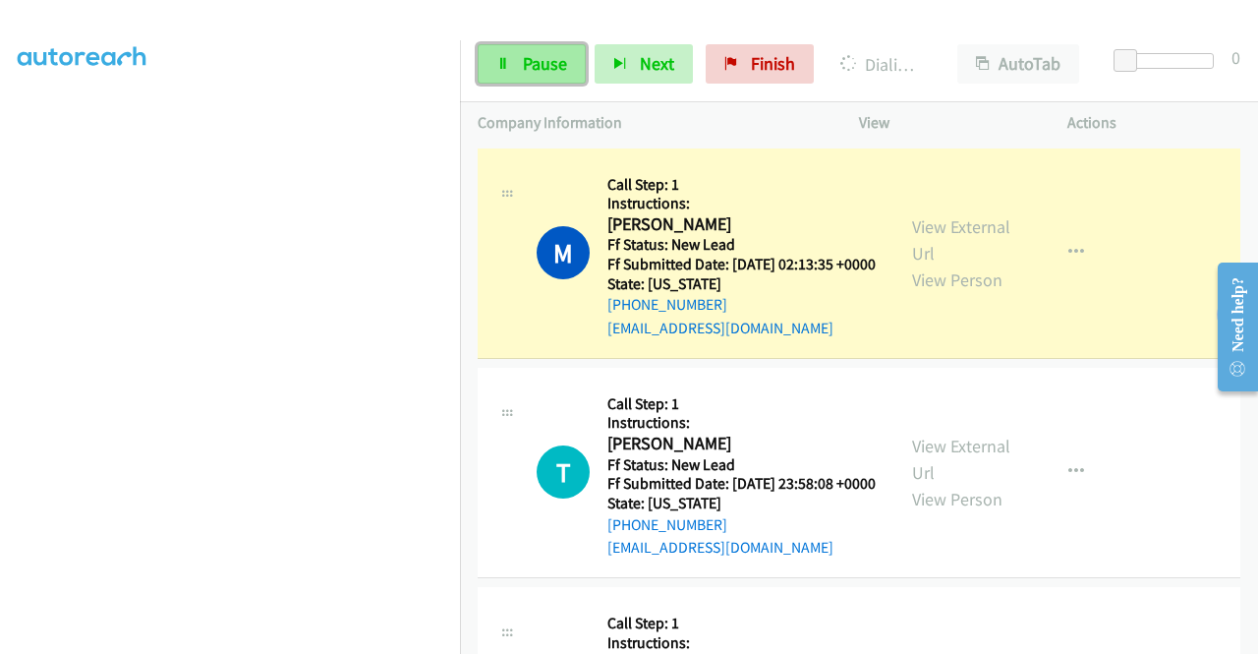
click at [519, 78] on link "Pause" at bounding box center [532, 63] width 108 height 39
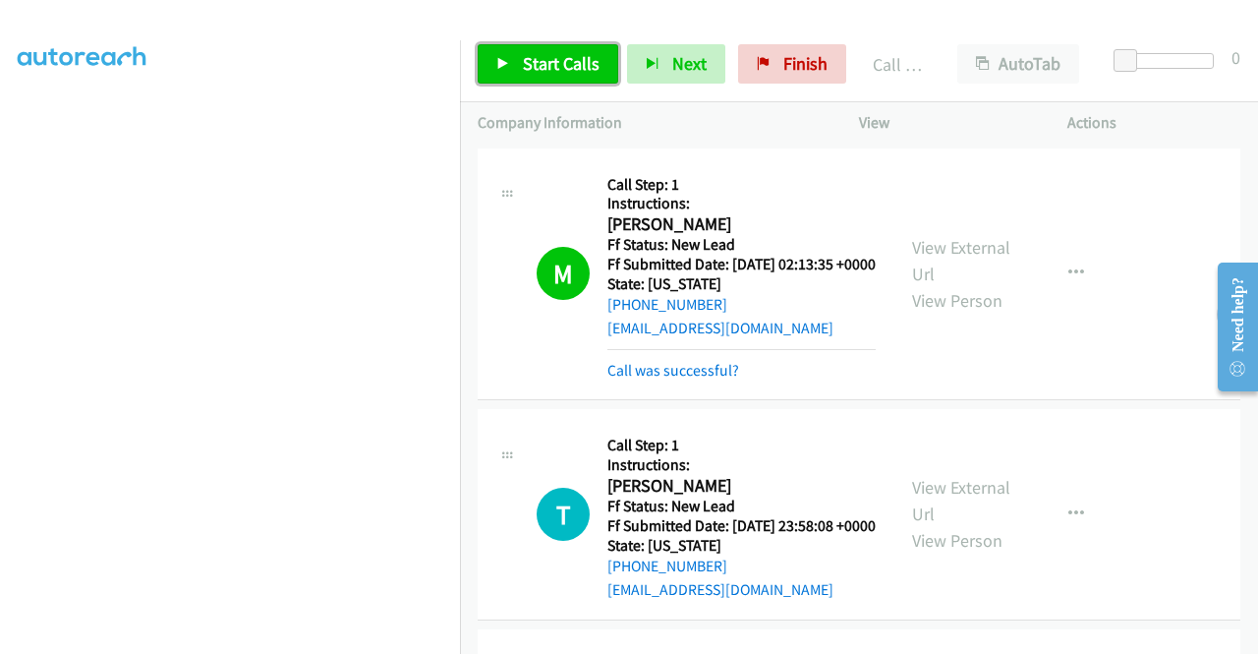
click at [533, 61] on span "Start Calls" at bounding box center [561, 63] width 77 height 23
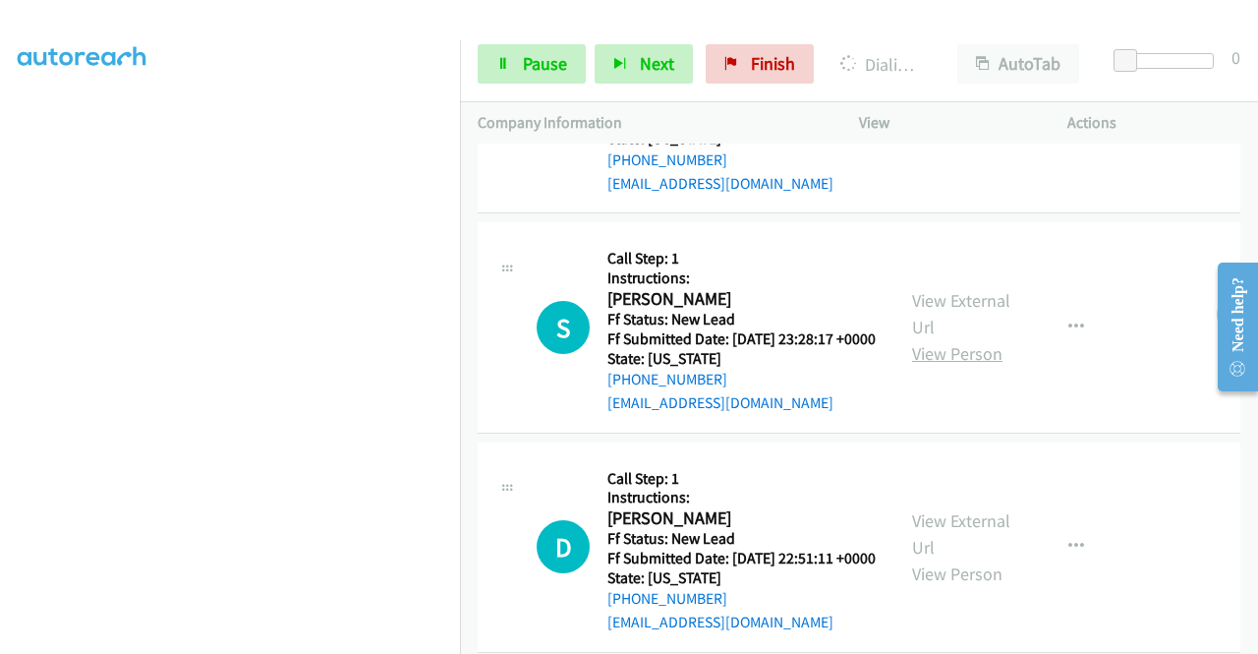
scroll to position [1179, 0]
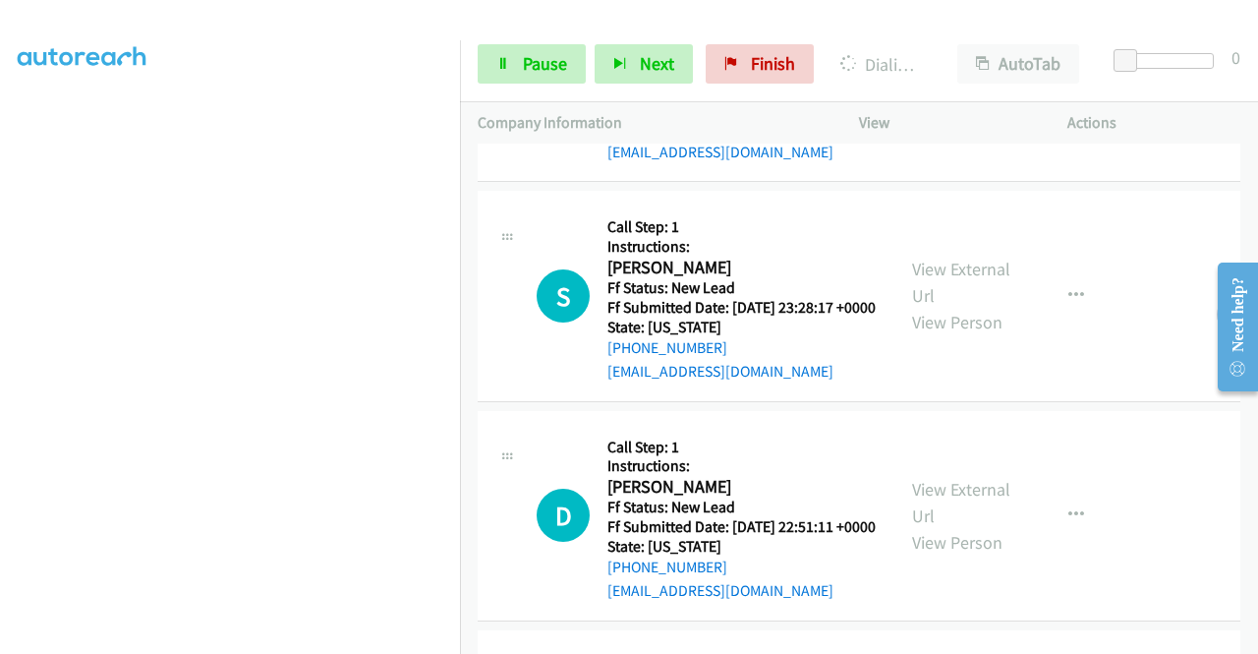
click at [959, 335] on div "View External Url View Person" at bounding box center [963, 296] width 102 height 80
click at [956, 307] on link "View External Url" at bounding box center [961, 281] width 98 height 49
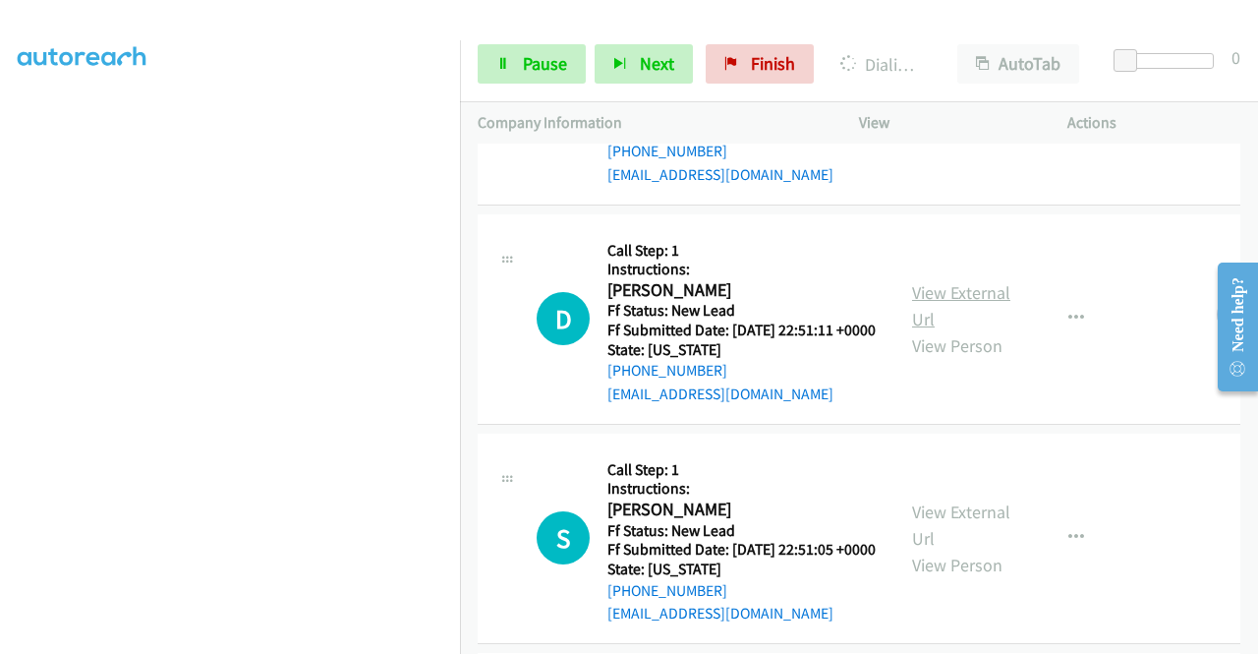
click at [947, 330] on link "View External Url" at bounding box center [961, 305] width 98 height 49
click at [533, 65] on span "Pause" at bounding box center [545, 63] width 44 height 23
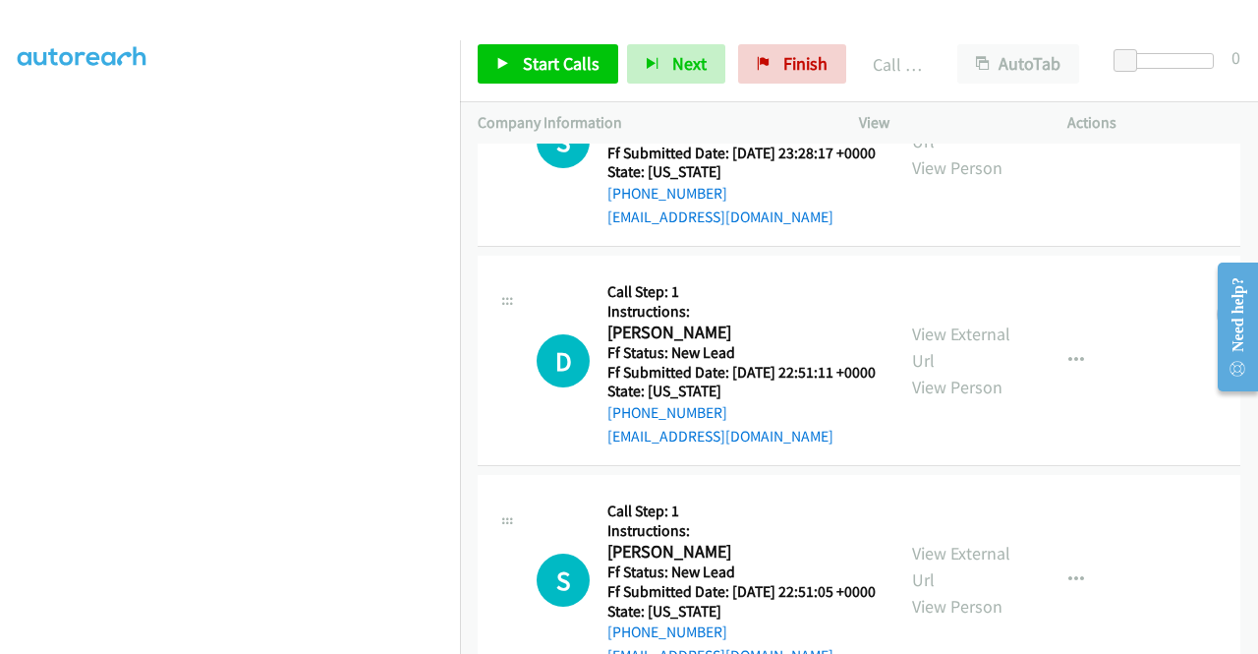
scroll to position [1417, 0]
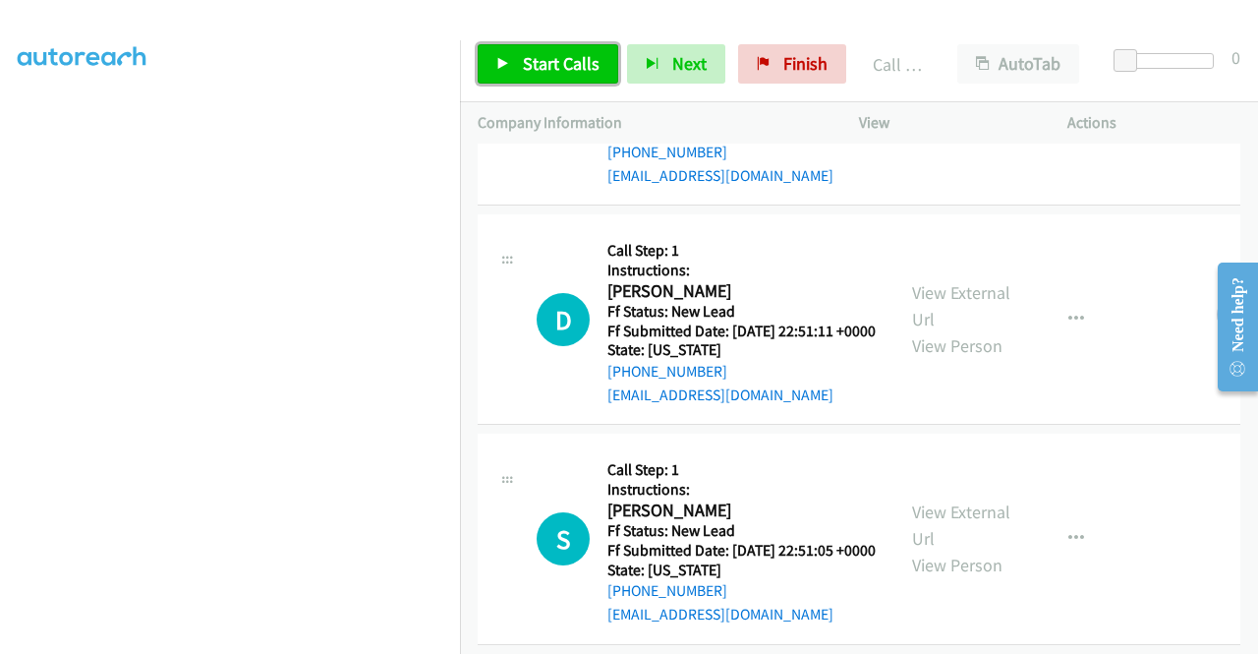
click at [509, 64] on icon at bounding box center [503, 65] width 14 height 14
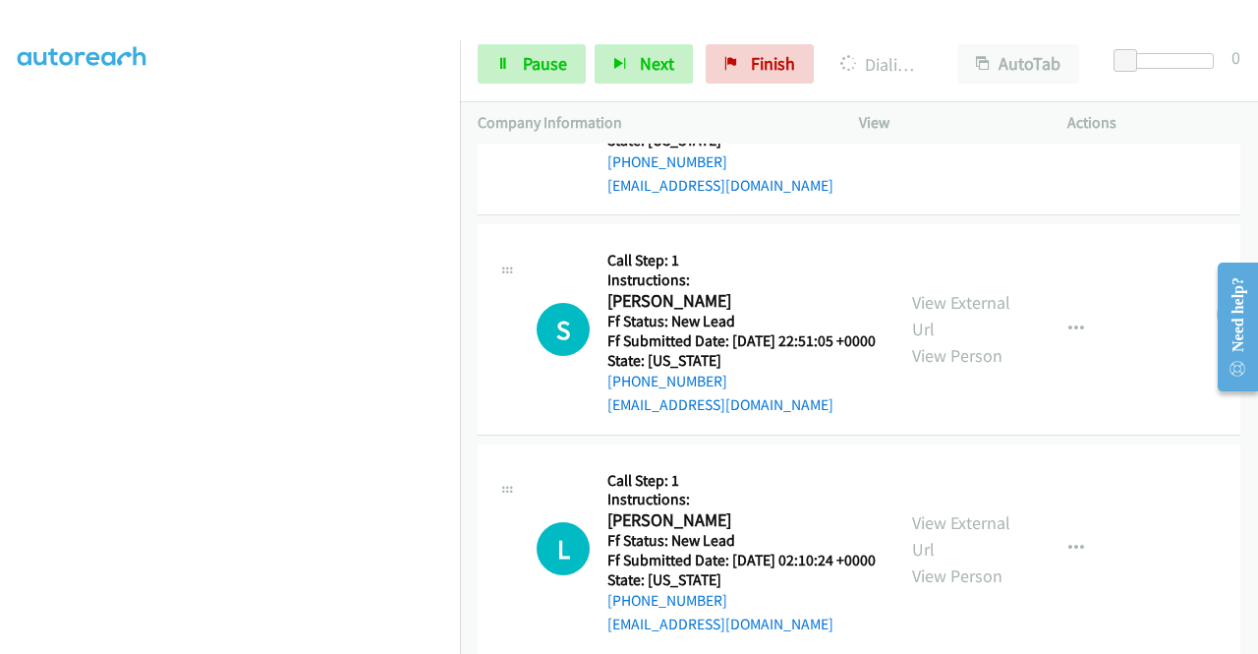
scroll to position [1712, 0]
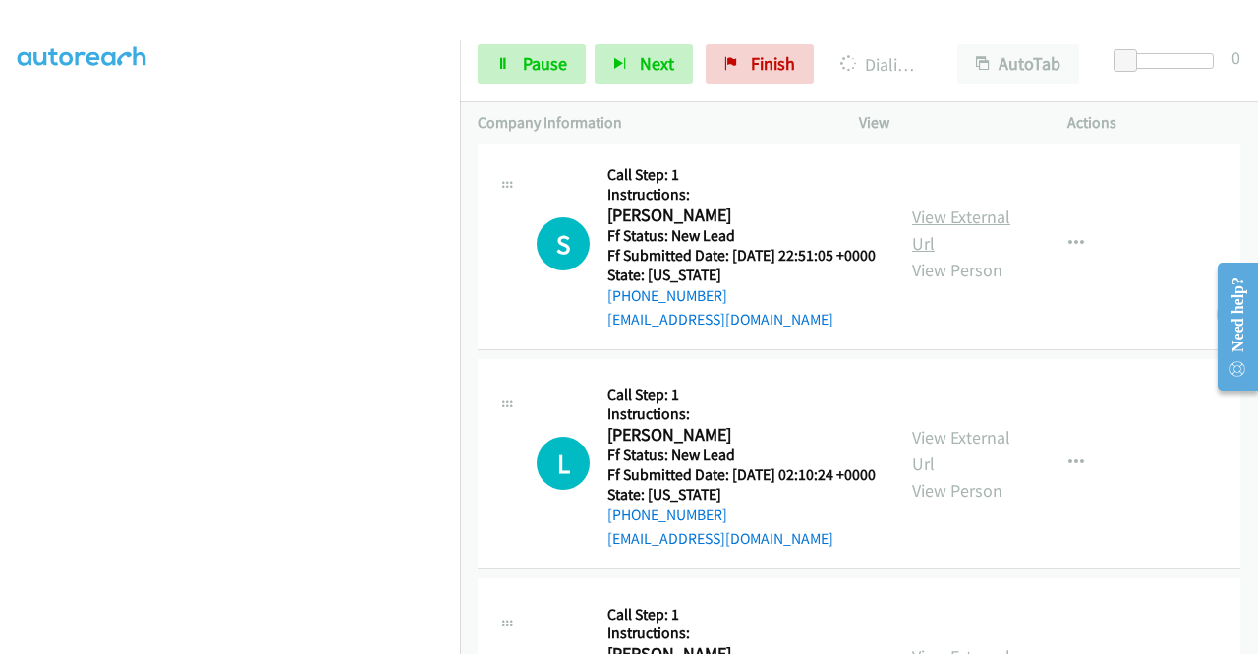
click at [947, 255] on link "View External Url" at bounding box center [961, 229] width 98 height 49
click at [959, 475] on link "View External Url" at bounding box center [961, 450] width 98 height 49
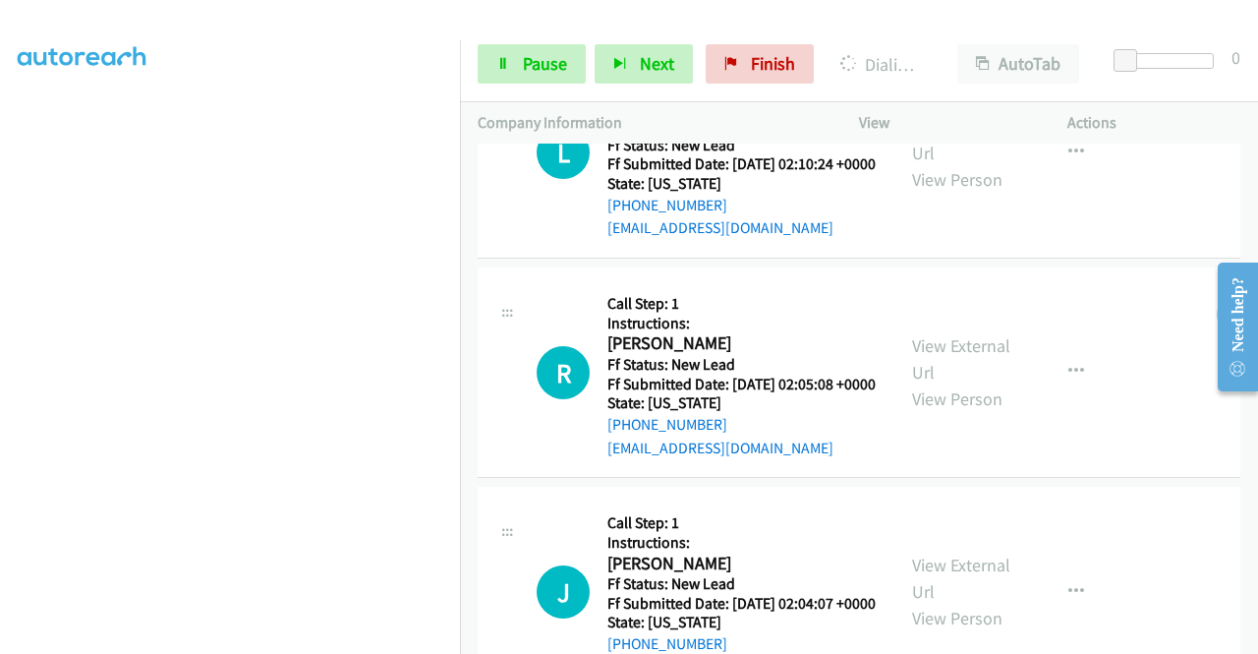
scroll to position [2302, 0]
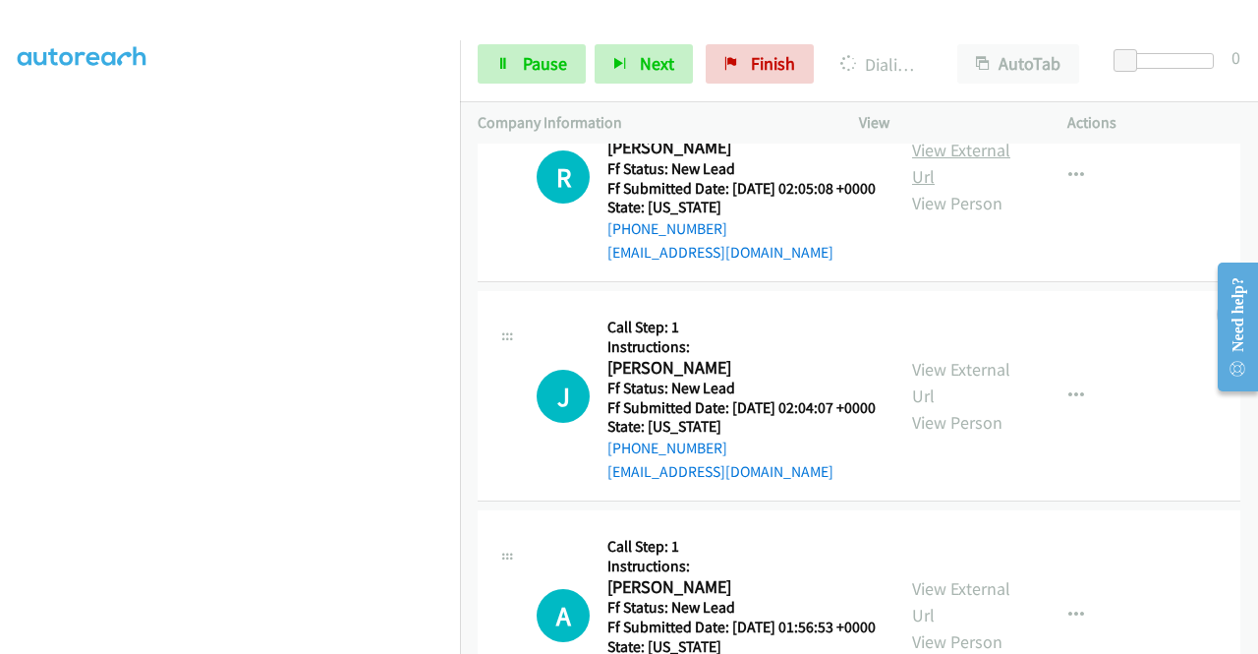
click at [940, 188] on link "View External Url" at bounding box center [961, 163] width 98 height 49
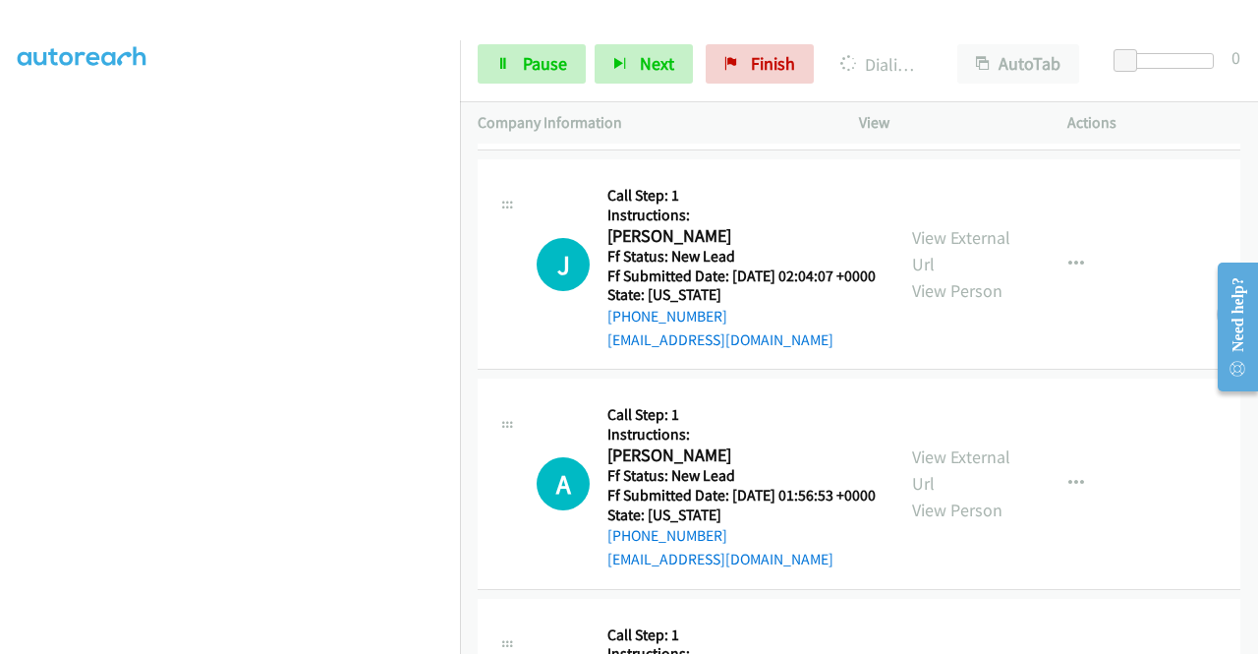
scroll to position [2498, 0]
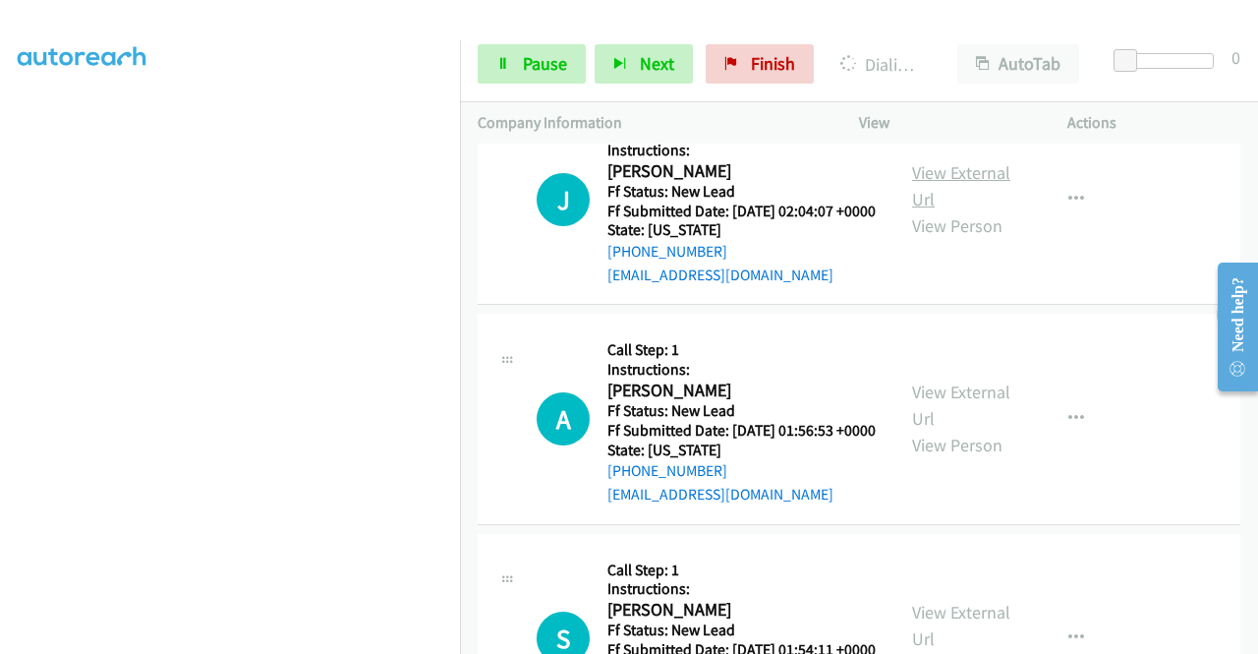
click at [945, 210] on link "View External Url" at bounding box center [961, 185] width 98 height 49
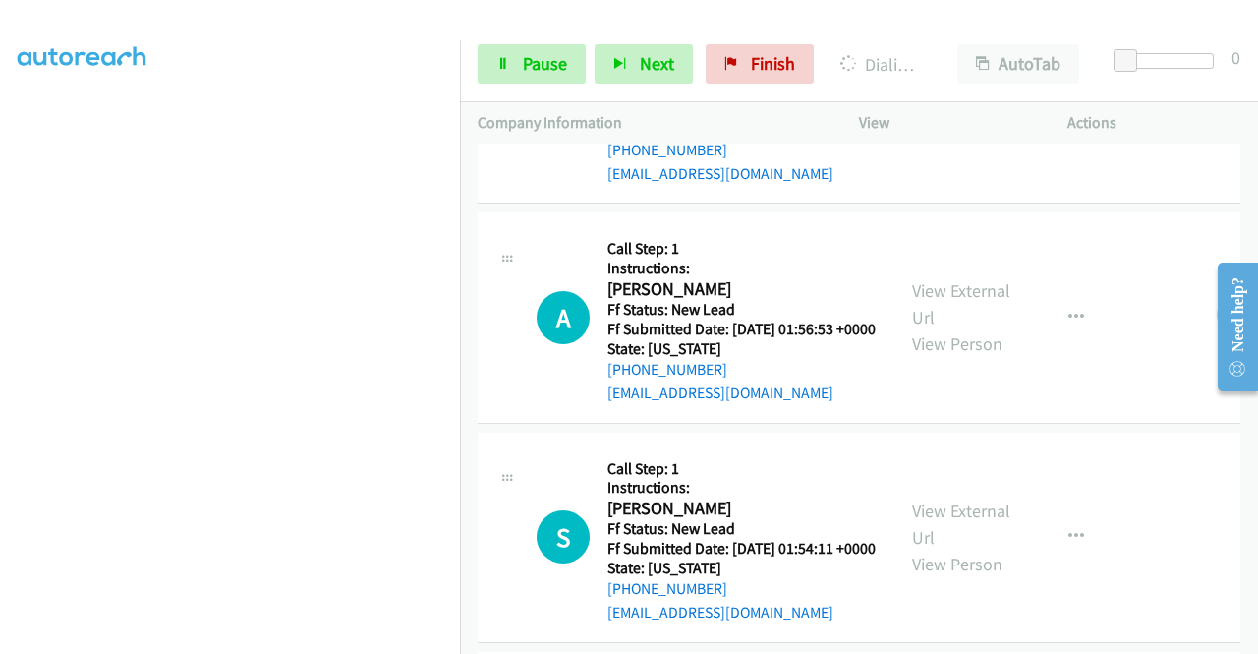
scroll to position [2695, 0]
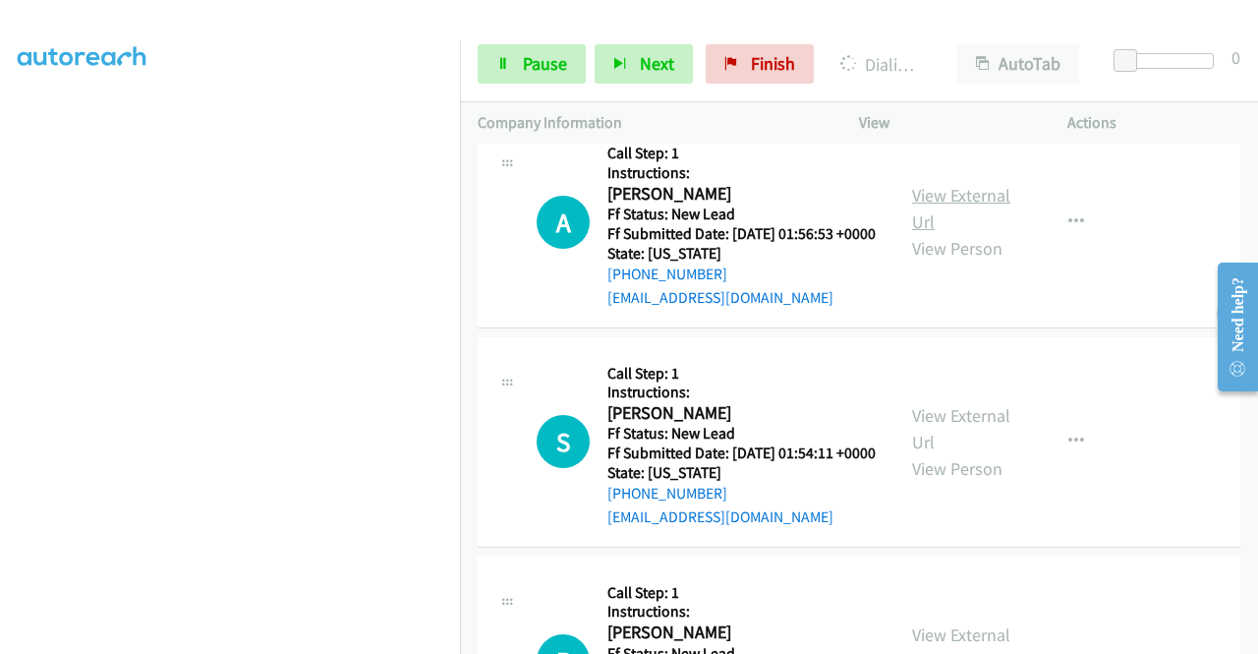
click at [959, 233] on link "View External Url" at bounding box center [961, 208] width 98 height 49
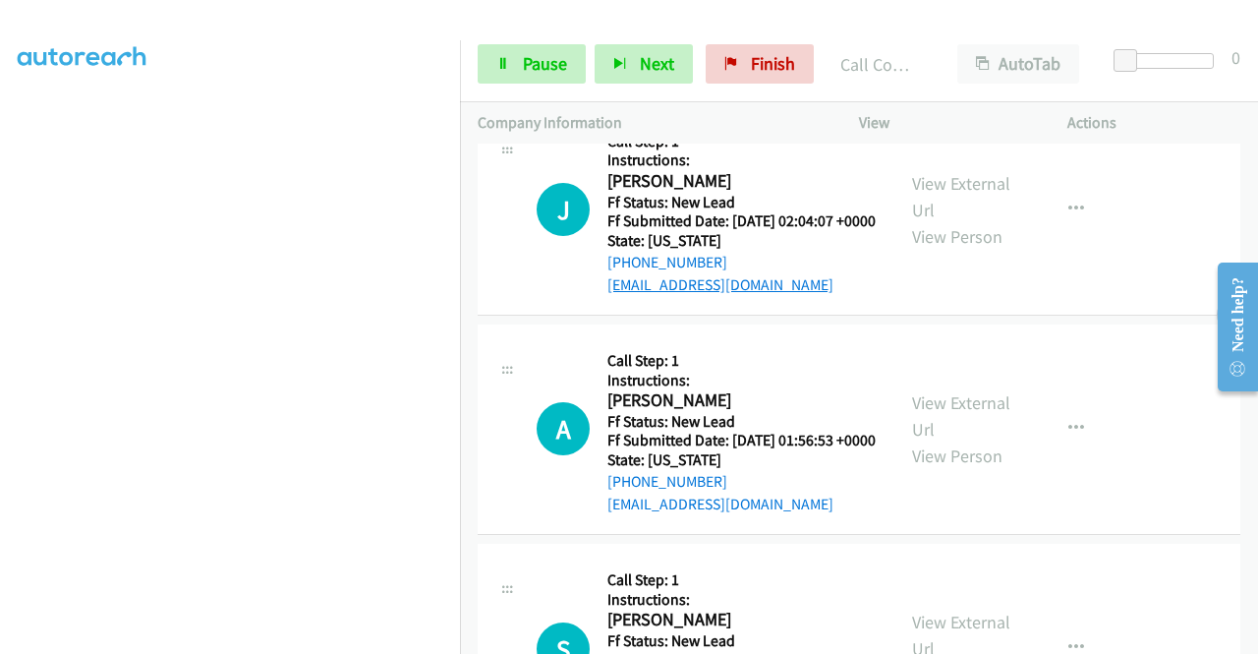
scroll to position [2736, 0]
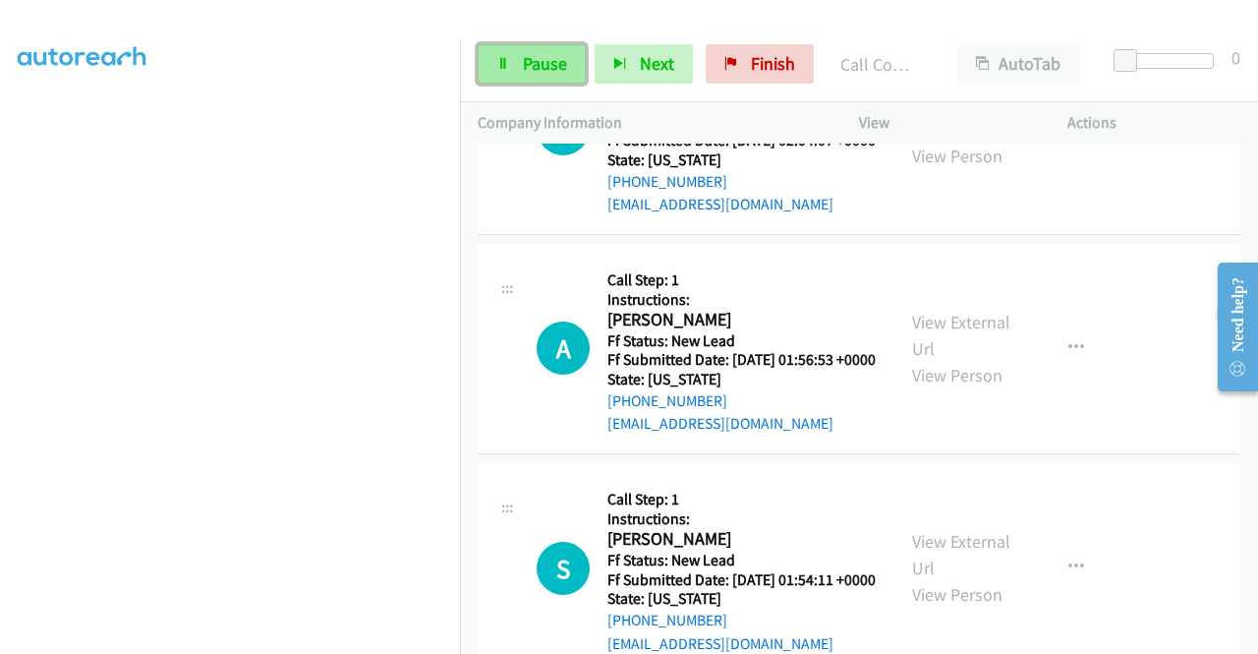
click at [519, 58] on link "Pause" at bounding box center [532, 63] width 108 height 39
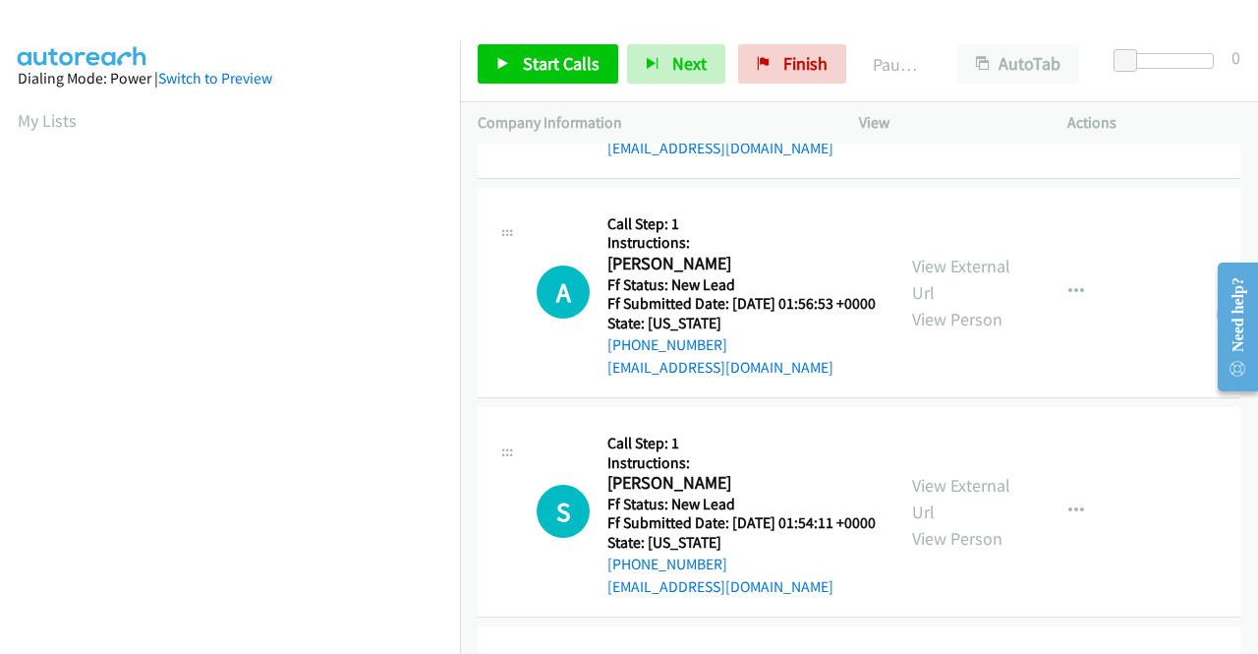
scroll to position [98, 0]
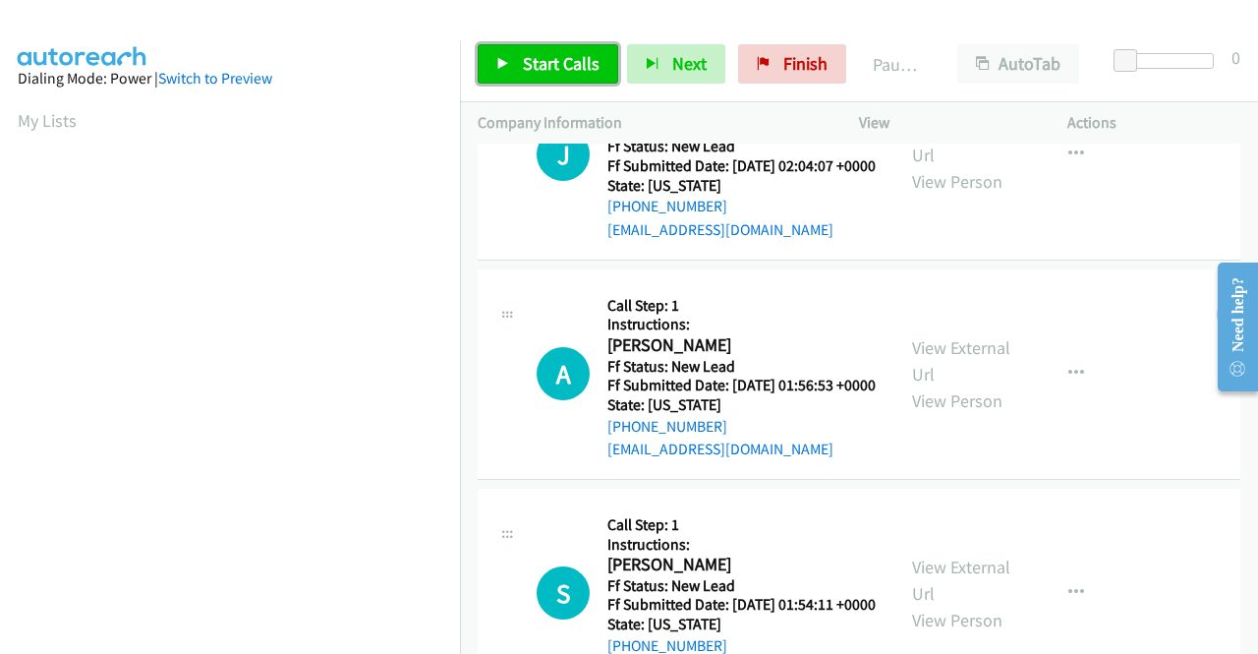
click at [524, 62] on span "Start Calls" at bounding box center [561, 63] width 77 height 23
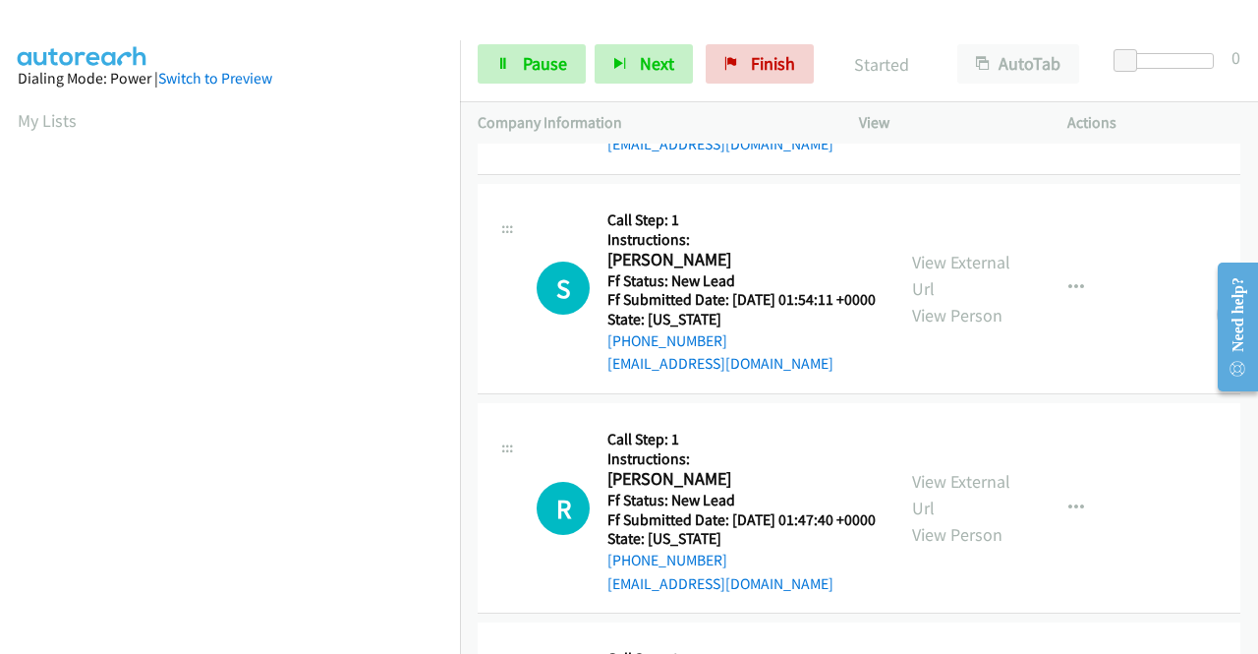
scroll to position [491, 0]
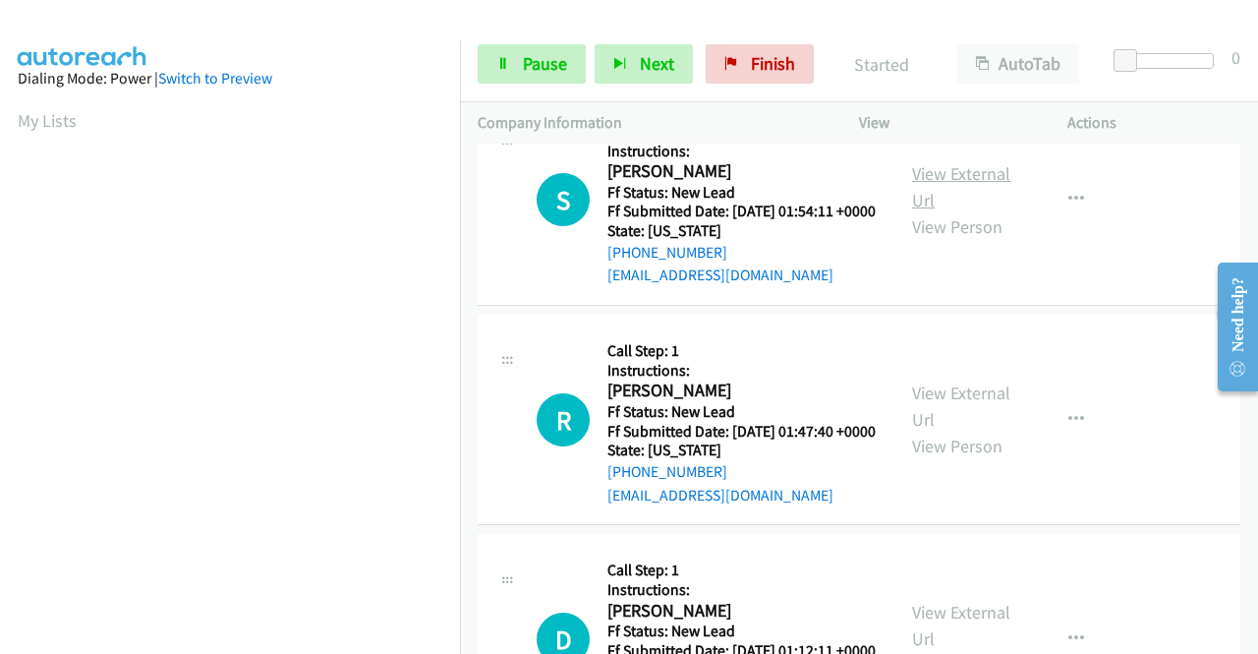
click at [958, 211] on link "View External Url" at bounding box center [961, 186] width 98 height 49
click at [954, 430] on link "View External Url" at bounding box center [961, 405] width 98 height 49
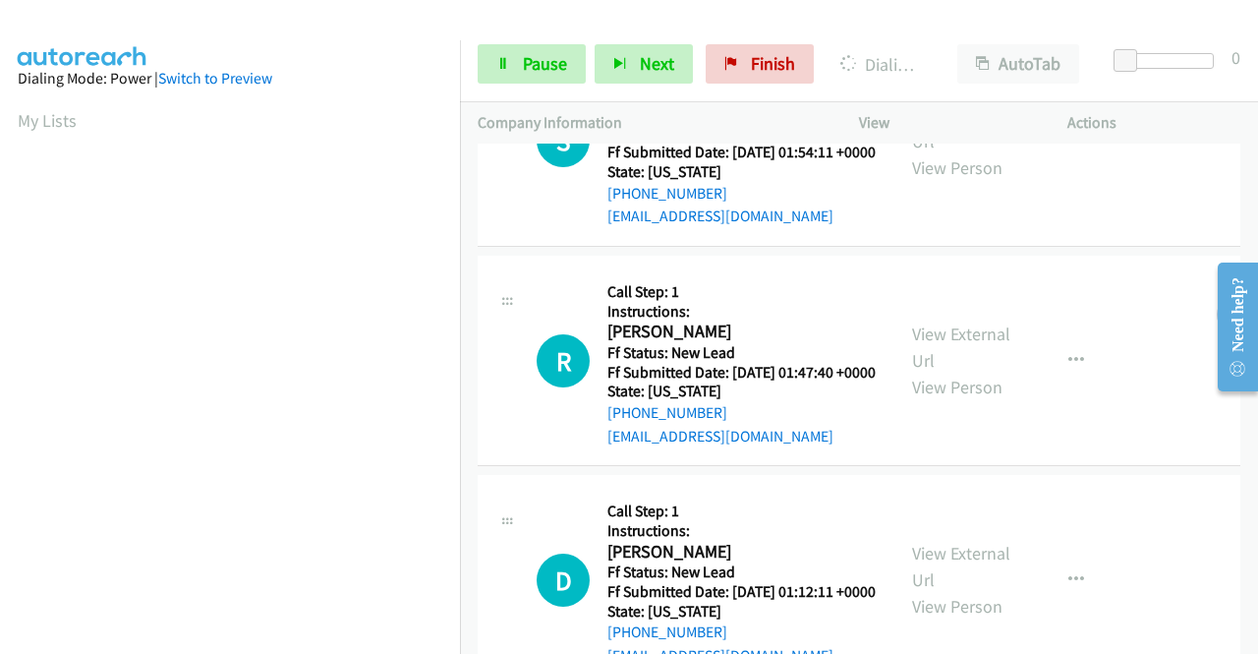
scroll to position [786, 0]
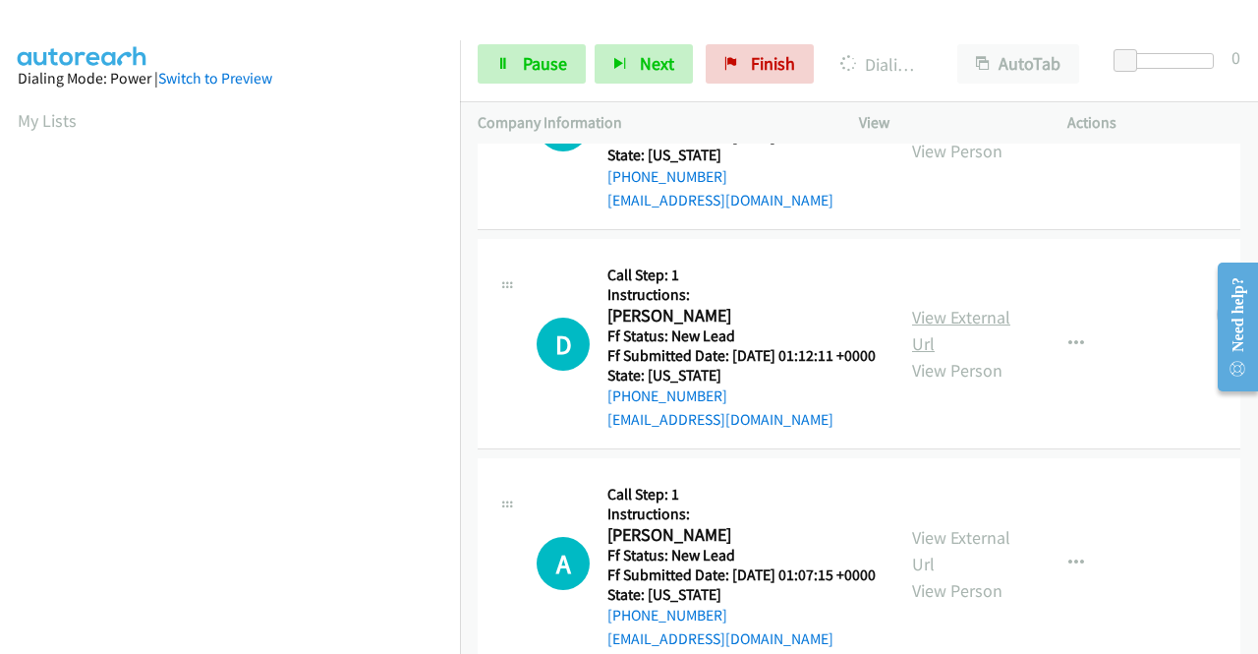
click at [934, 355] on link "View External Url" at bounding box center [961, 330] width 98 height 49
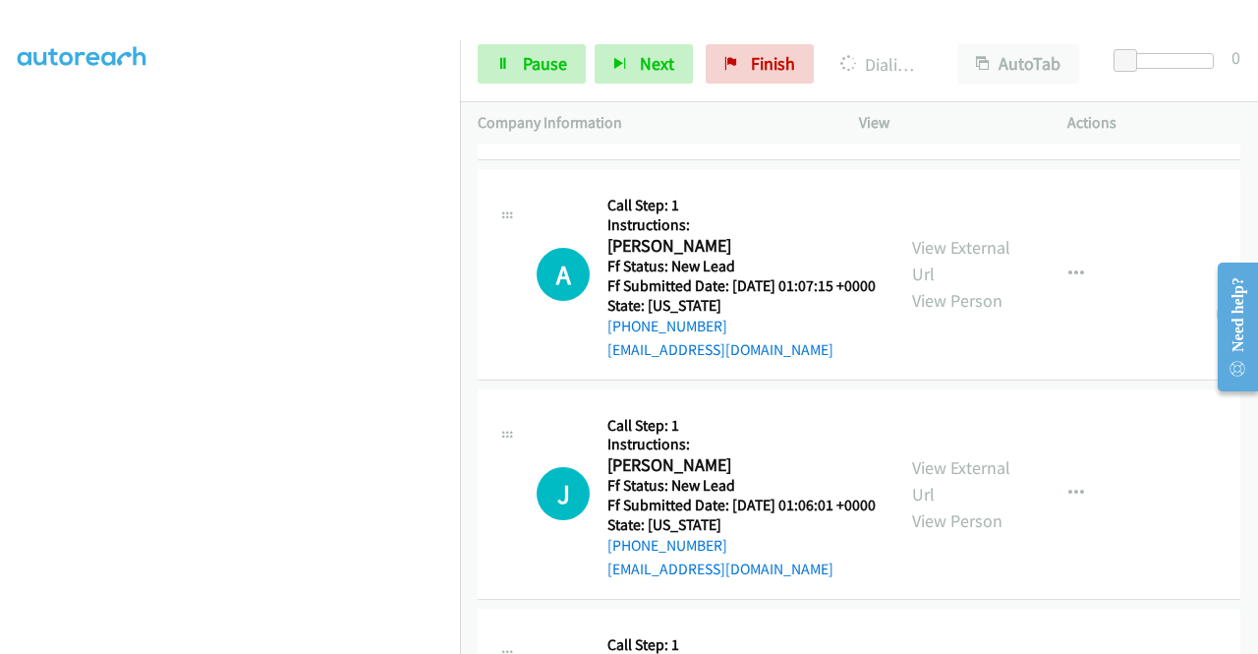
scroll to position [1341, 0]
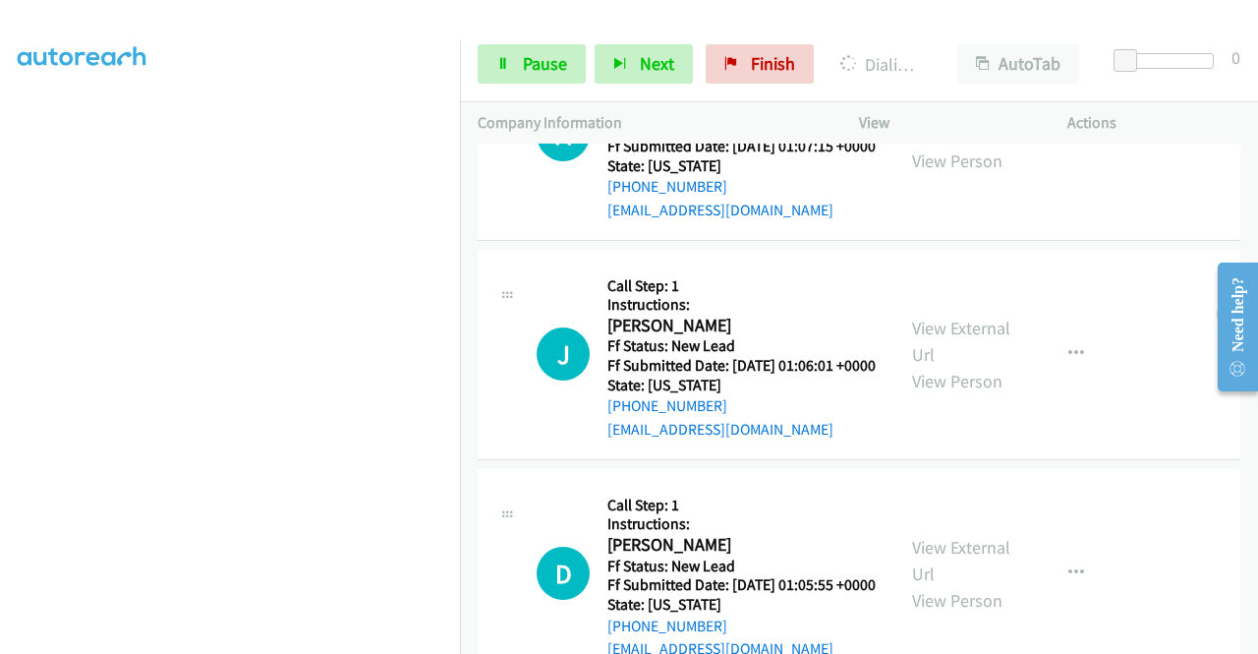
click at [944, 145] on link "View External Url" at bounding box center [961, 120] width 98 height 49
click at [940, 366] on link "View External Url" at bounding box center [961, 340] width 98 height 49
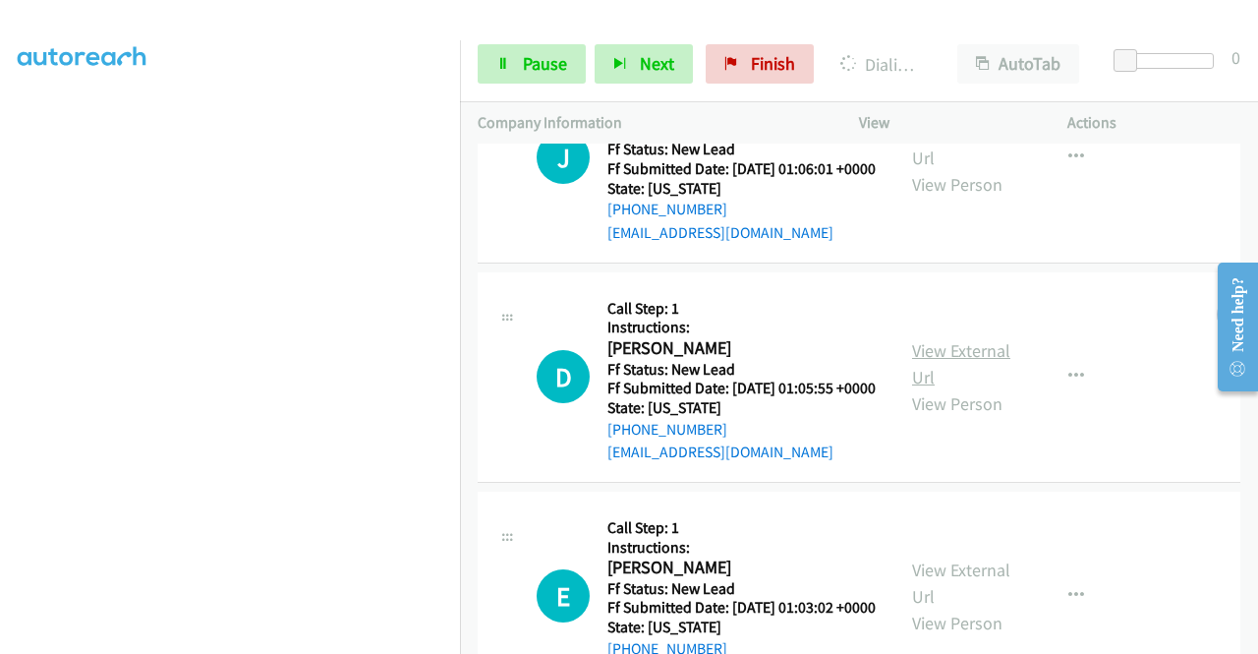
click at [947, 388] on link "View External Url" at bounding box center [961, 363] width 98 height 49
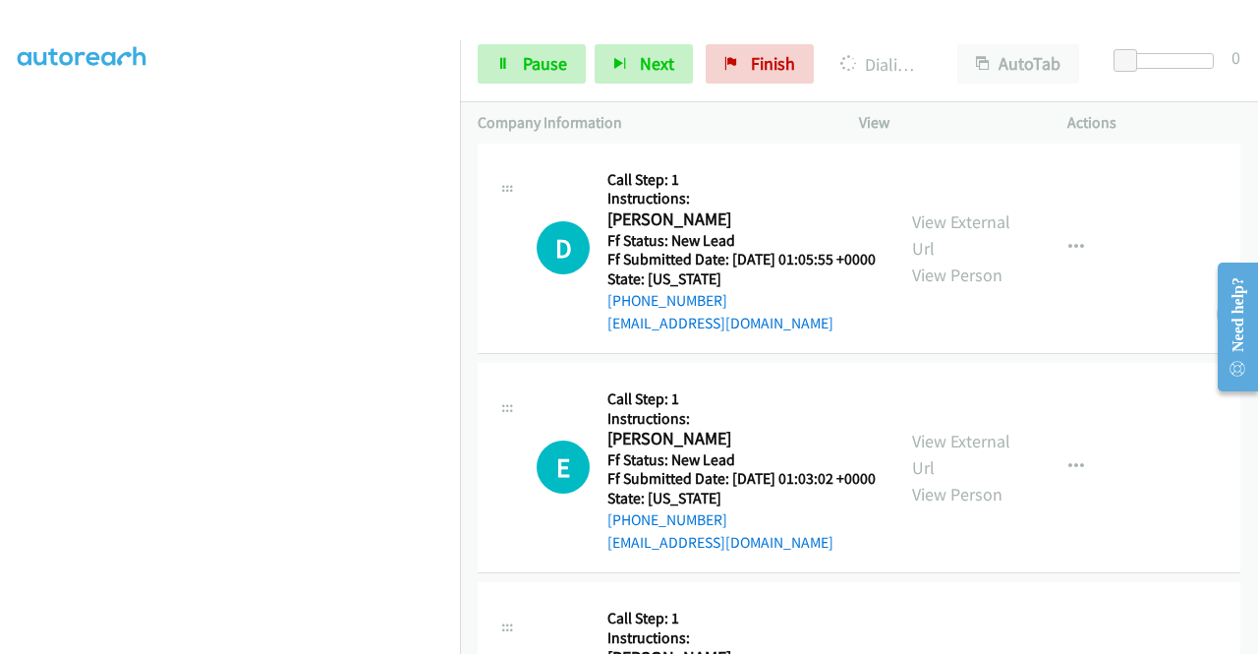
scroll to position [1832, 0]
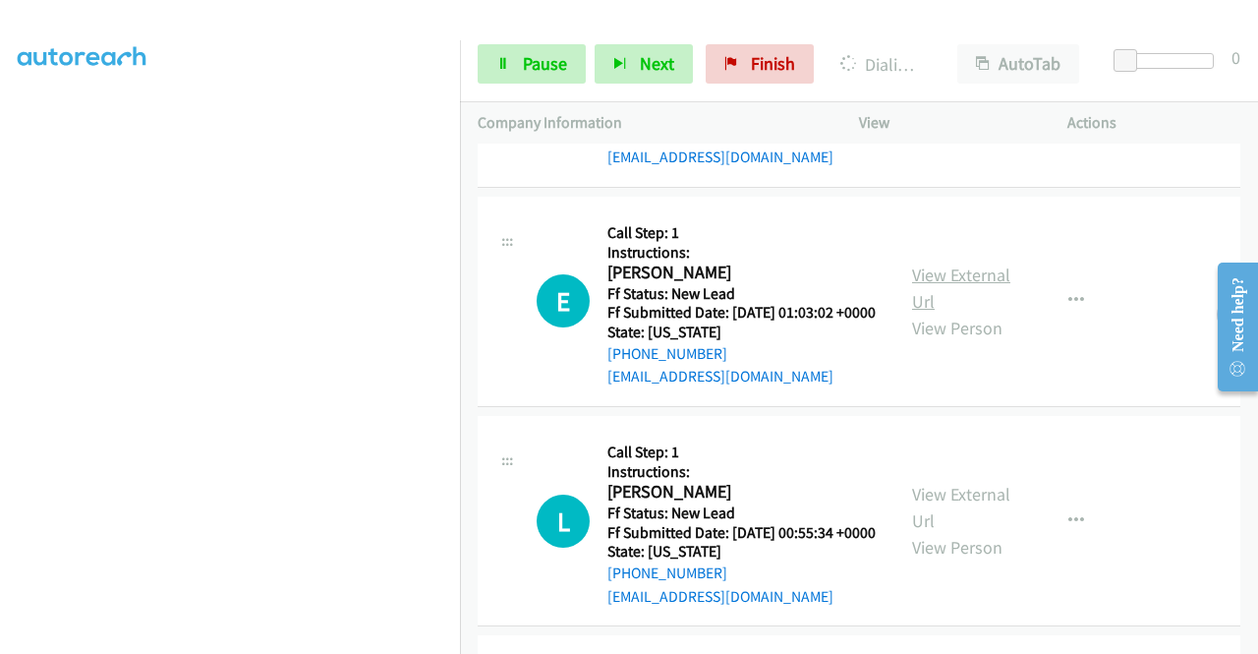
click at [930, 313] on link "View External Url" at bounding box center [961, 287] width 98 height 49
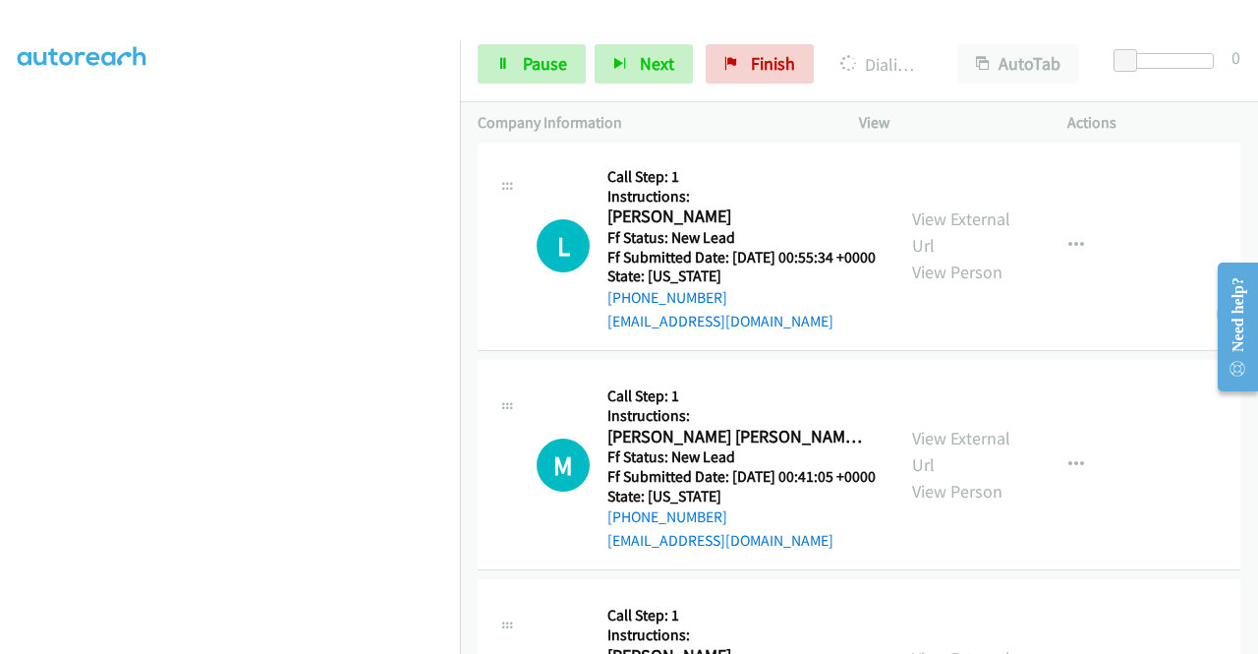
scroll to position [2127, 0]
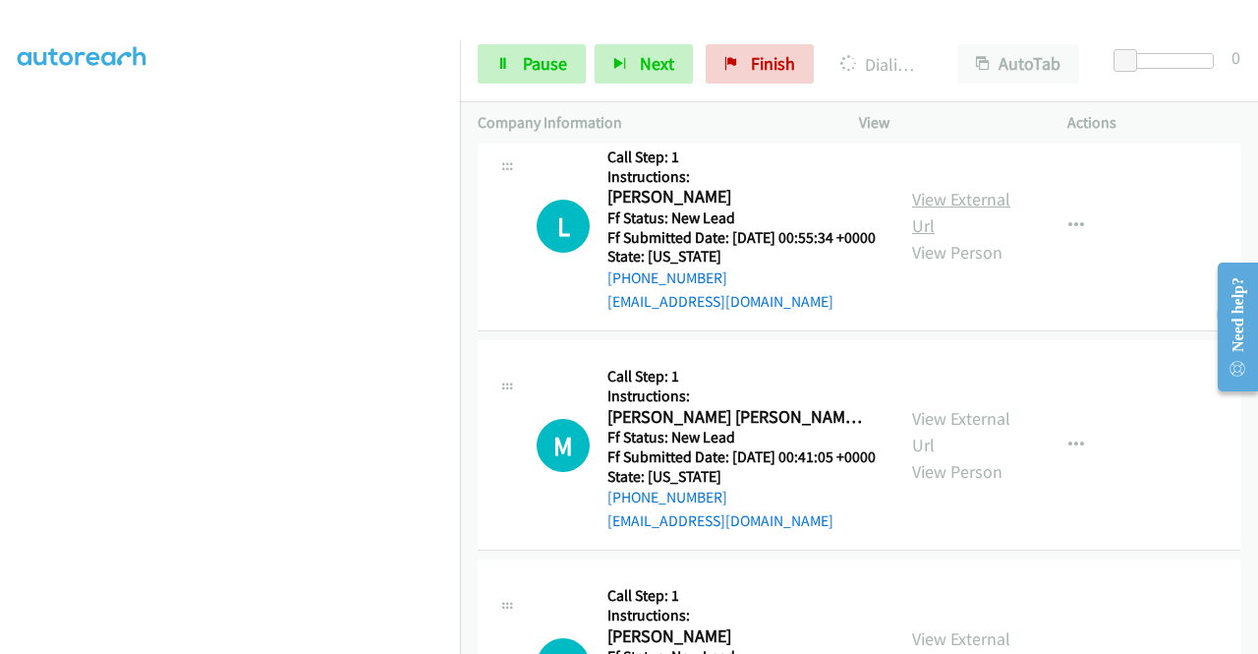
click at [935, 237] on link "View External Url" at bounding box center [961, 212] width 98 height 49
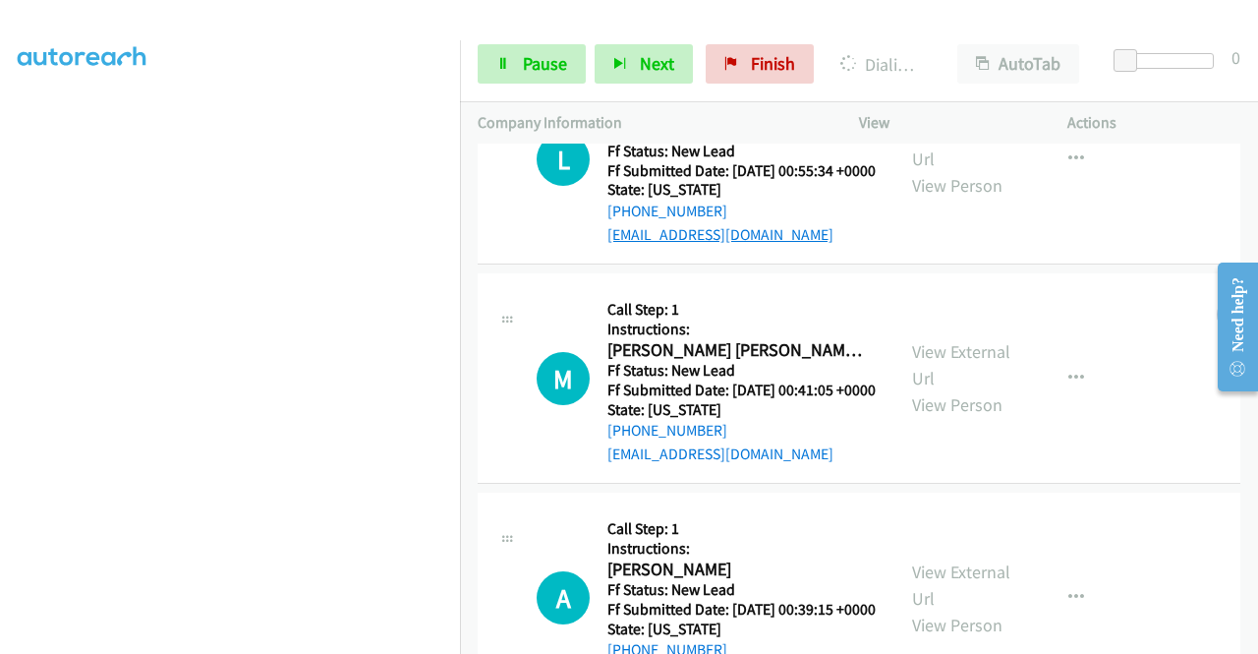
scroll to position [2225, 0]
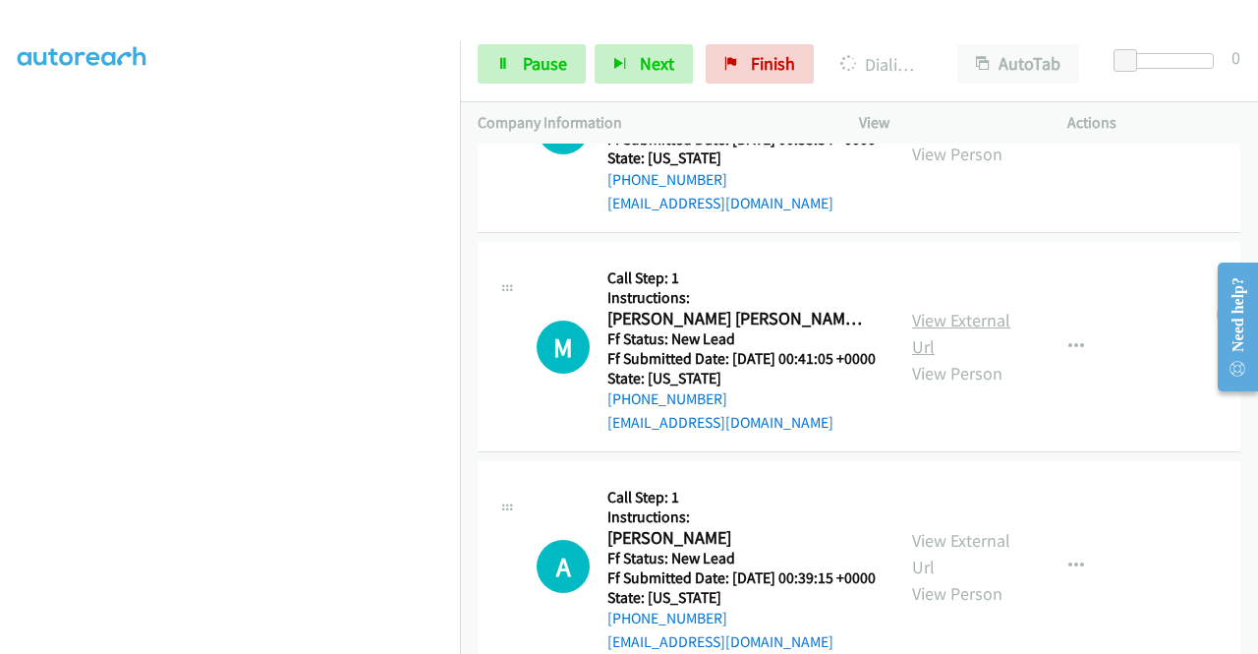
click at [912, 358] on link "View External Url" at bounding box center [961, 333] width 98 height 49
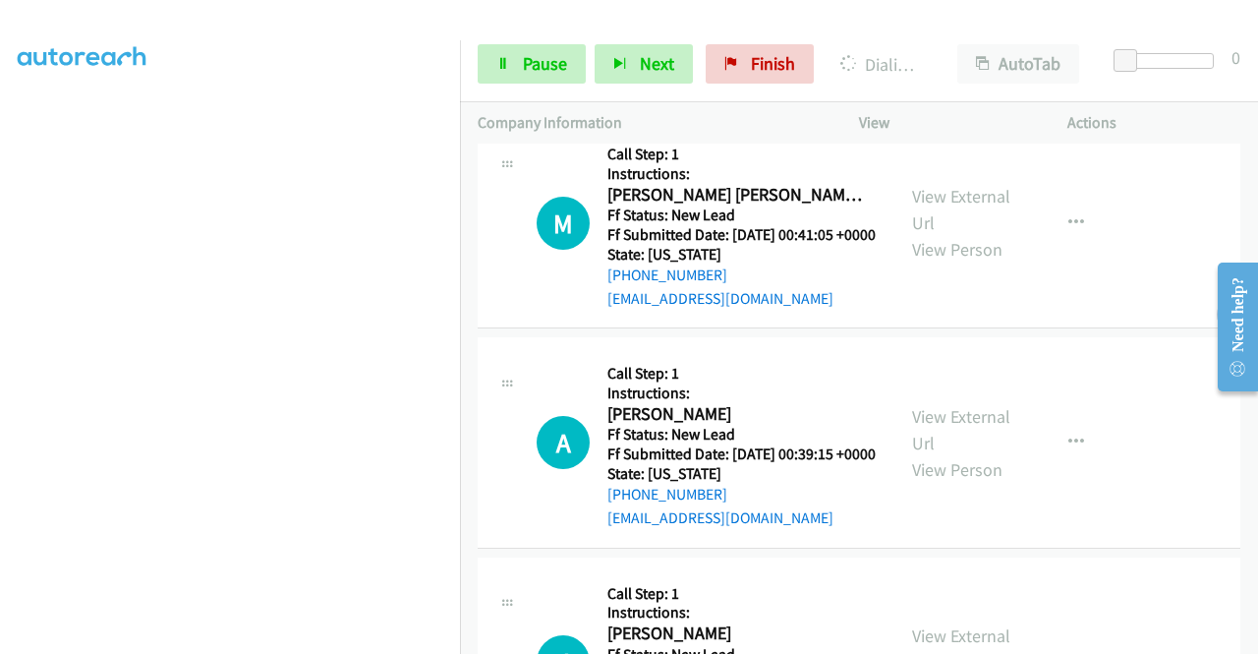
scroll to position [2520, 0]
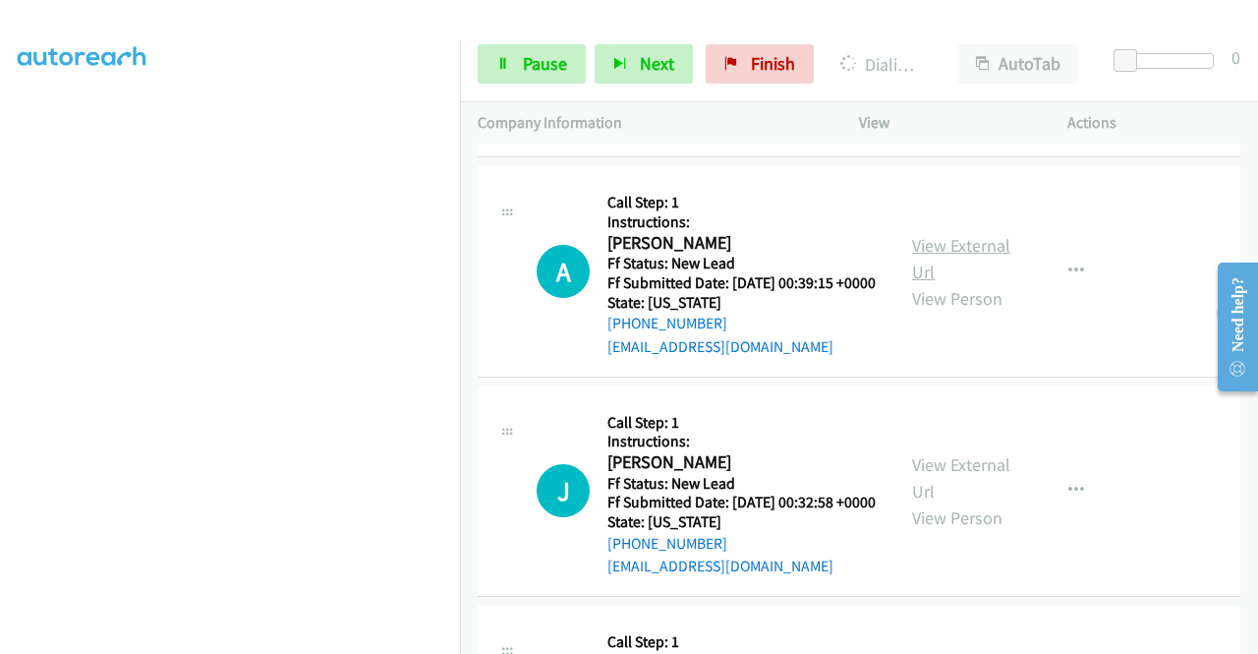
click at [974, 283] on link "View External Url" at bounding box center [961, 258] width 98 height 49
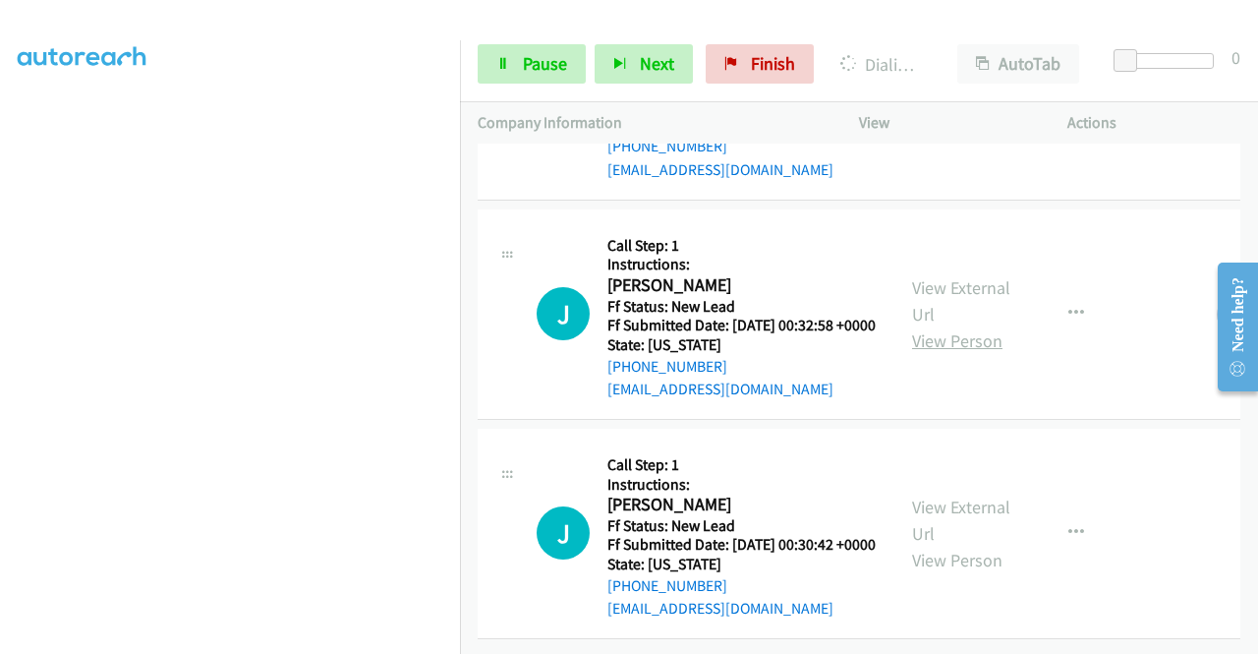
scroll to position [2815, 0]
click at [987, 325] on link "View External Url" at bounding box center [961, 300] width 98 height 49
click at [959, 495] on link "View External Url" at bounding box center [961, 519] width 98 height 49
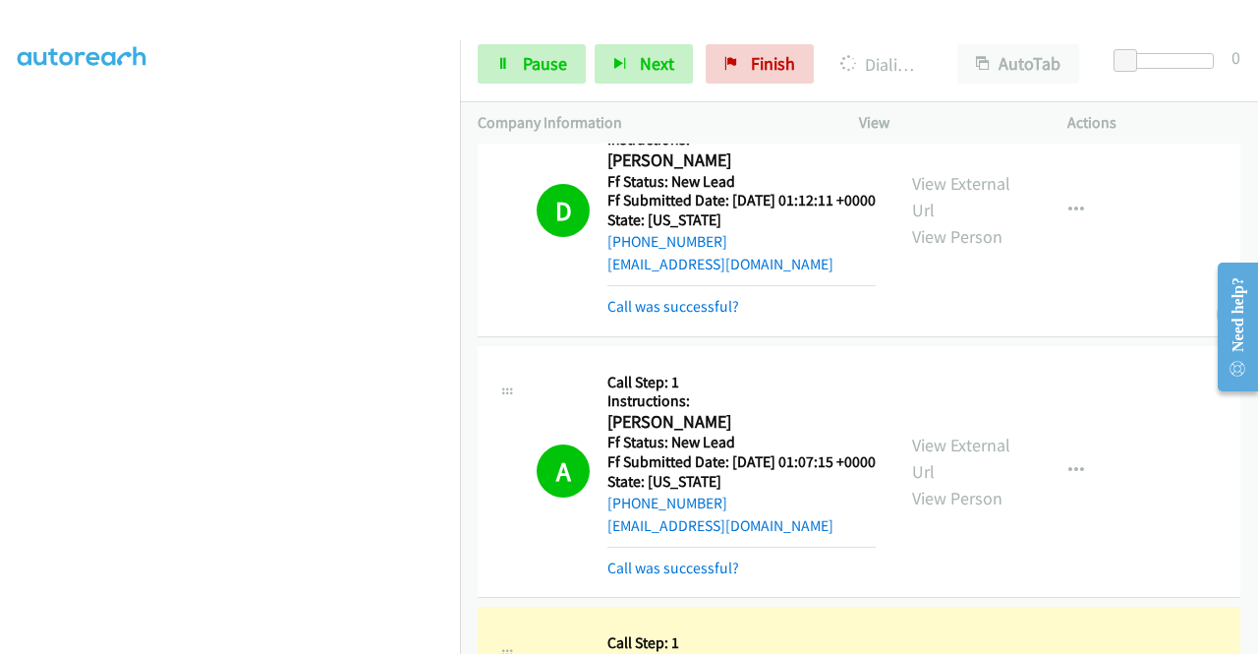
scroll to position [448, 0]
click at [541, 68] on span "Pause" at bounding box center [545, 63] width 44 height 23
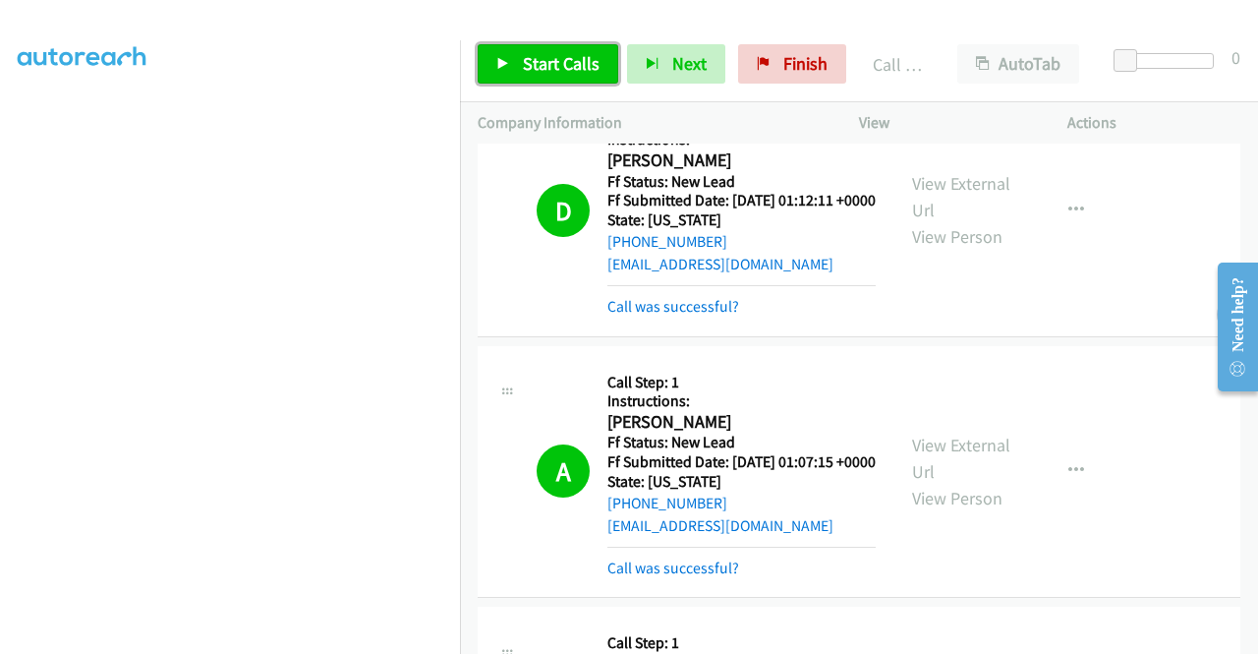
click at [566, 62] on span "Start Calls" at bounding box center [561, 63] width 77 height 23
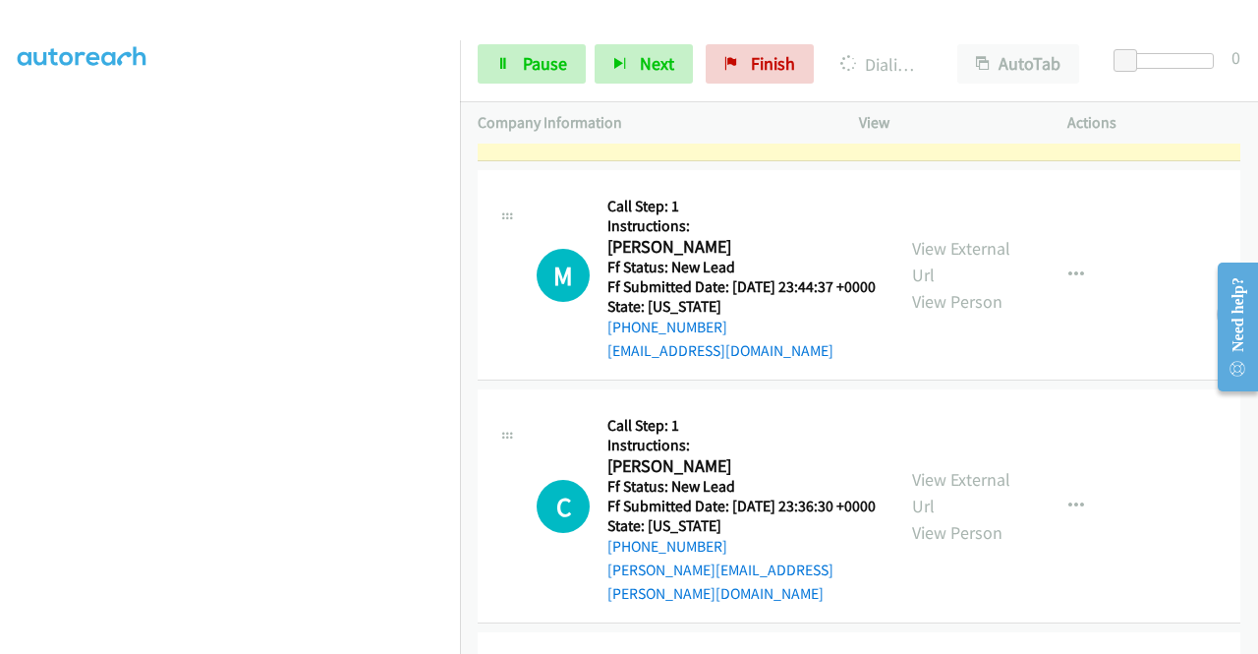
scroll to position [3587, 0]
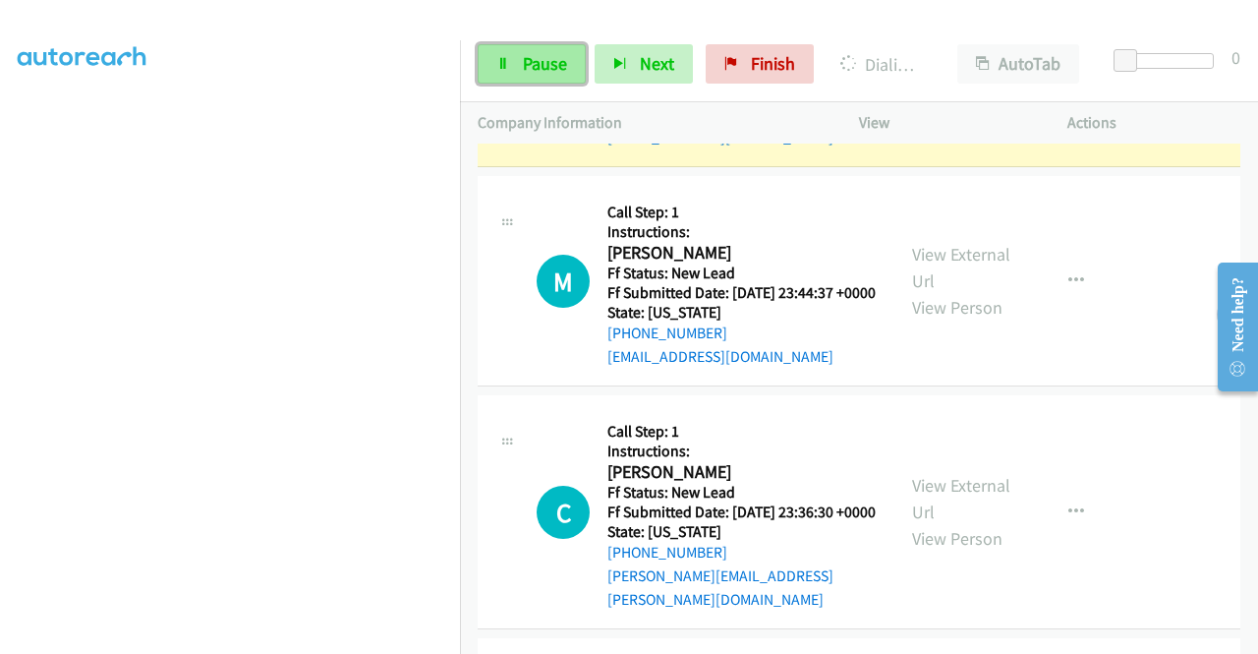
click at [543, 58] on span "Pause" at bounding box center [545, 63] width 44 height 23
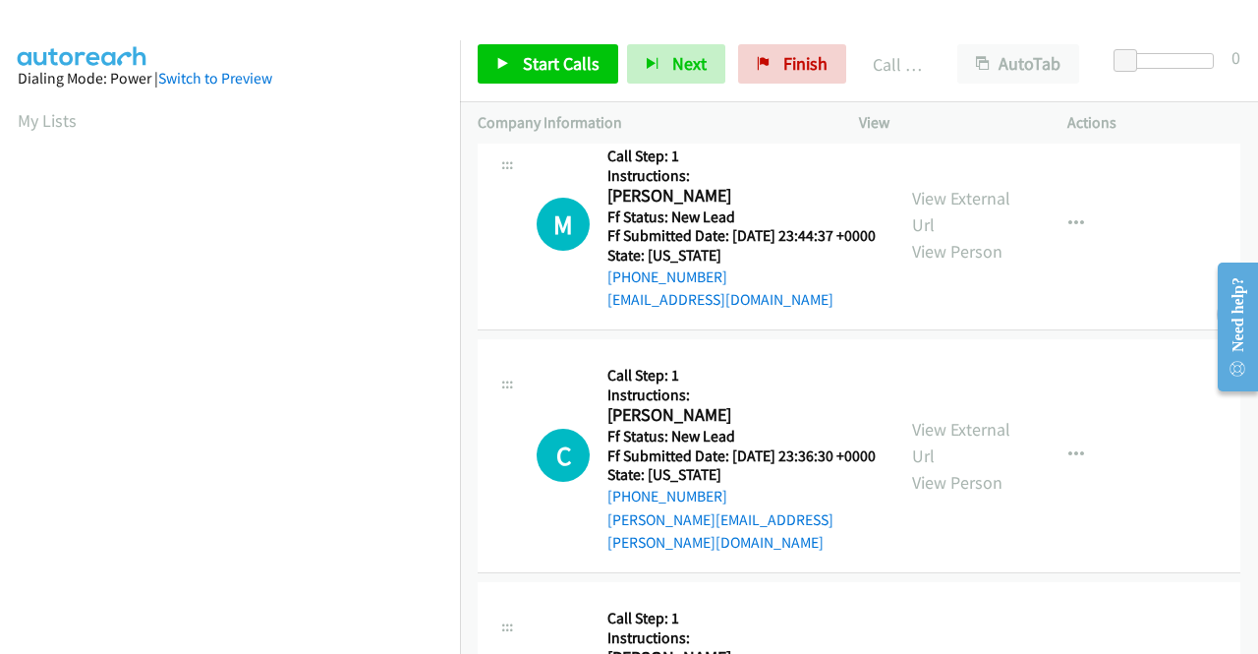
scroll to position [448, 0]
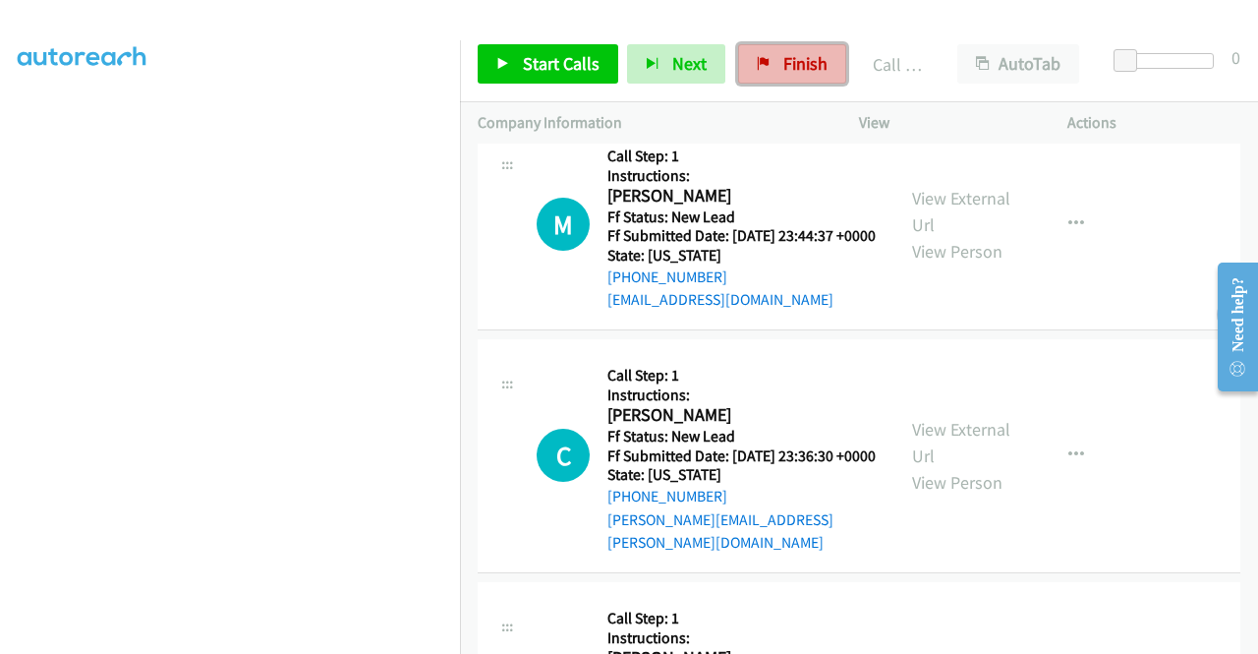
click at [783, 72] on span "Finish" at bounding box center [805, 63] width 44 height 23
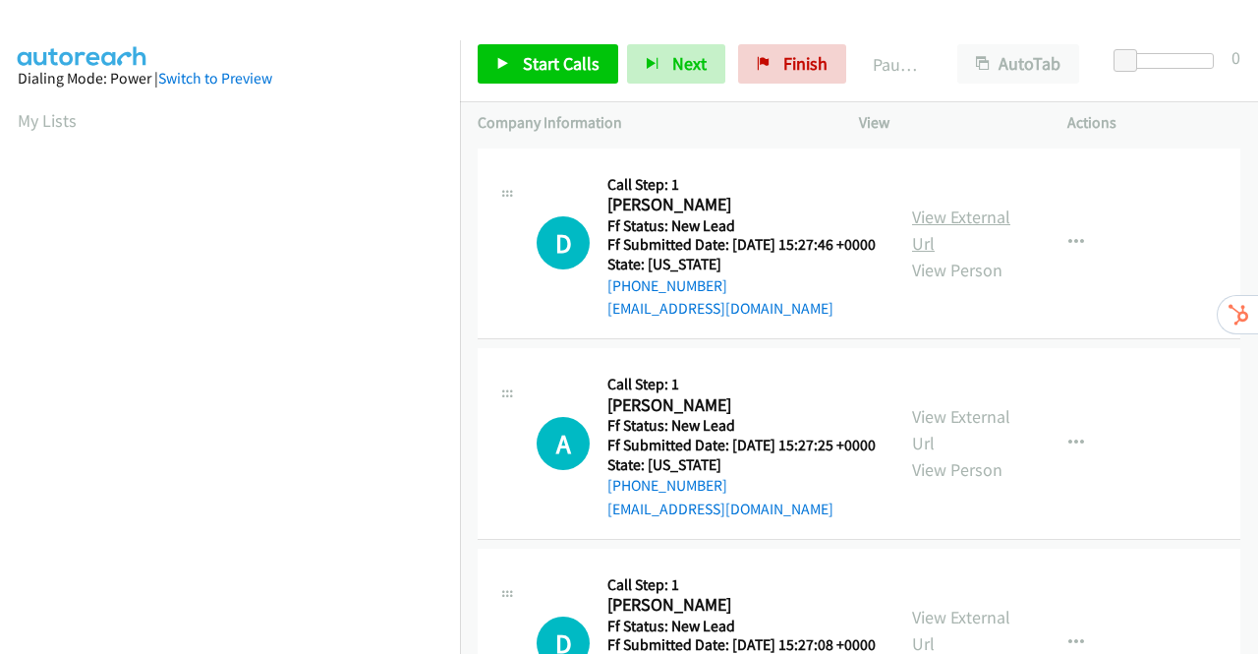
click at [943, 228] on link "View External Url" at bounding box center [961, 229] width 98 height 49
click at [925, 445] on link "View External Url" at bounding box center [961, 429] width 98 height 49
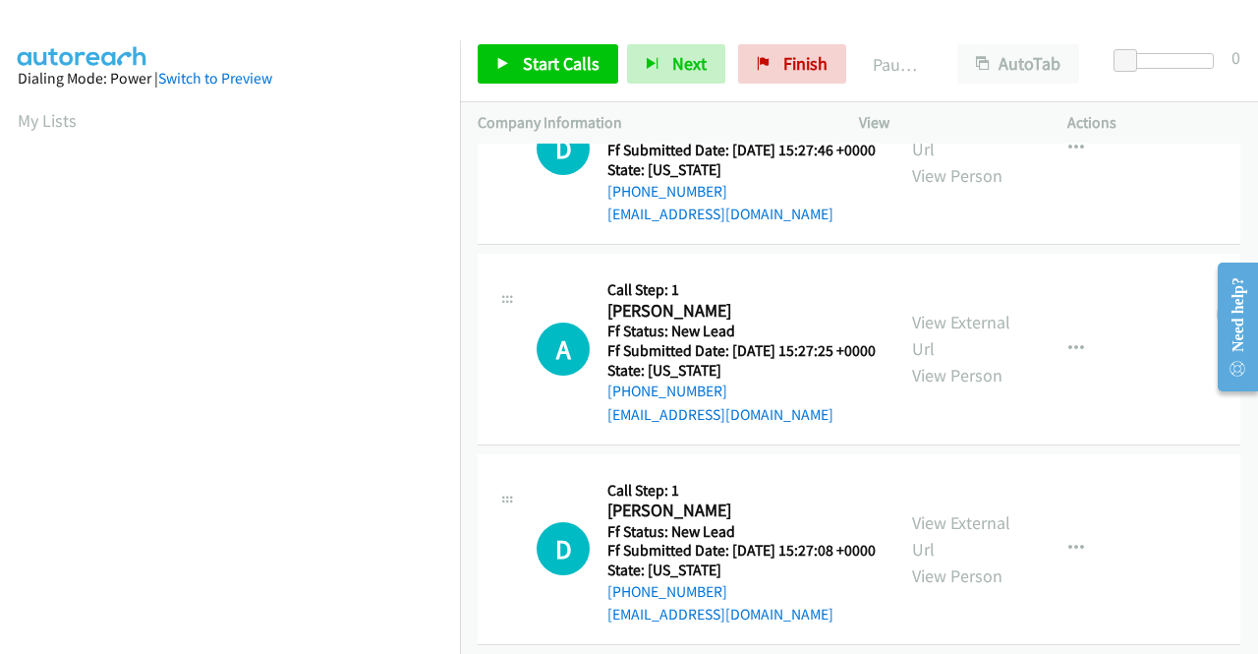
scroll to position [197, 0]
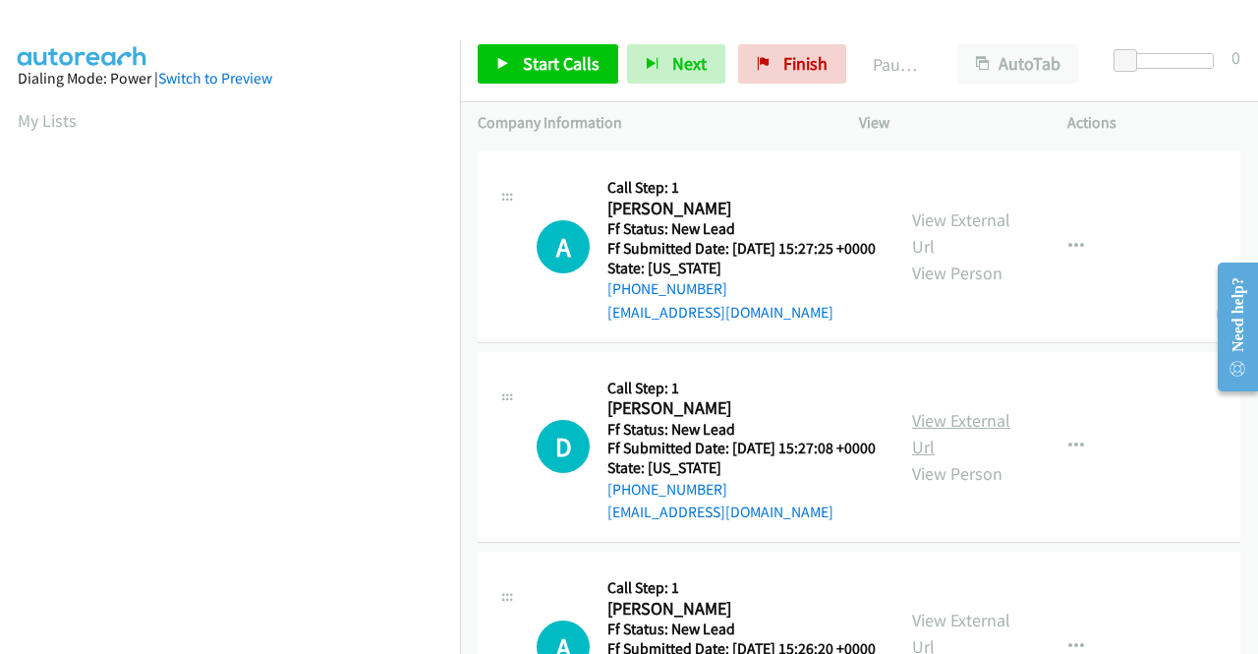
click at [951, 458] on link "View External Url" at bounding box center [961, 433] width 98 height 49
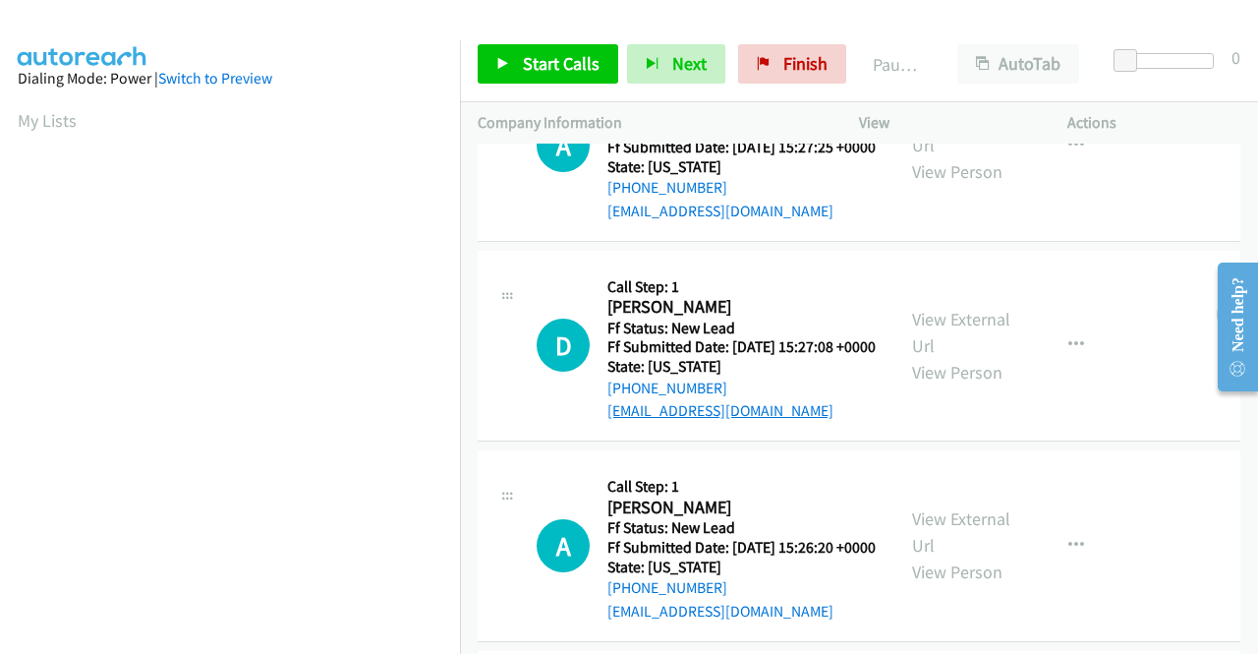
scroll to position [393, 0]
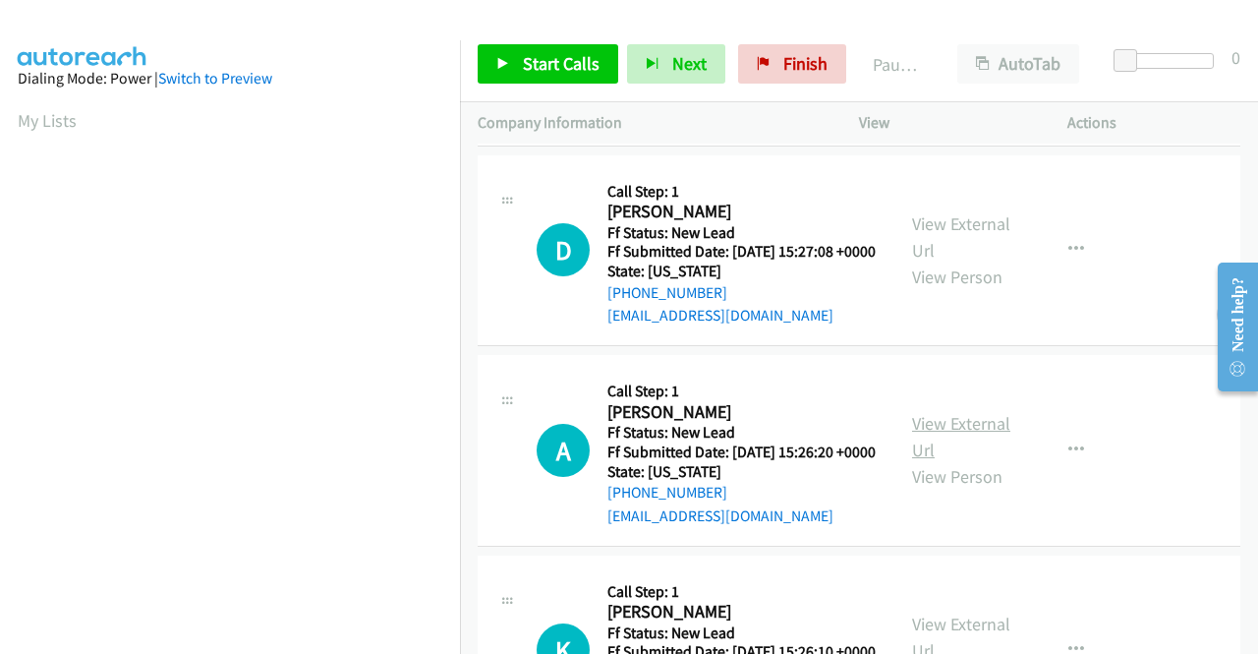
click at [933, 461] on link "View External Url" at bounding box center [961, 436] width 98 height 49
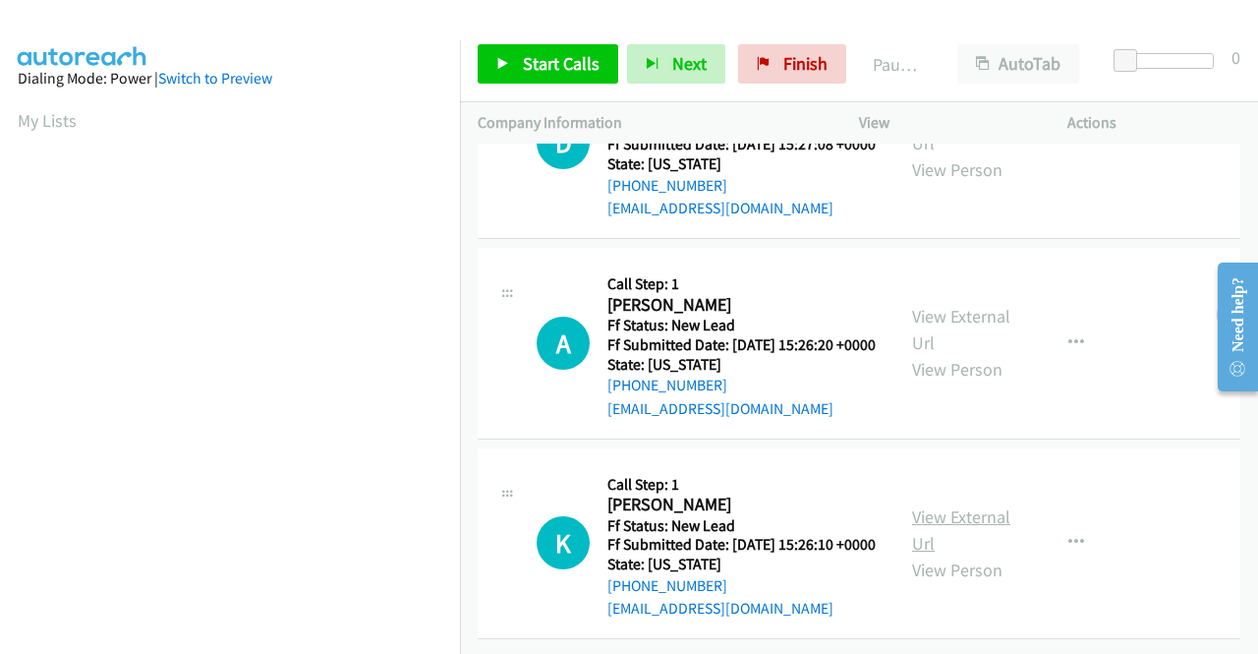
click at [947, 505] on link "View External Url" at bounding box center [961, 529] width 98 height 49
click at [555, 68] on span "Start Calls" at bounding box center [561, 63] width 77 height 23
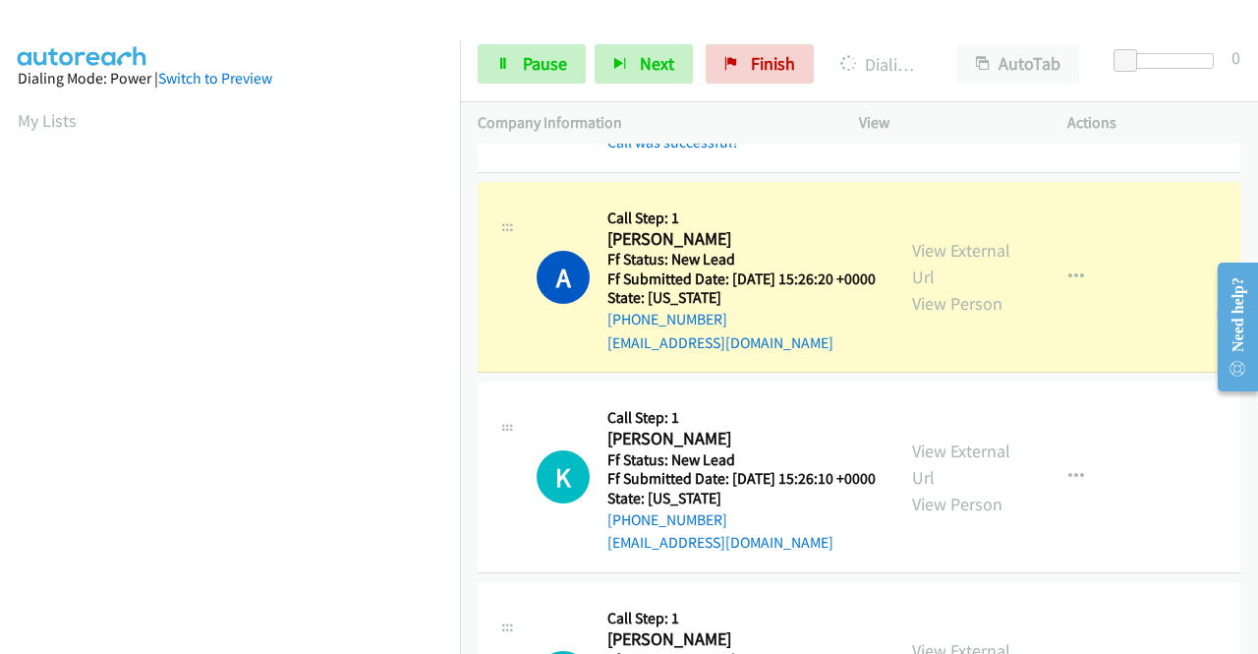
scroll to position [448, 0]
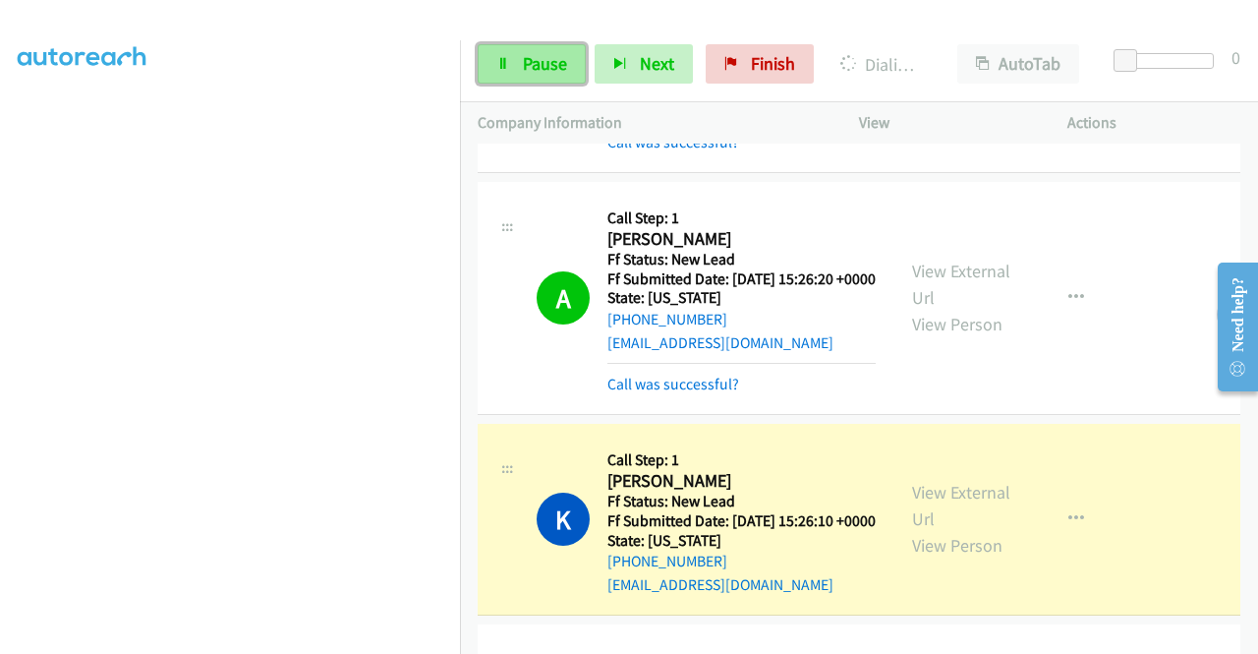
click at [535, 68] on span "Pause" at bounding box center [545, 63] width 44 height 23
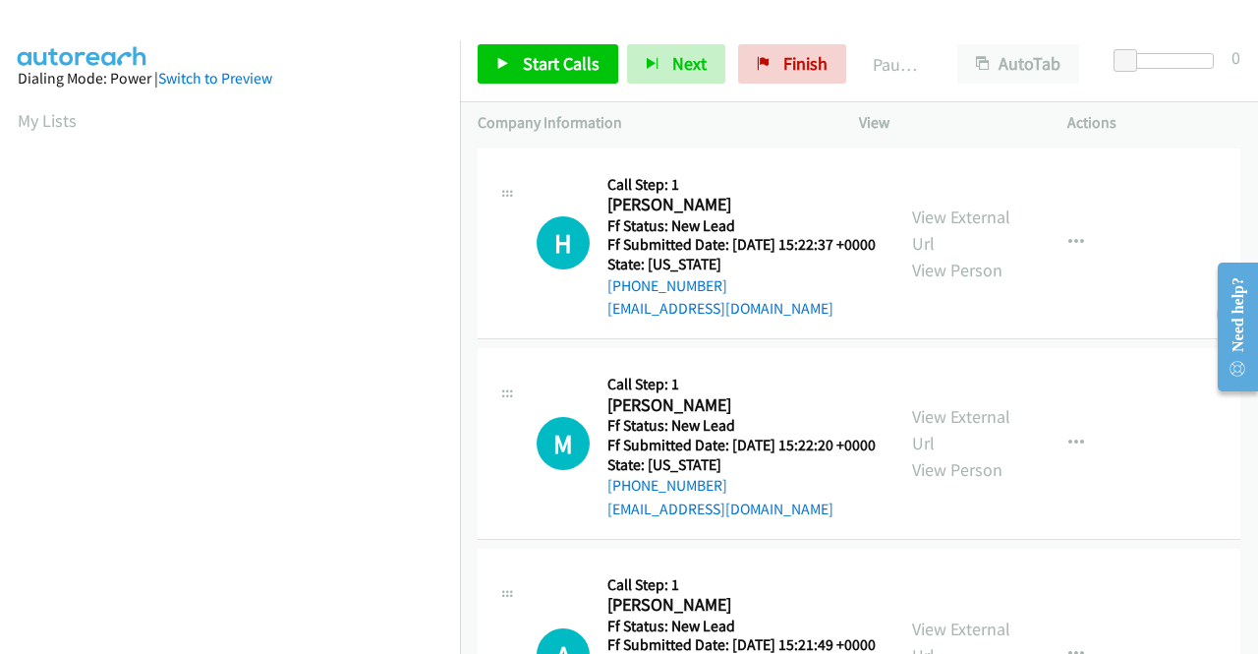
click at [1122, 188] on div "H Callback Scheduled Call Step: 1 [PERSON_NAME] America/New_York Ff Status: New…" at bounding box center [859, 244] width 763 height 192
click at [972, 223] on link "View External Url" at bounding box center [961, 229] width 98 height 49
click at [952, 443] on link "View External Url" at bounding box center [961, 429] width 98 height 49
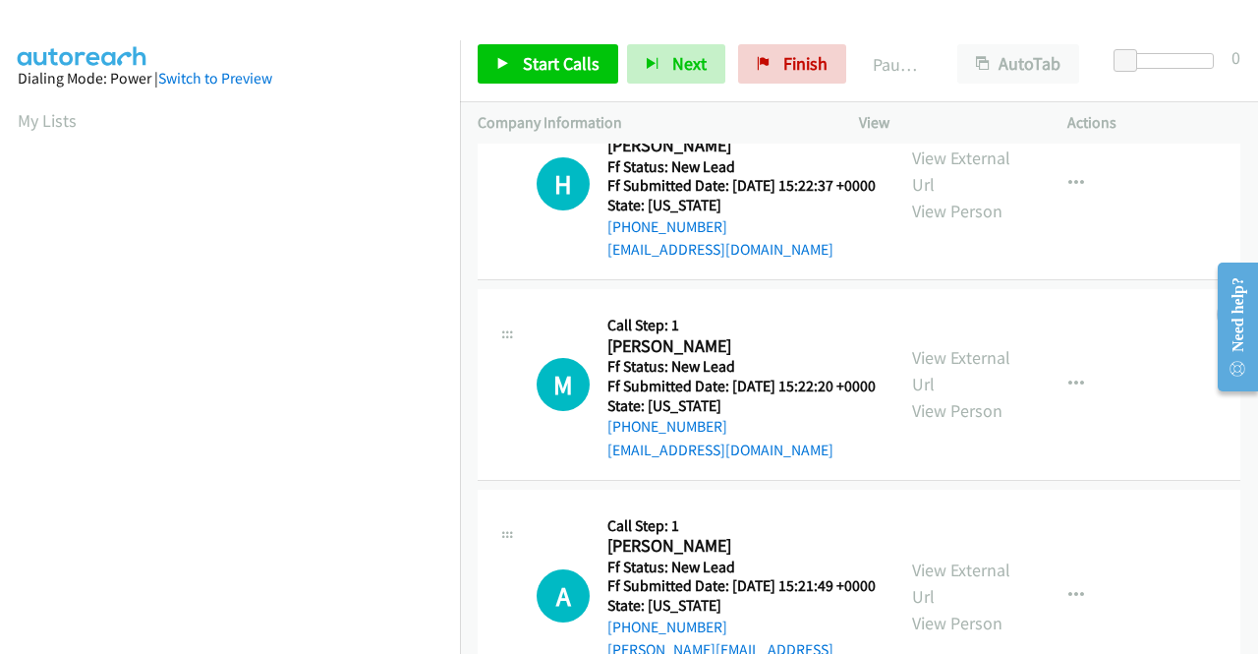
scroll to position [197, 0]
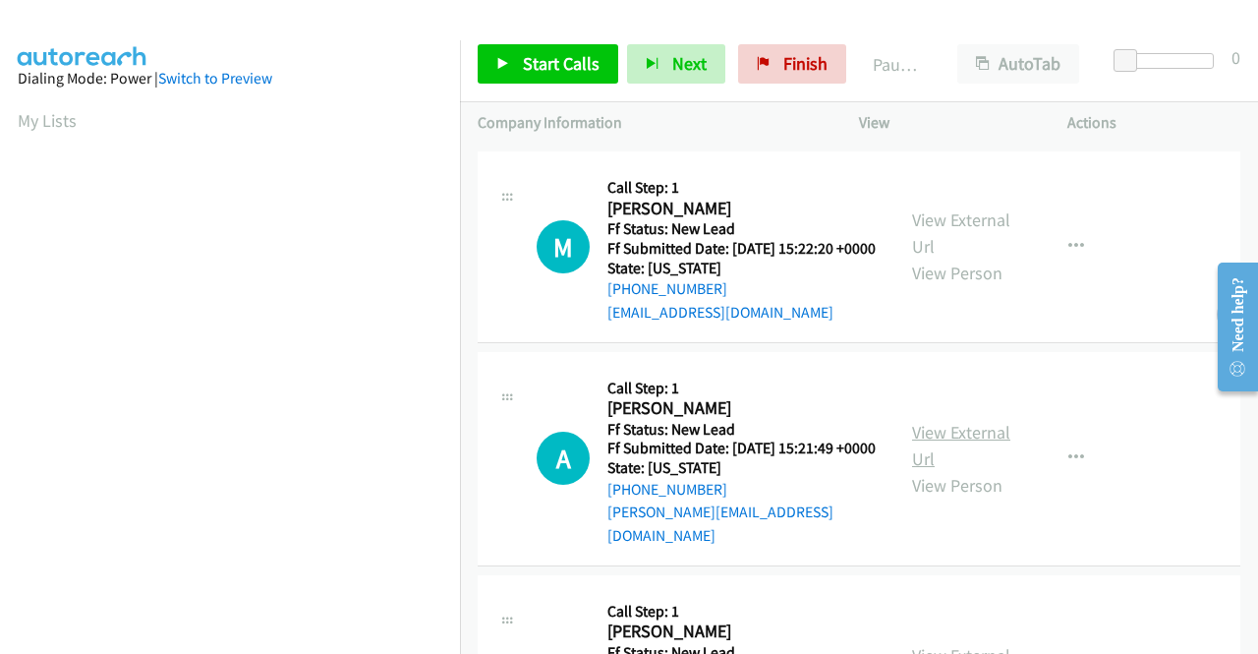
click at [939, 460] on link "View External Url" at bounding box center [961, 445] width 98 height 49
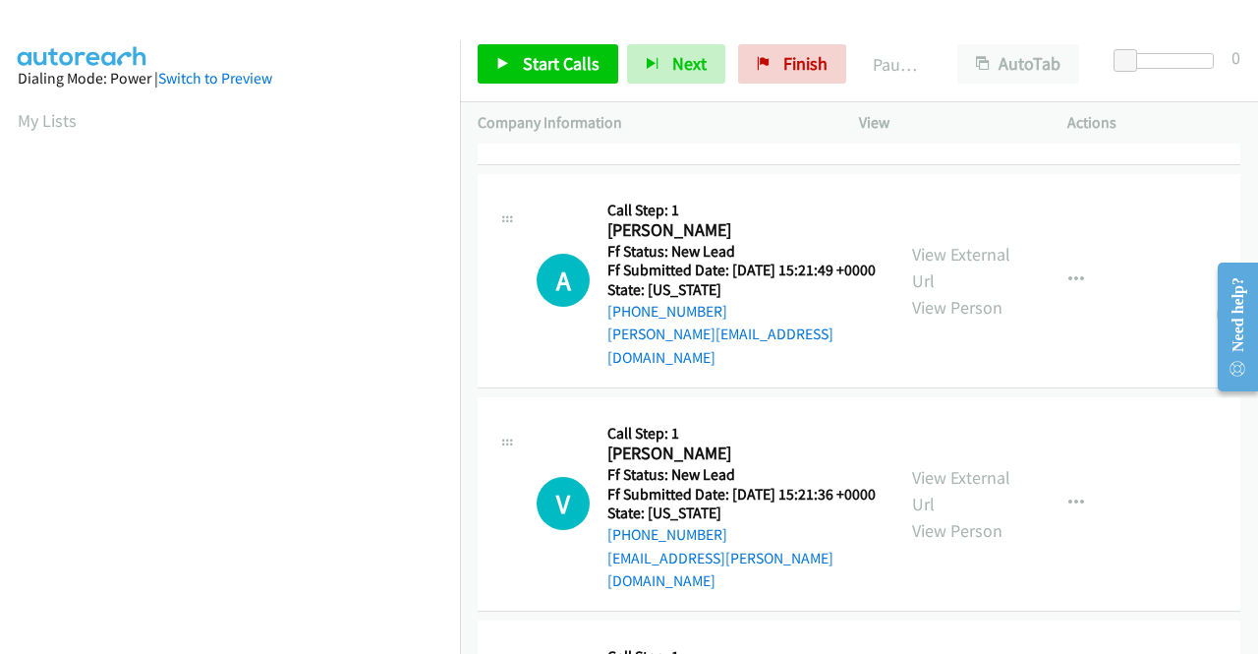
scroll to position [393, 0]
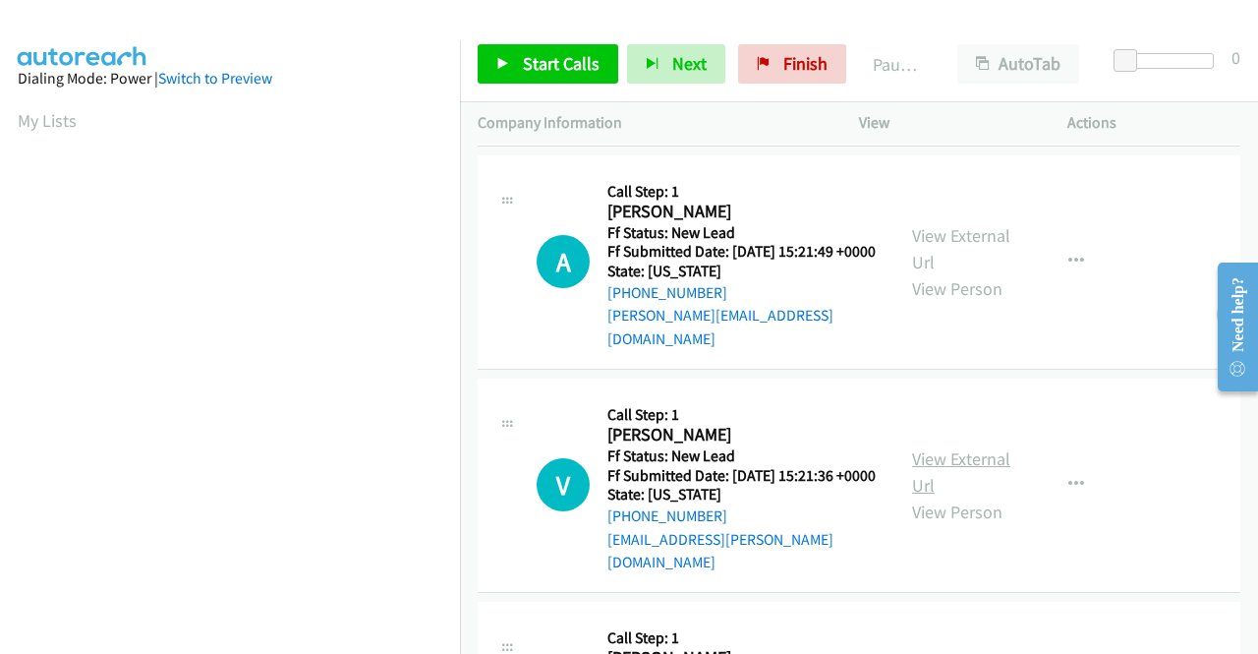
click at [948, 494] on link "View External Url" at bounding box center [961, 471] width 98 height 49
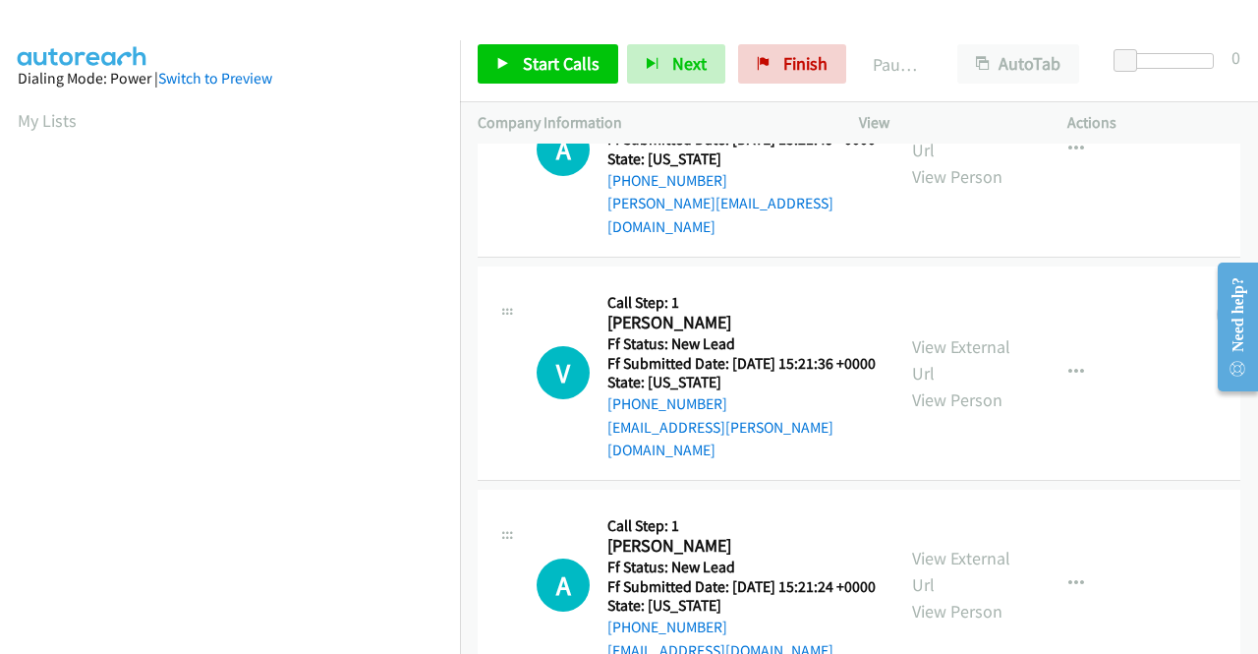
scroll to position [609, 0]
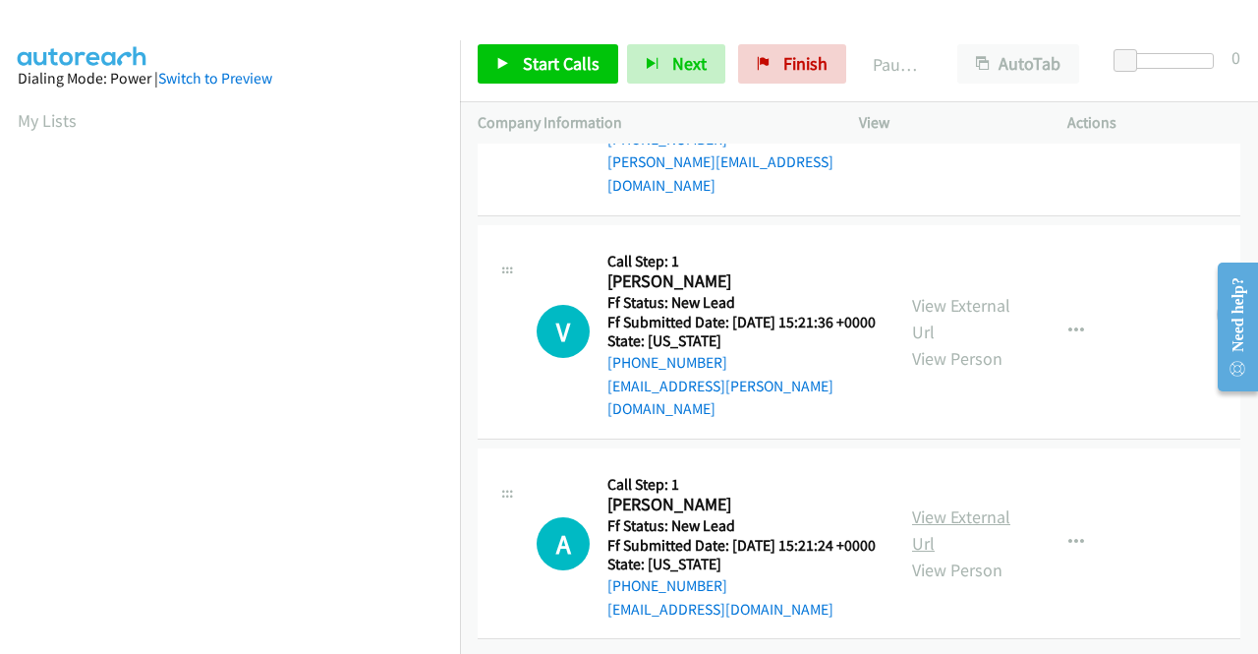
click at [959, 505] on link "View External Url" at bounding box center [961, 529] width 98 height 49
drag, startPoint x: 503, startPoint y: 56, endPoint x: 562, endPoint y: 67, distance: 60.0
click at [503, 58] on icon at bounding box center [503, 65] width 14 height 14
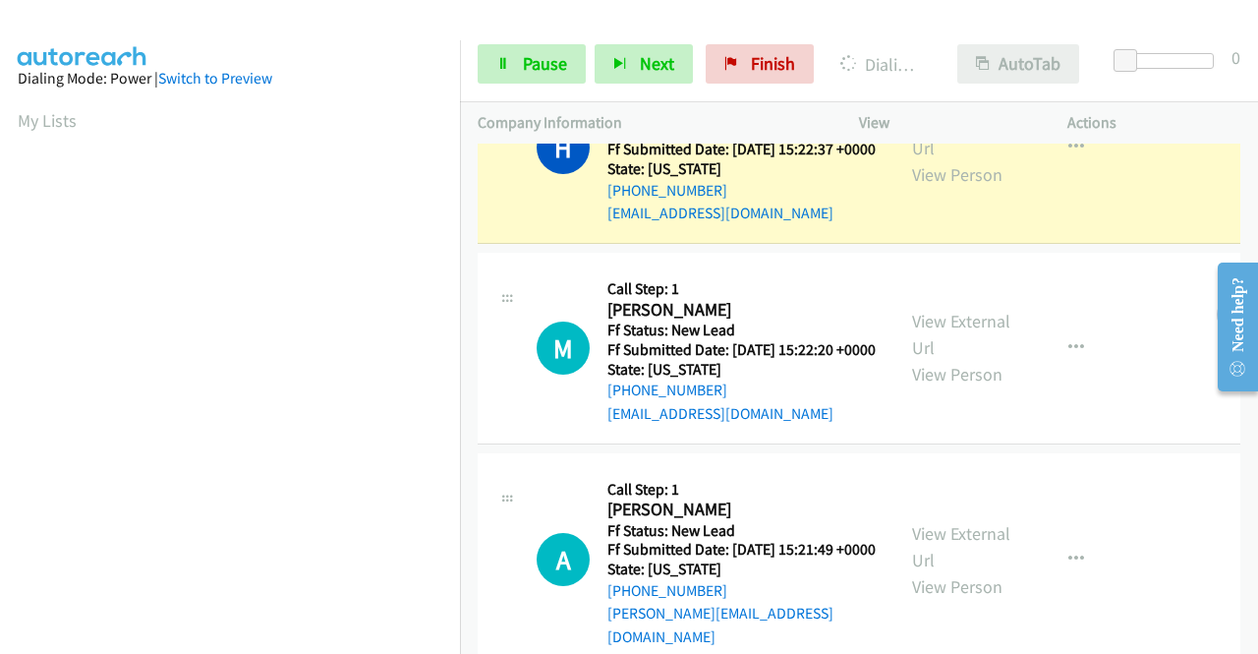
scroll to position [0, 0]
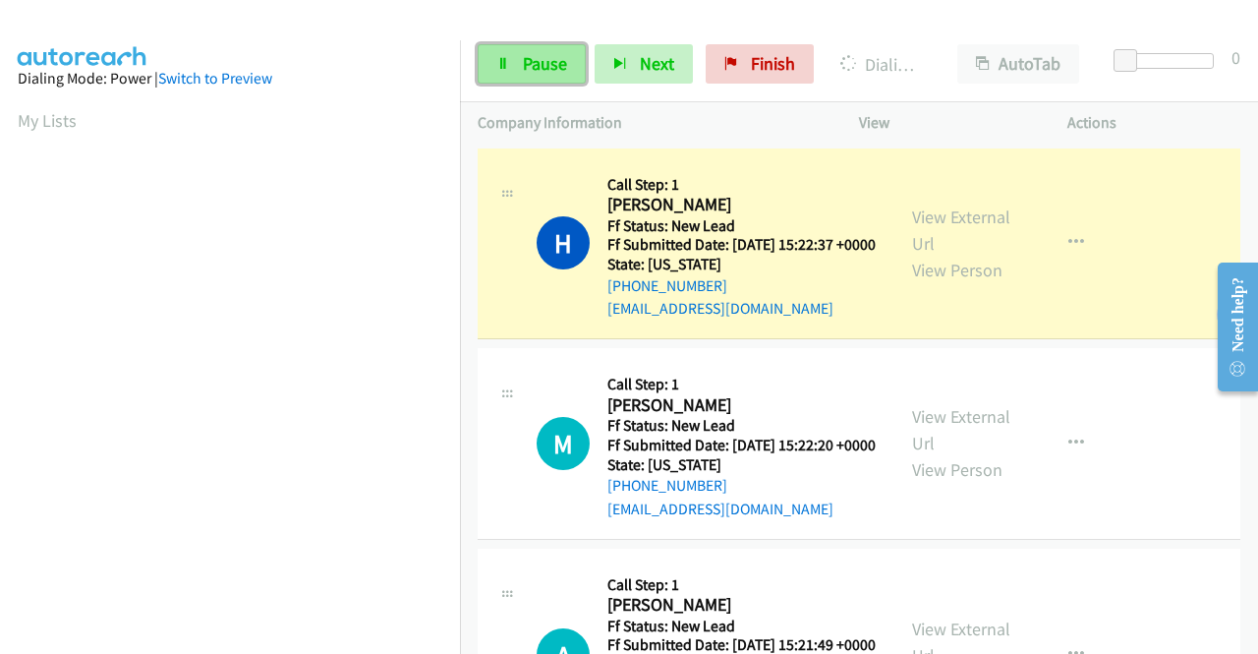
click at [538, 63] on span "Pause" at bounding box center [545, 63] width 44 height 23
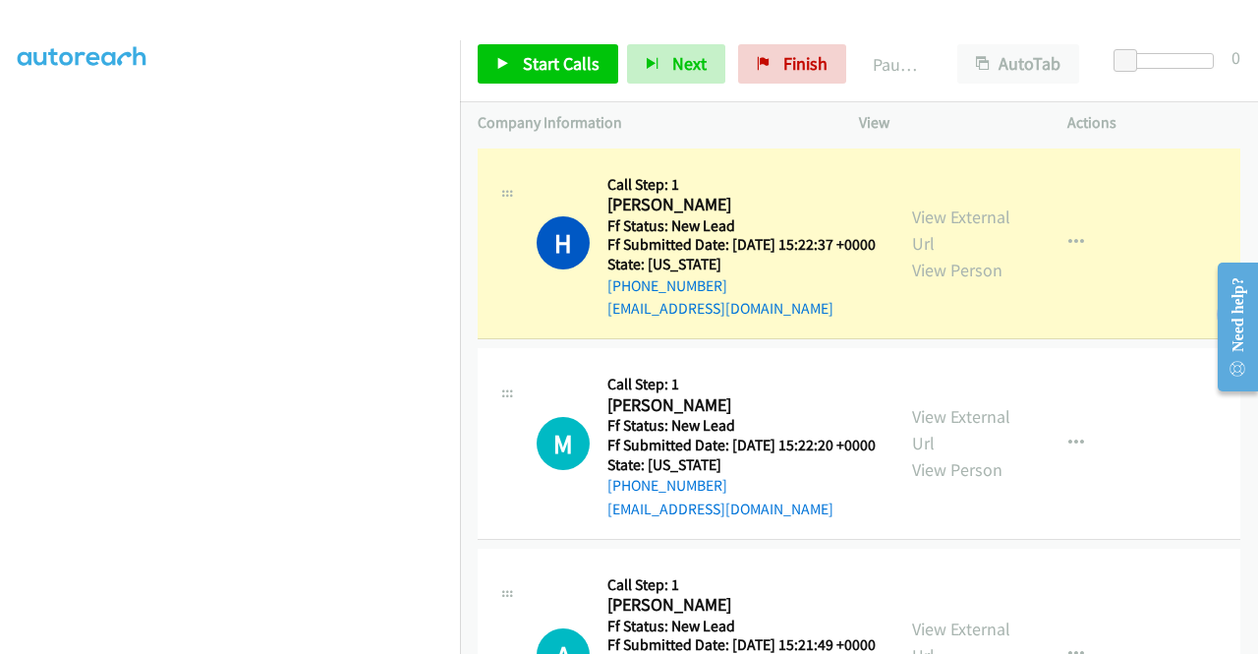
scroll to position [448, 0]
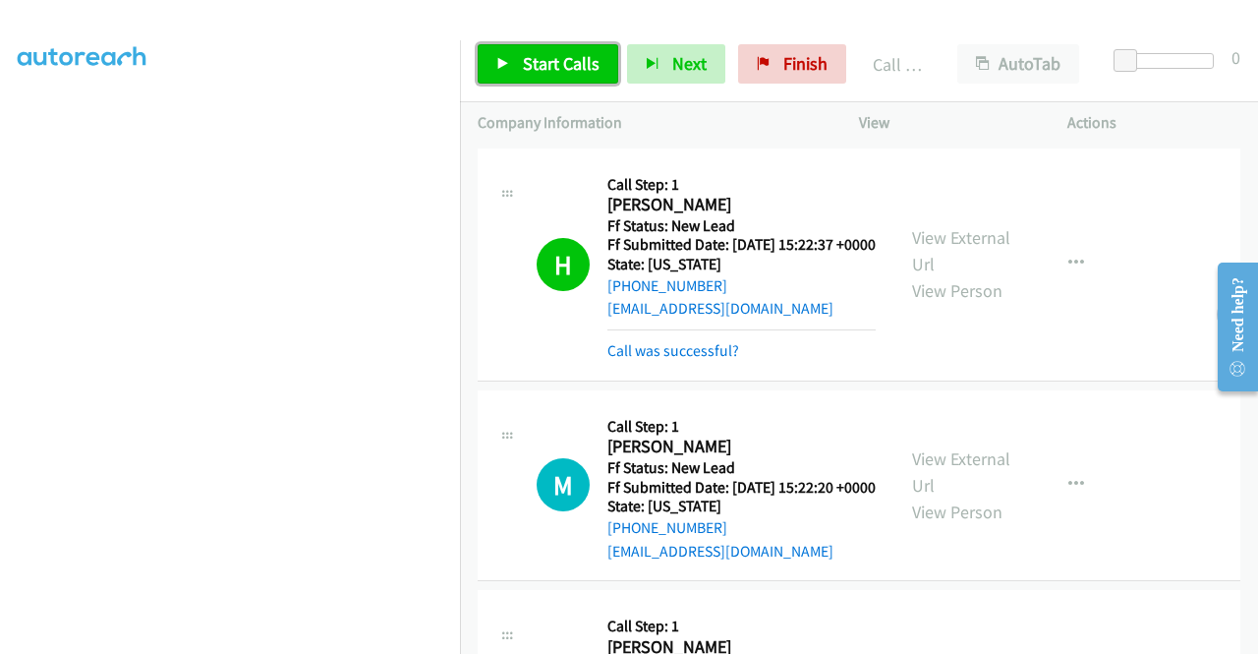
click at [539, 57] on span "Start Calls" at bounding box center [561, 63] width 77 height 23
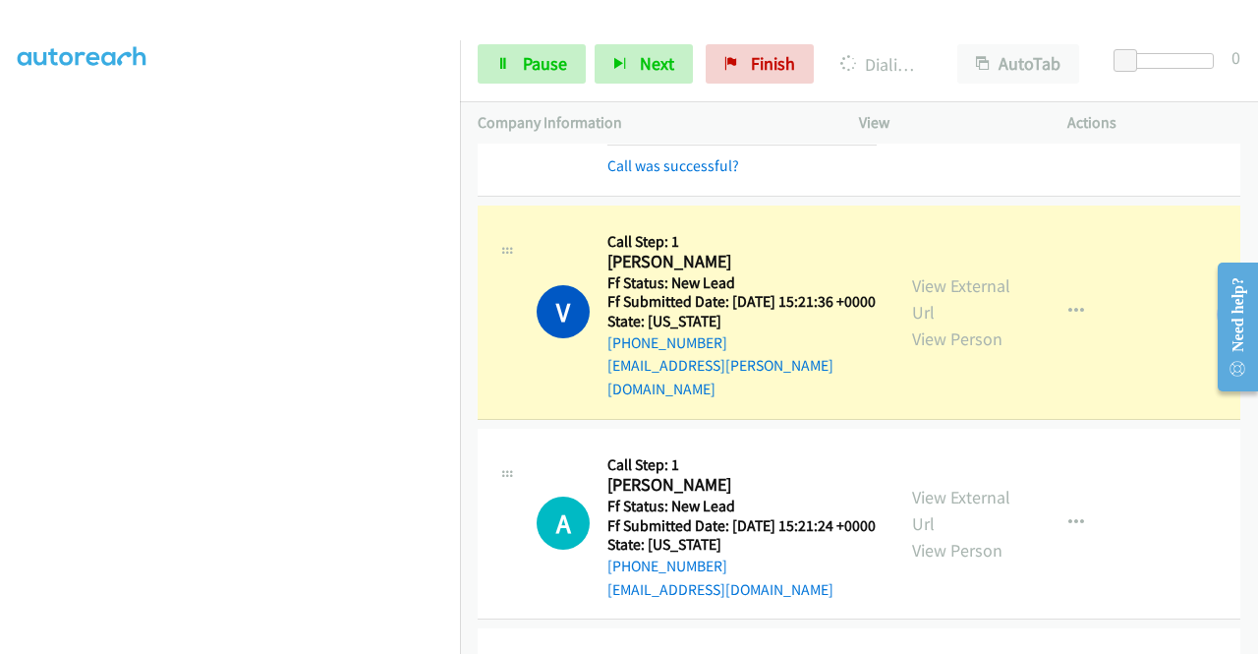
scroll to position [987, 0]
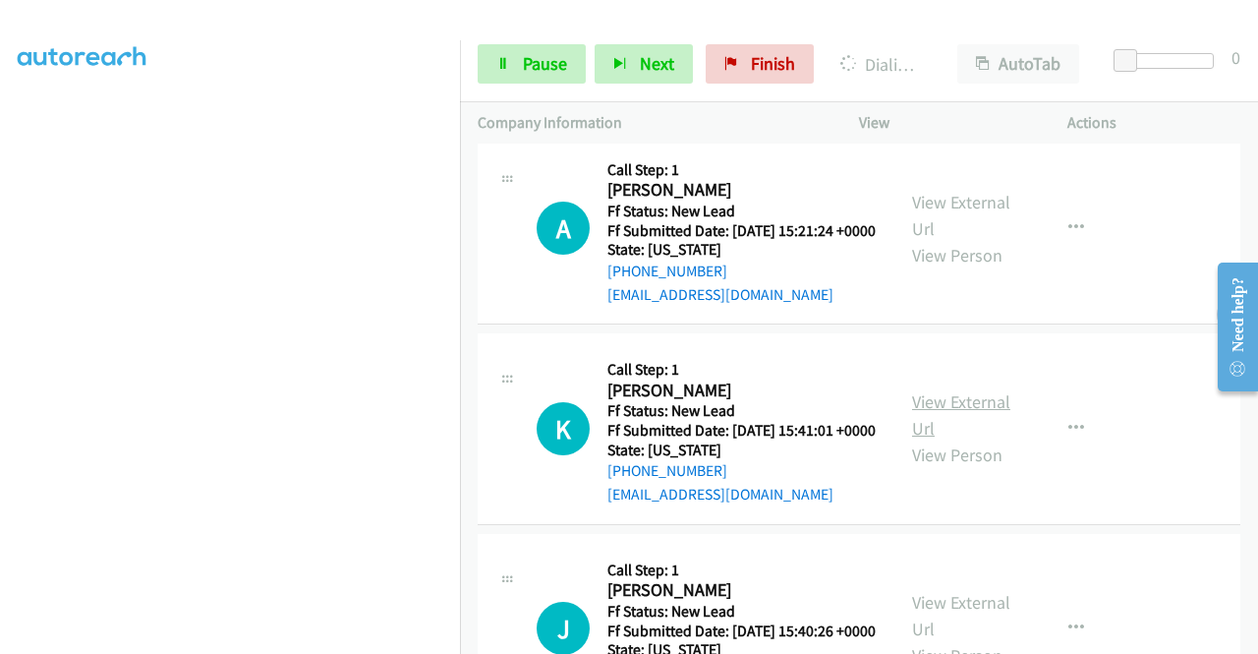
click at [932, 439] on link "View External Url" at bounding box center [961, 414] width 98 height 49
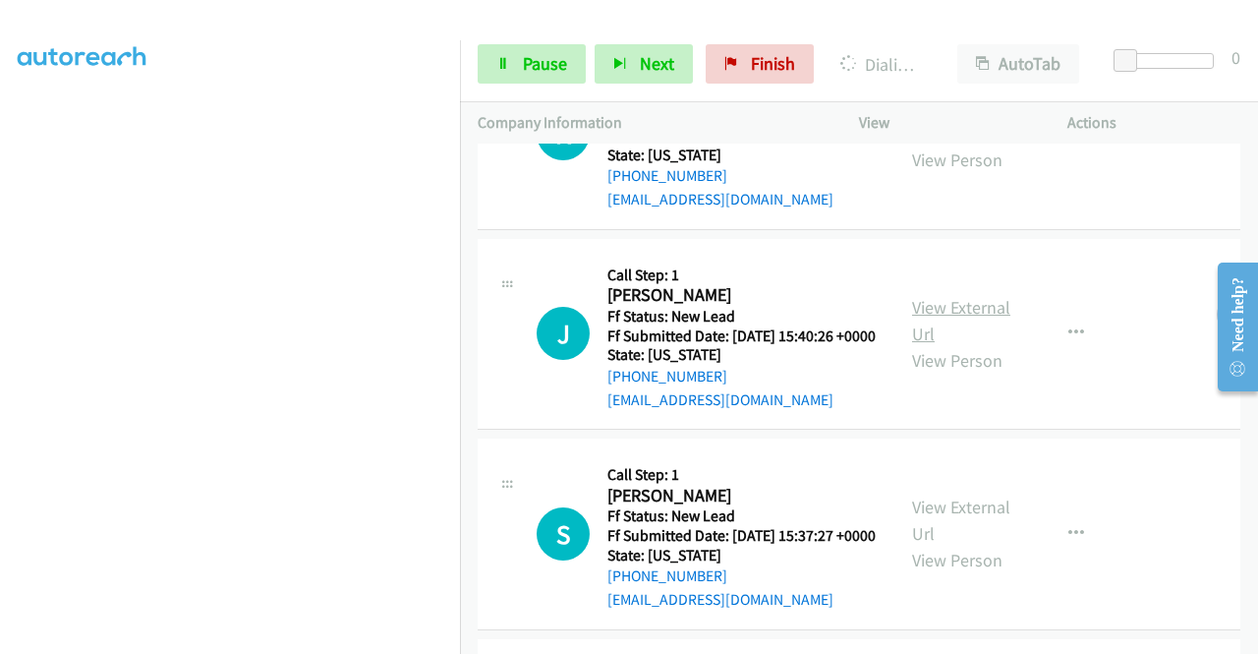
click at [937, 345] on link "View External Url" at bounding box center [961, 320] width 98 height 49
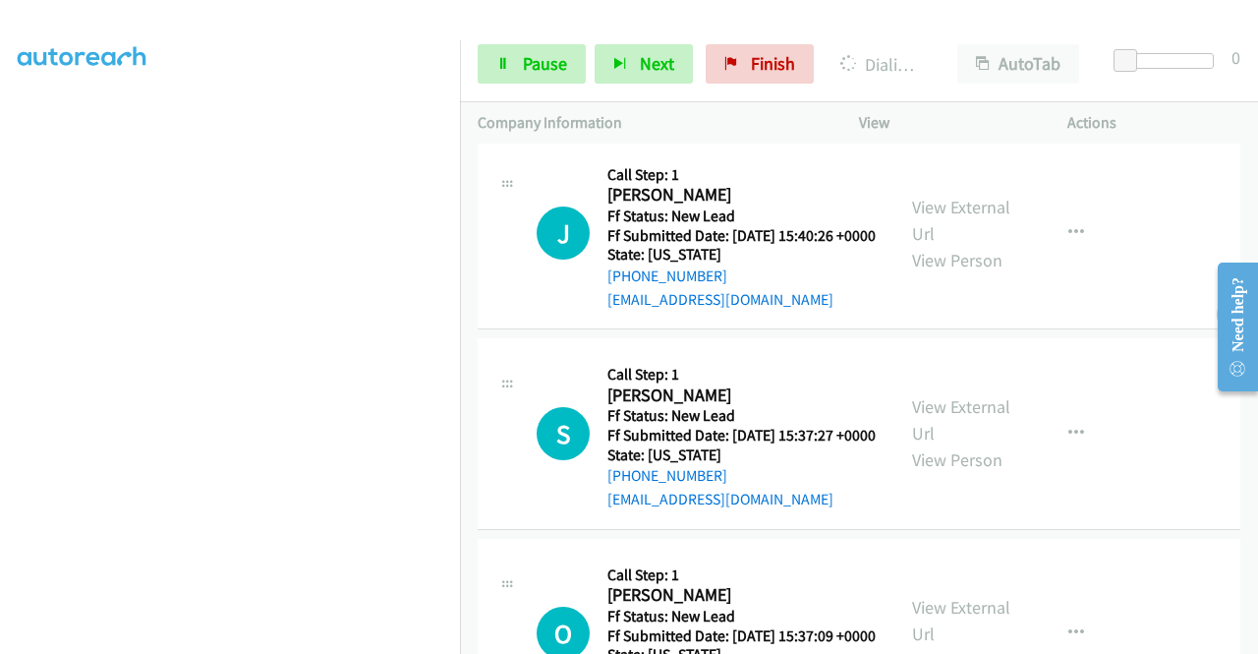
scroll to position [1478, 0]
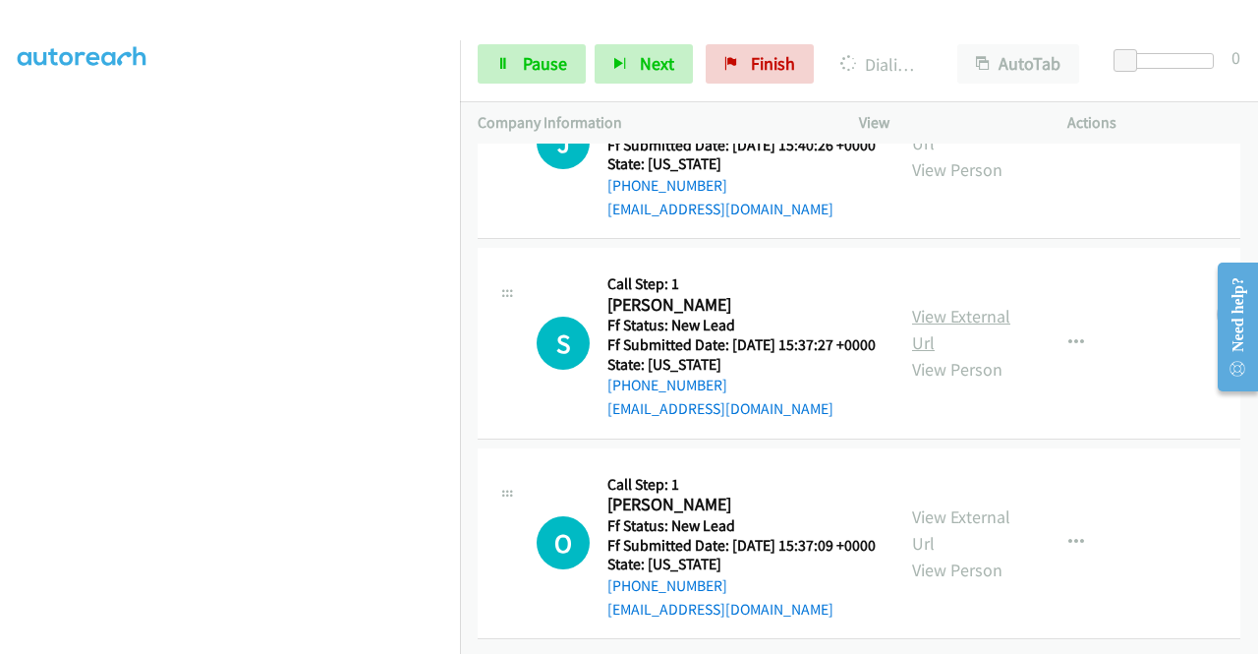
click at [916, 354] on link "View External Url" at bounding box center [961, 329] width 98 height 49
click at [923, 505] on link "View External Url" at bounding box center [961, 529] width 98 height 49
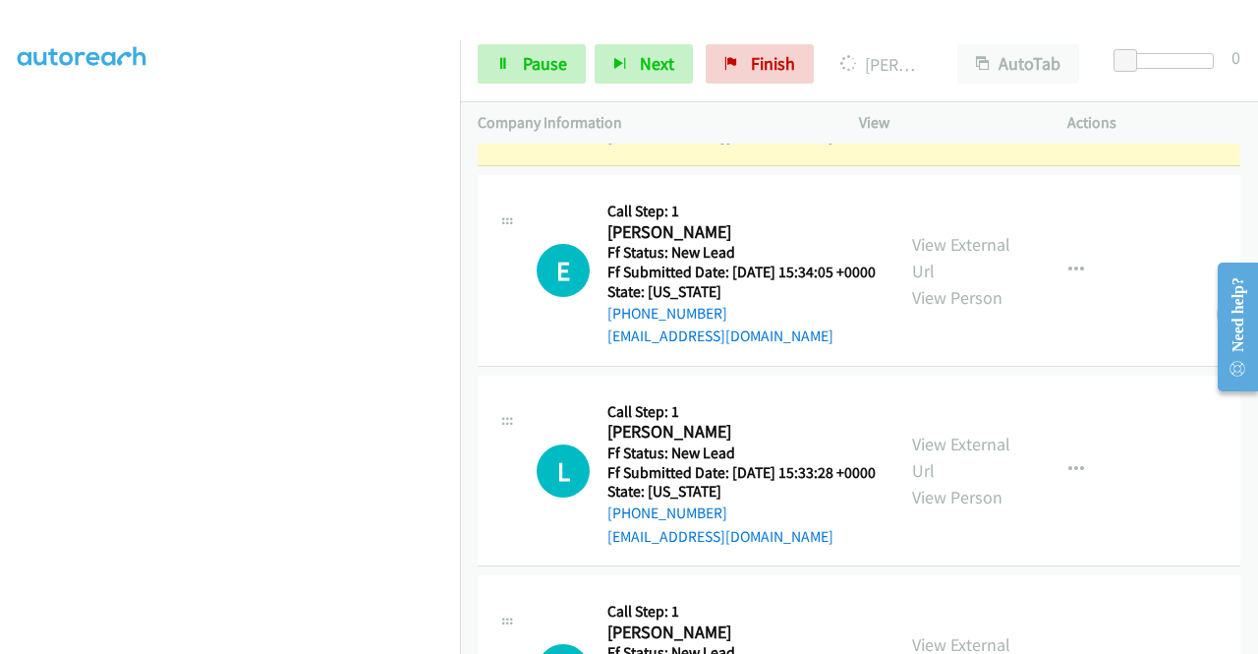
scroll to position [2185, 0]
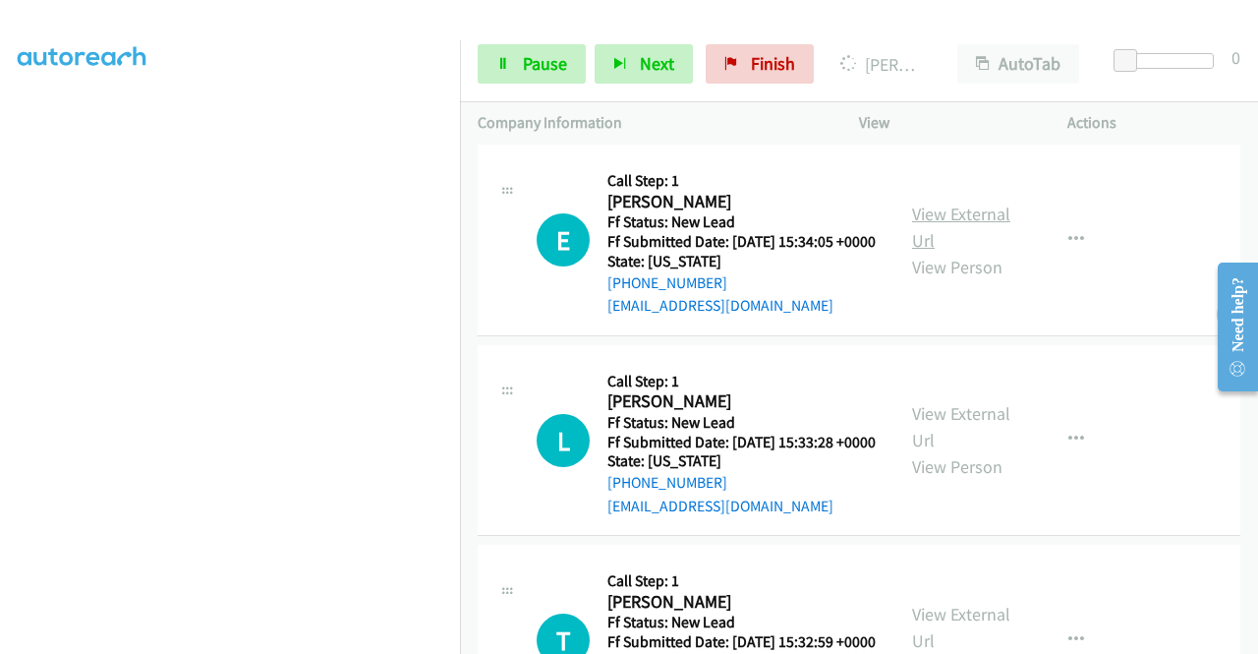
click at [945, 252] on link "View External Url" at bounding box center [961, 226] width 98 height 49
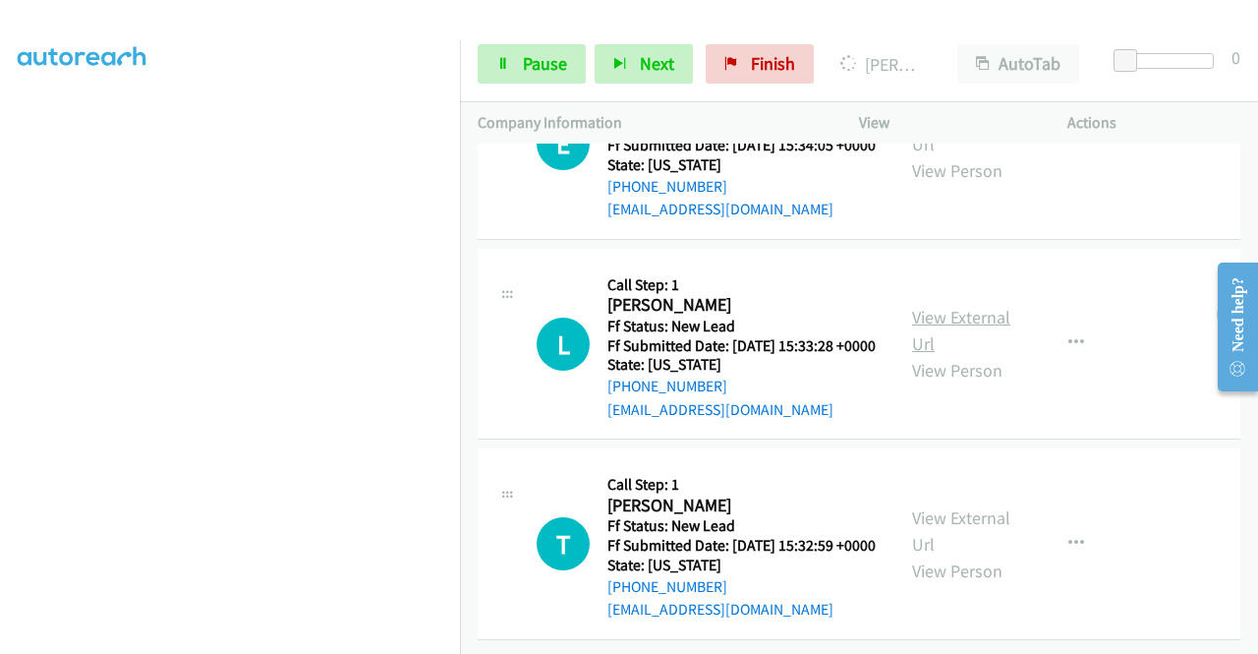
click at [934, 355] on link "View External Url" at bounding box center [961, 330] width 98 height 49
click at [956, 506] on link "View External Url" at bounding box center [961, 530] width 98 height 49
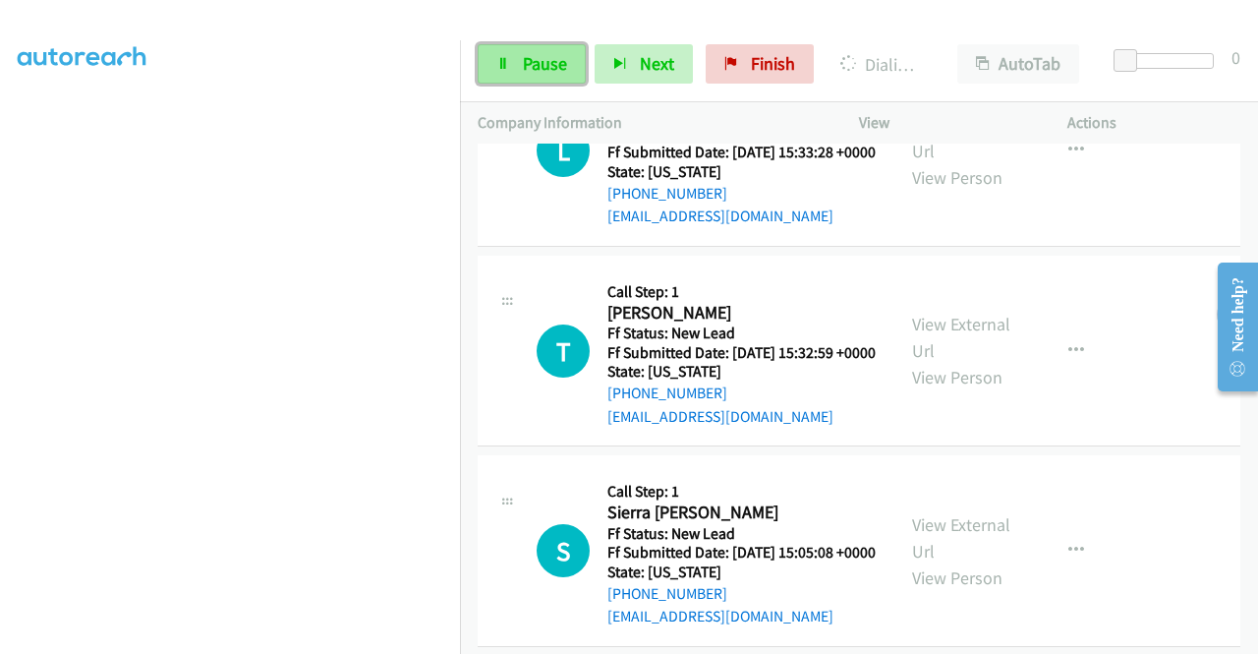
drag, startPoint x: 539, startPoint y: 61, endPoint x: 526, endPoint y: 72, distance: 16.7
click at [539, 62] on span "Pause" at bounding box center [545, 63] width 44 height 23
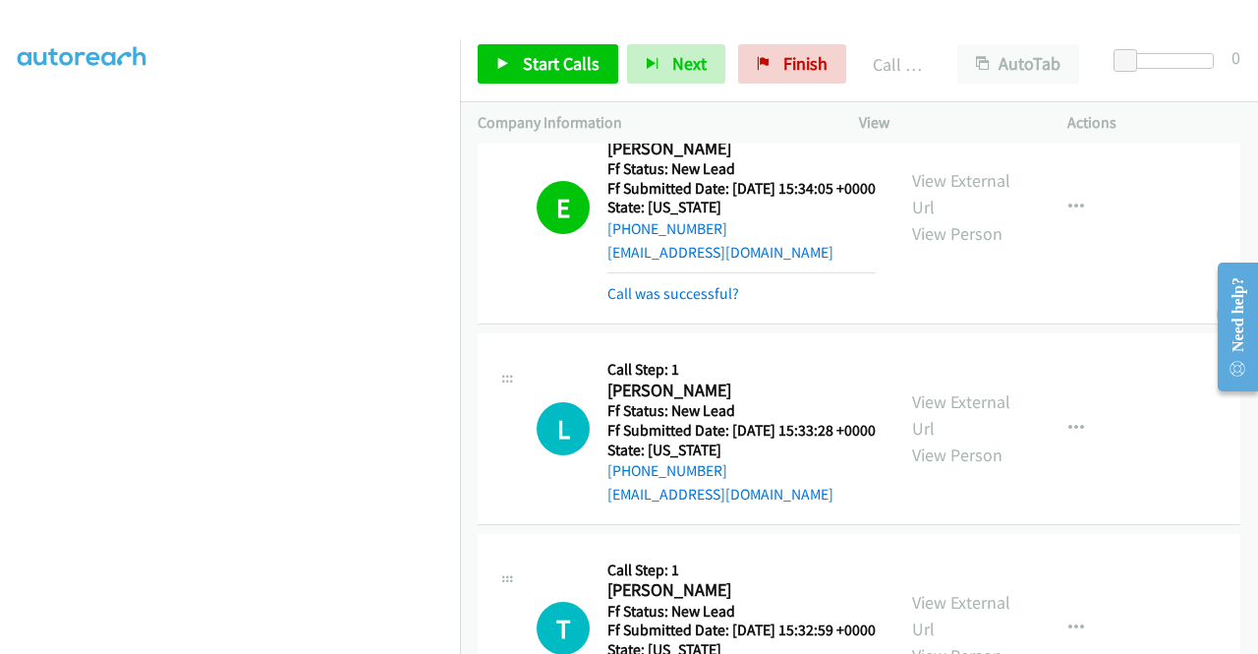
scroll to position [2319, 0]
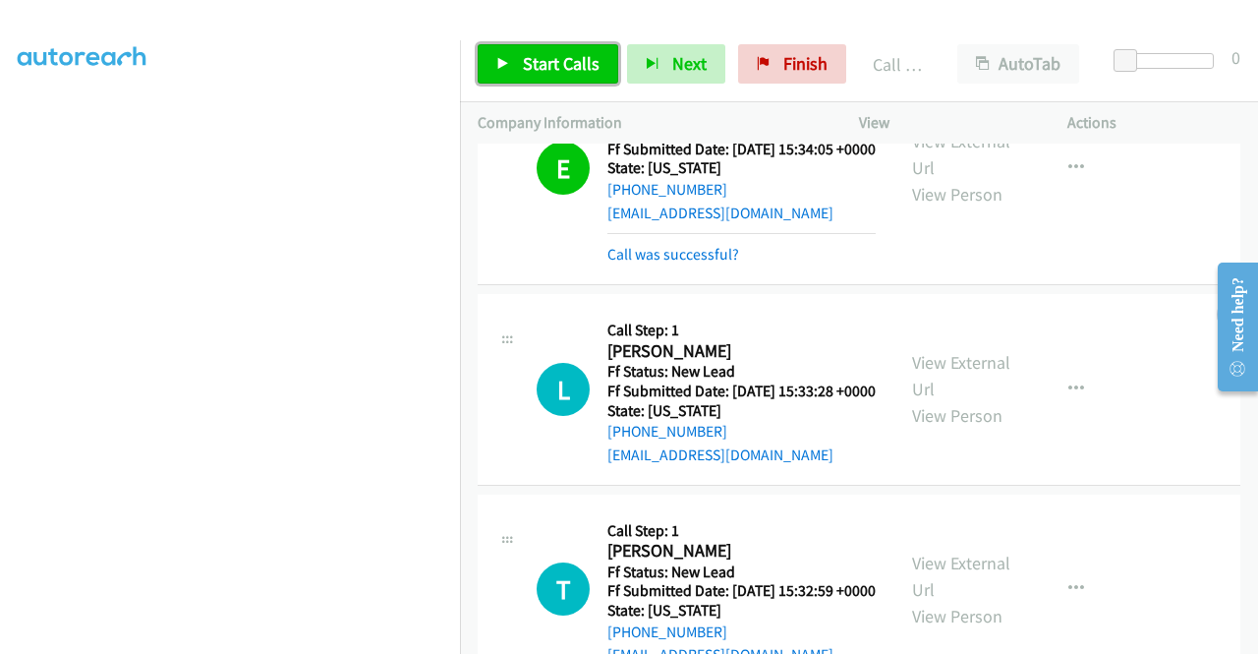
click at [542, 70] on span "Start Calls" at bounding box center [561, 63] width 77 height 23
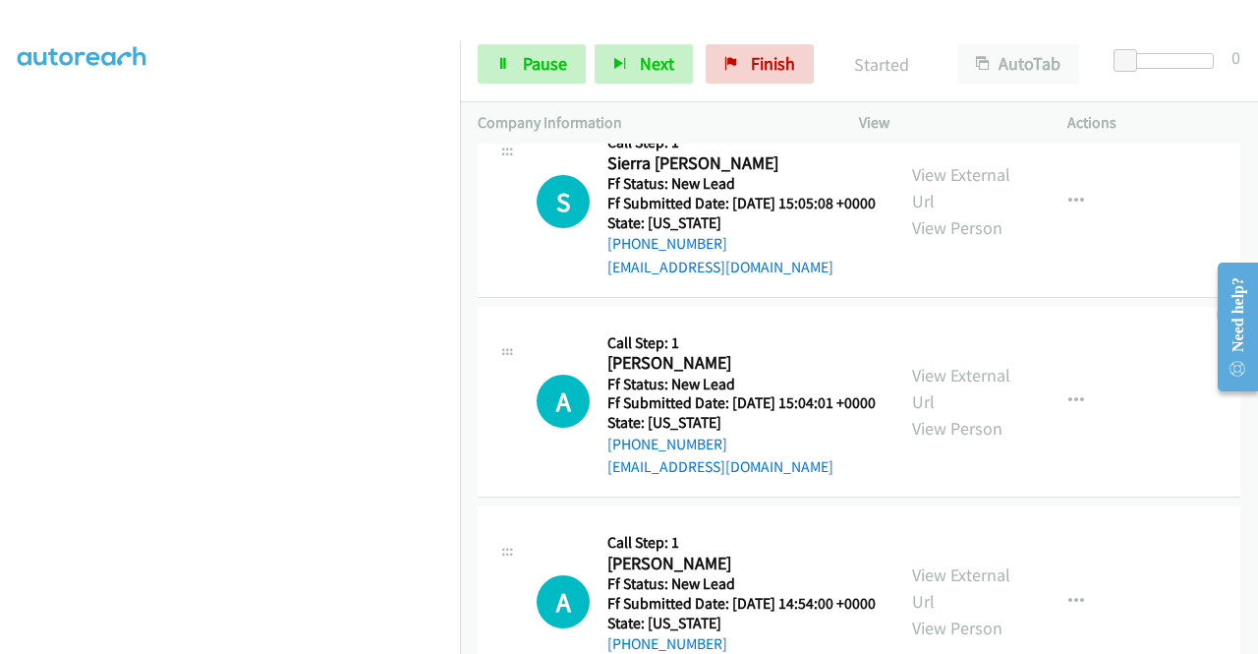
scroll to position [2909, 0]
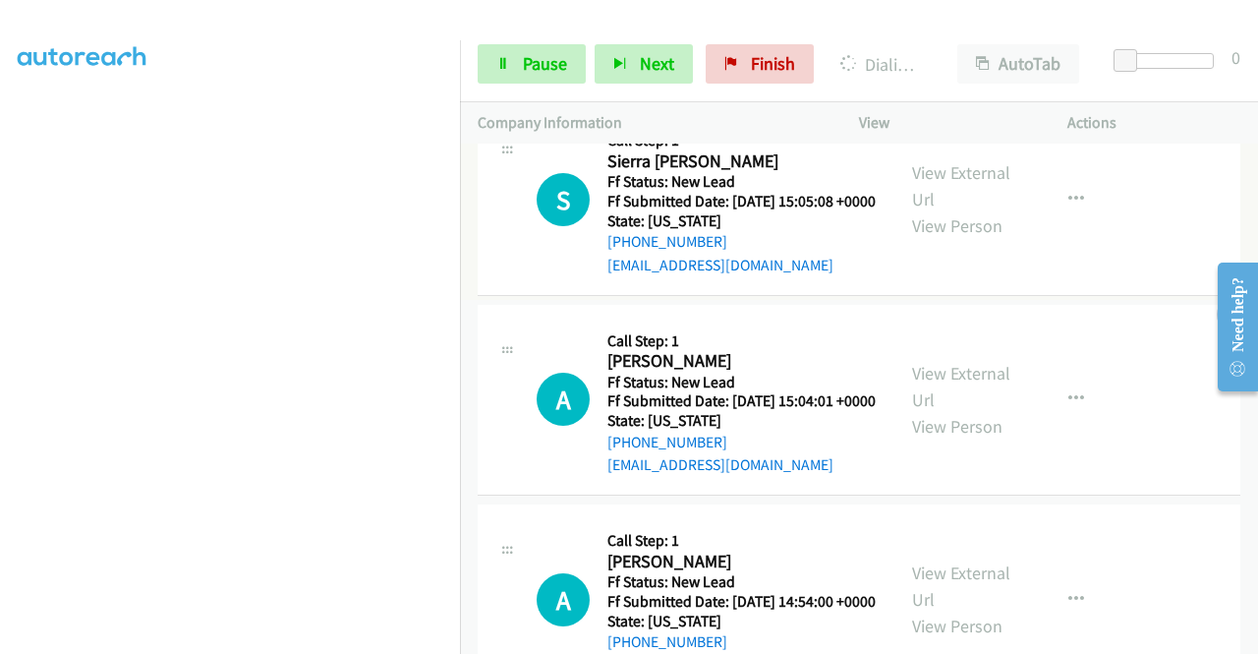
click at [923, 210] on link "View External Url" at bounding box center [961, 185] width 98 height 49
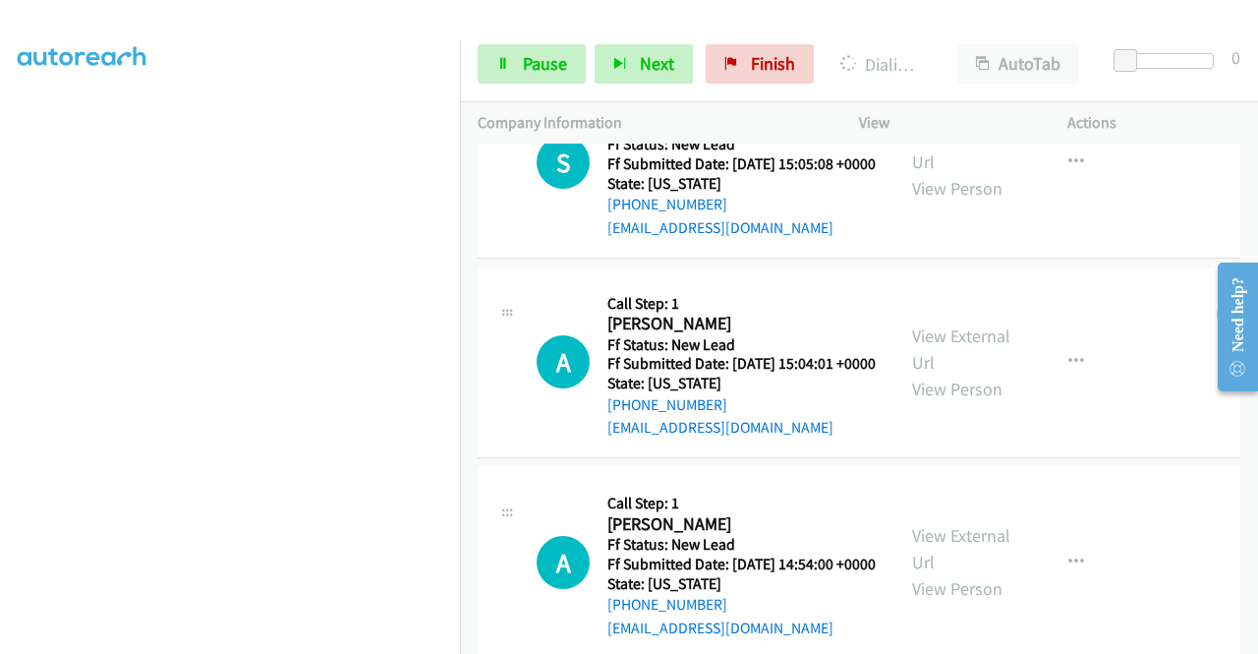
scroll to position [3106, 0]
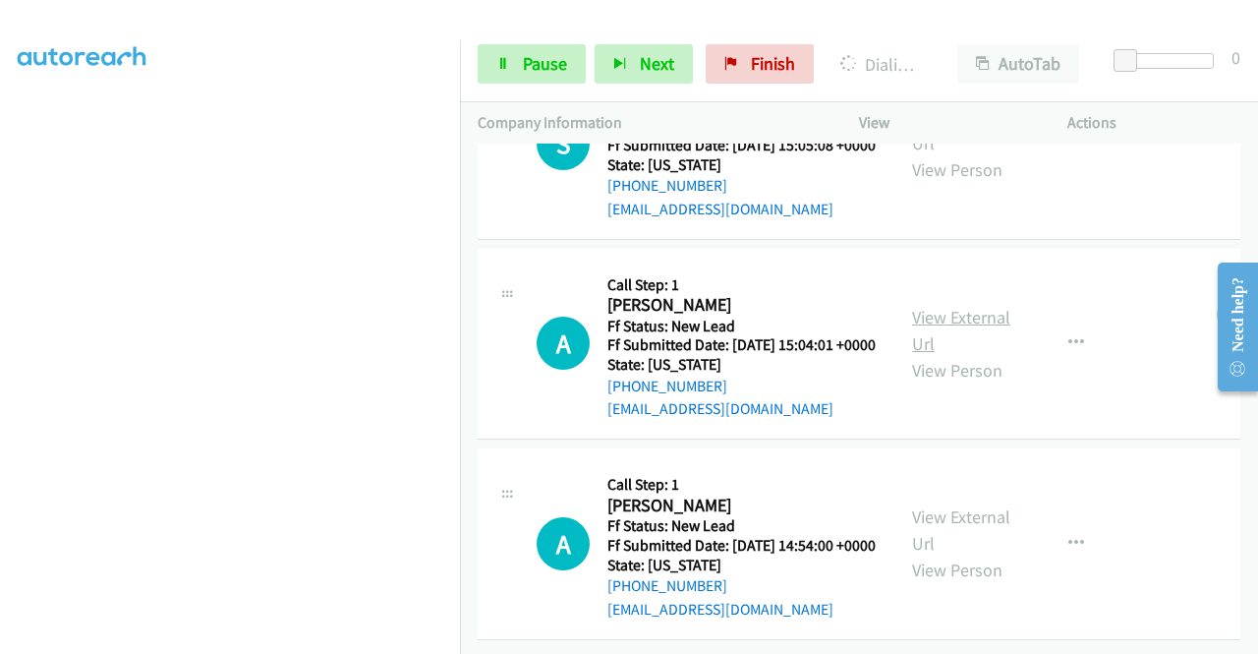
click at [934, 355] on link "View External Url" at bounding box center [961, 330] width 98 height 49
click at [945, 505] on link "View External Url" at bounding box center [961, 529] width 98 height 49
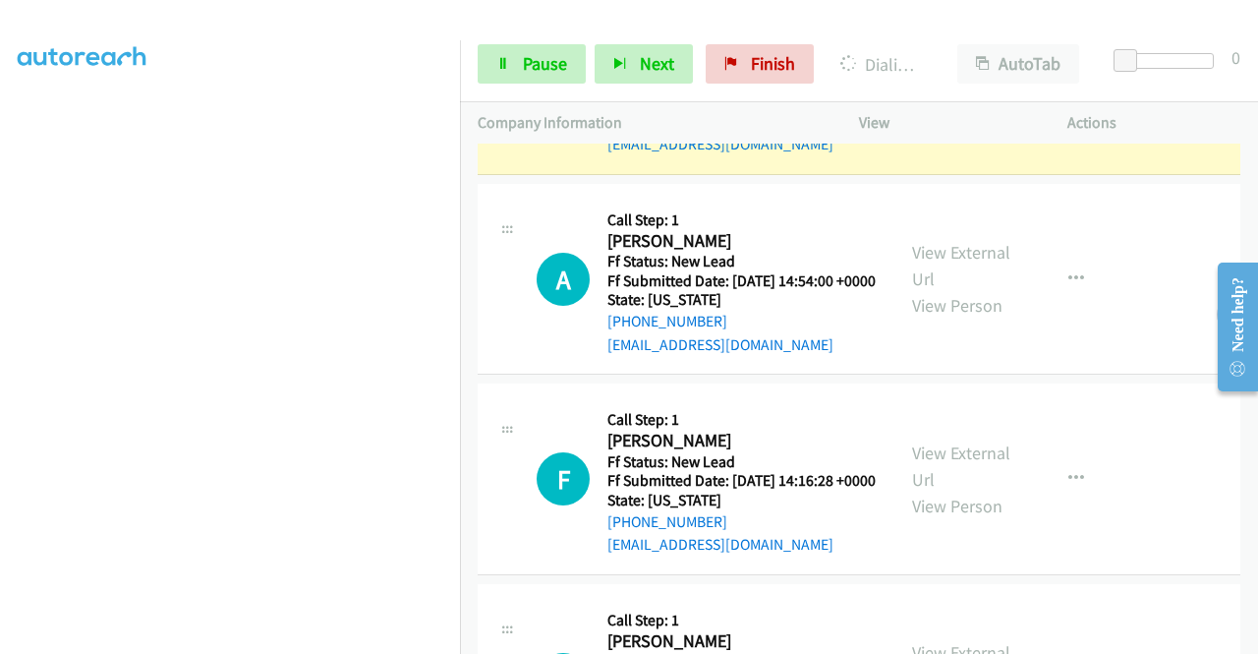
scroll to position [0, 0]
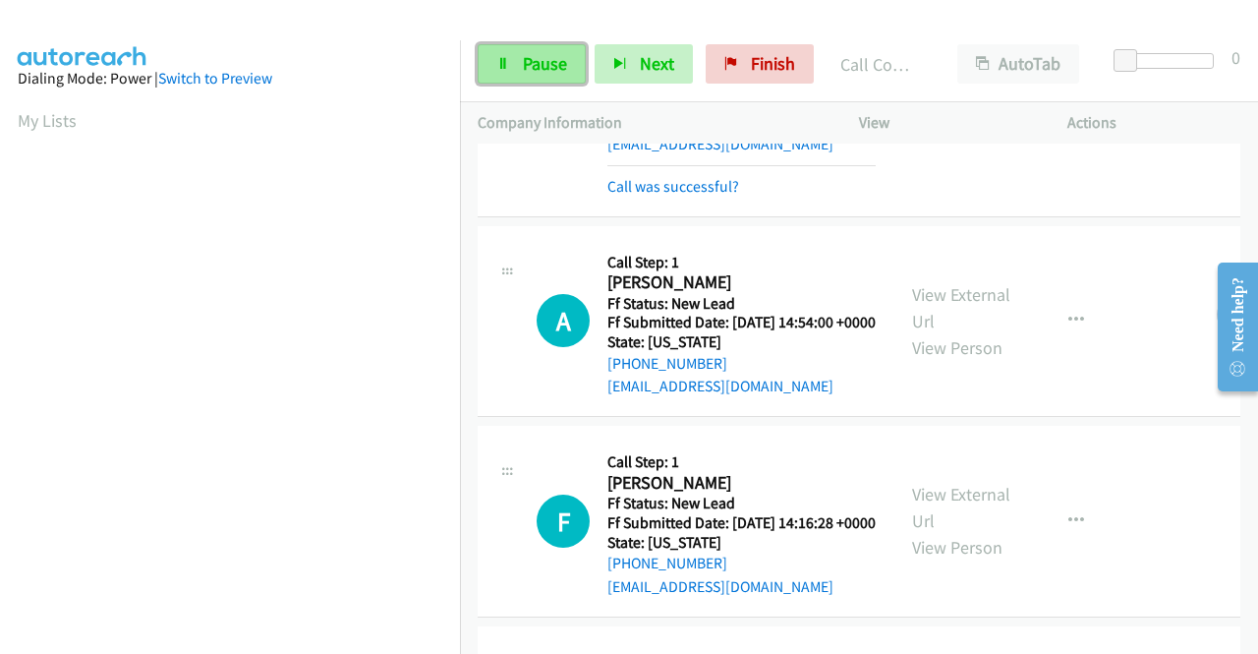
click at [541, 64] on span "Pause" at bounding box center [545, 63] width 44 height 23
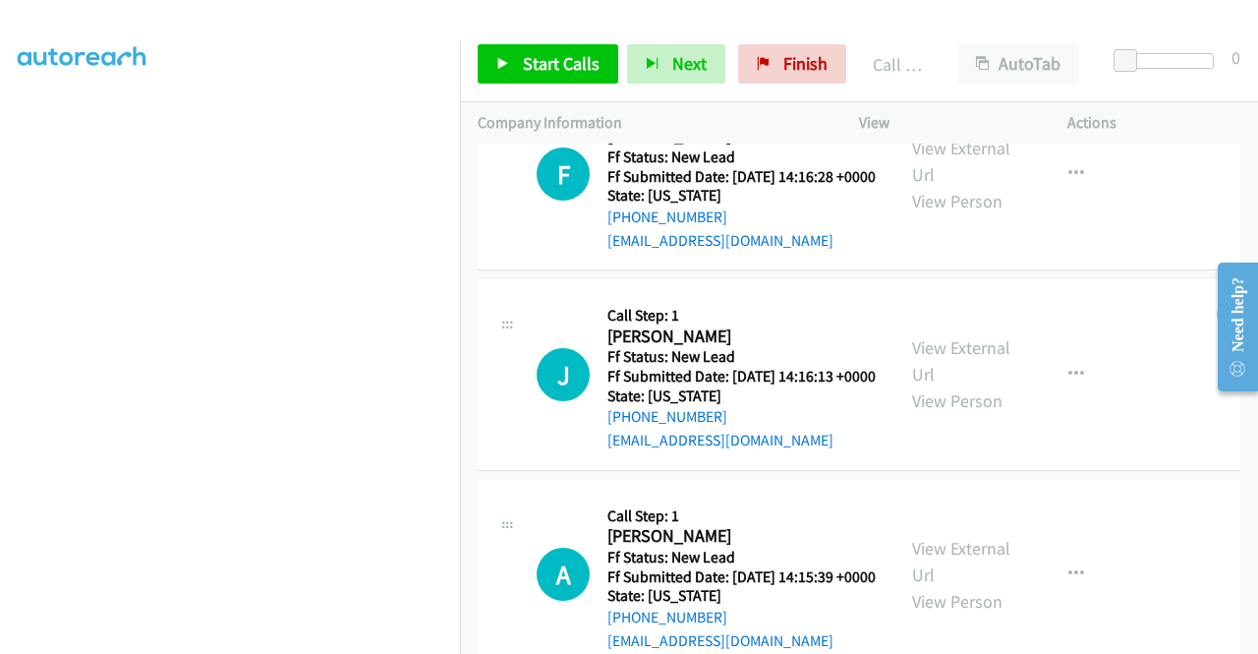
scroll to position [3764, 0]
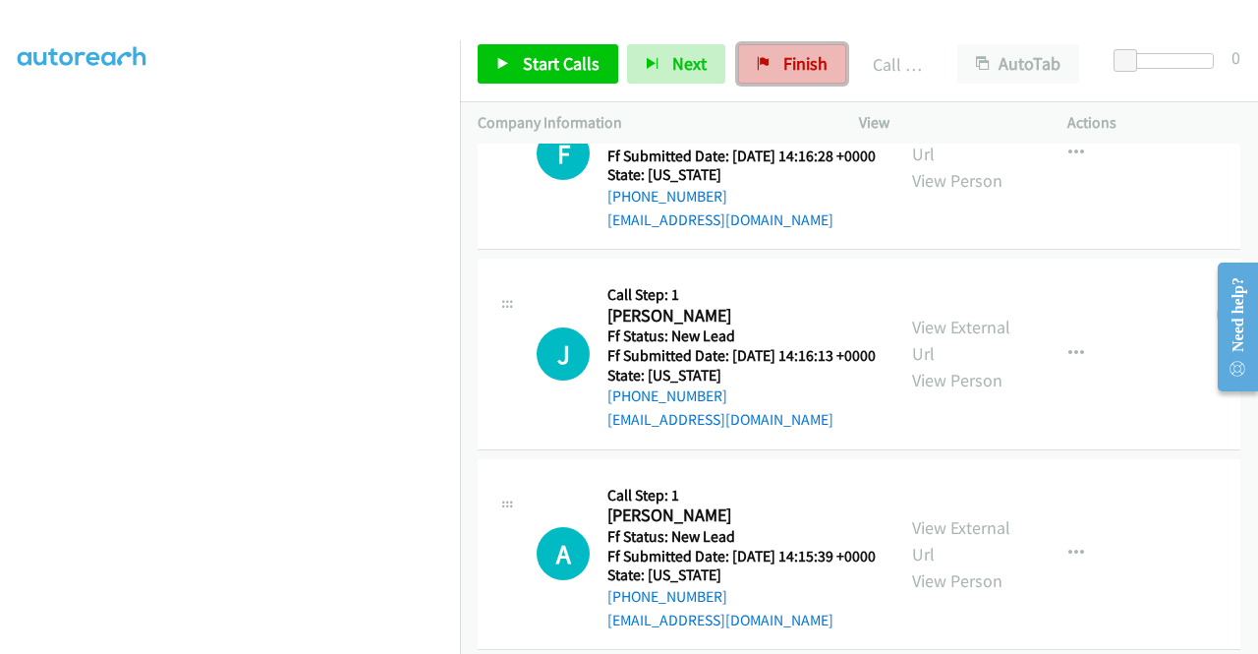
drag, startPoint x: 769, startPoint y: 66, endPoint x: 688, endPoint y: 99, distance: 87.2
click at [769, 67] on link "Finish" at bounding box center [792, 63] width 108 height 39
